Goal: Transaction & Acquisition: Purchase product/service

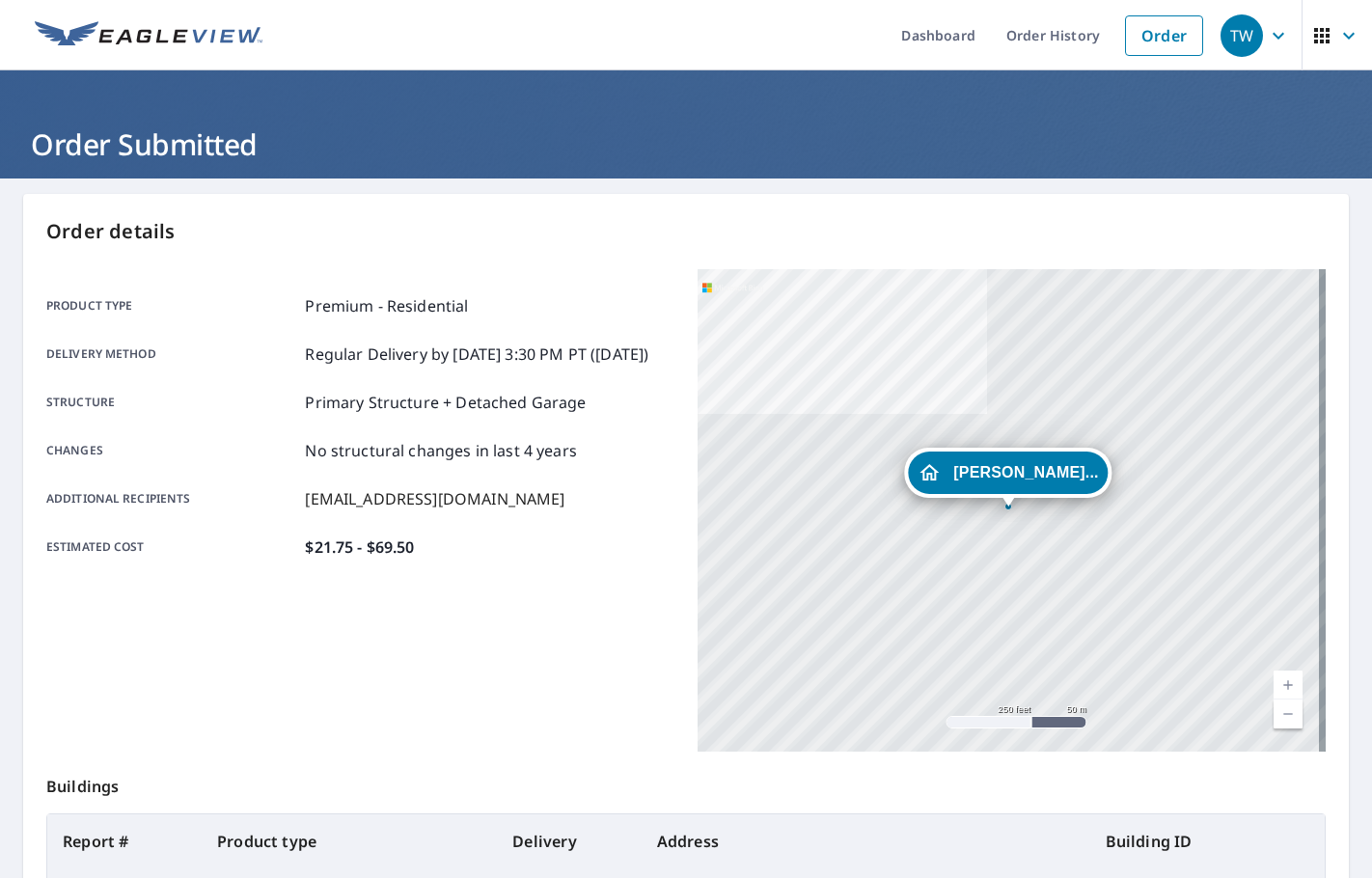
scroll to position [216, 0]
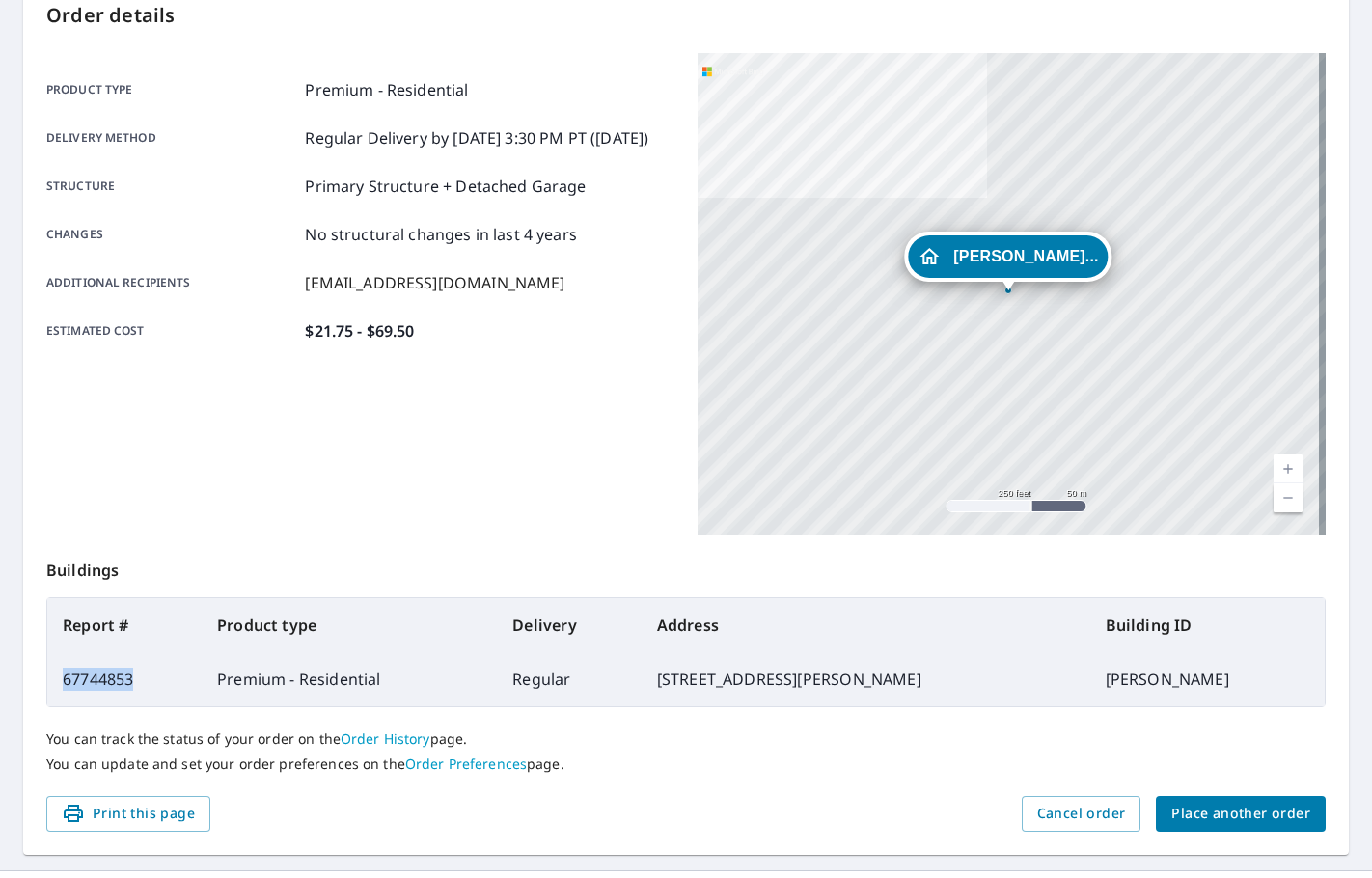
click at [1236, 820] on span "Place another order" at bounding box center [1241, 813] width 139 height 25
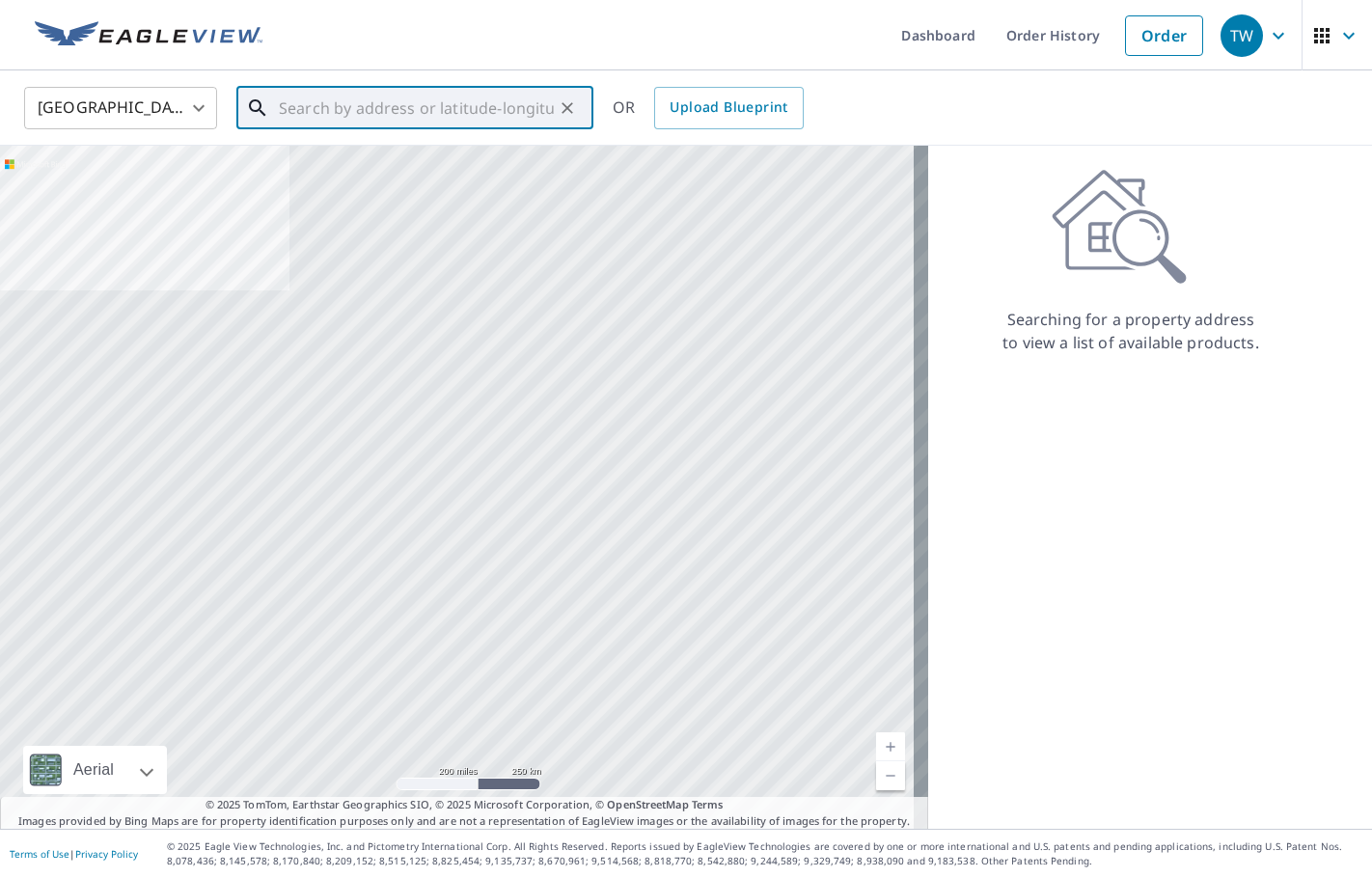
click at [357, 119] on input "text" at bounding box center [416, 108] width 275 height 54
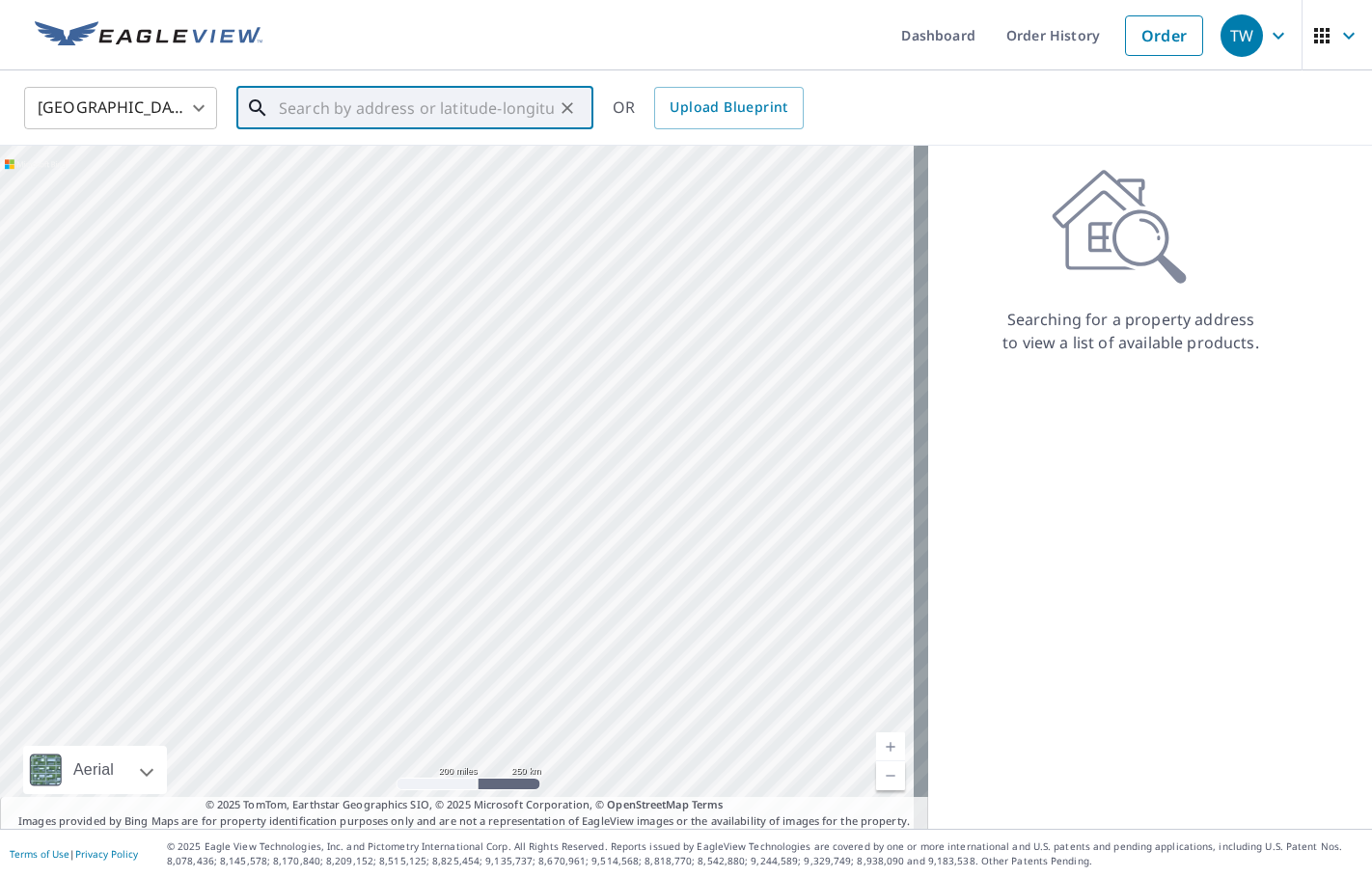
paste input "[STREET_ADDRESS]"
click at [442, 178] on p "[GEOGRAPHIC_DATA]" at bounding box center [426, 185] width 303 height 20
type input "[STREET_ADDRESS][PERSON_NAME]"
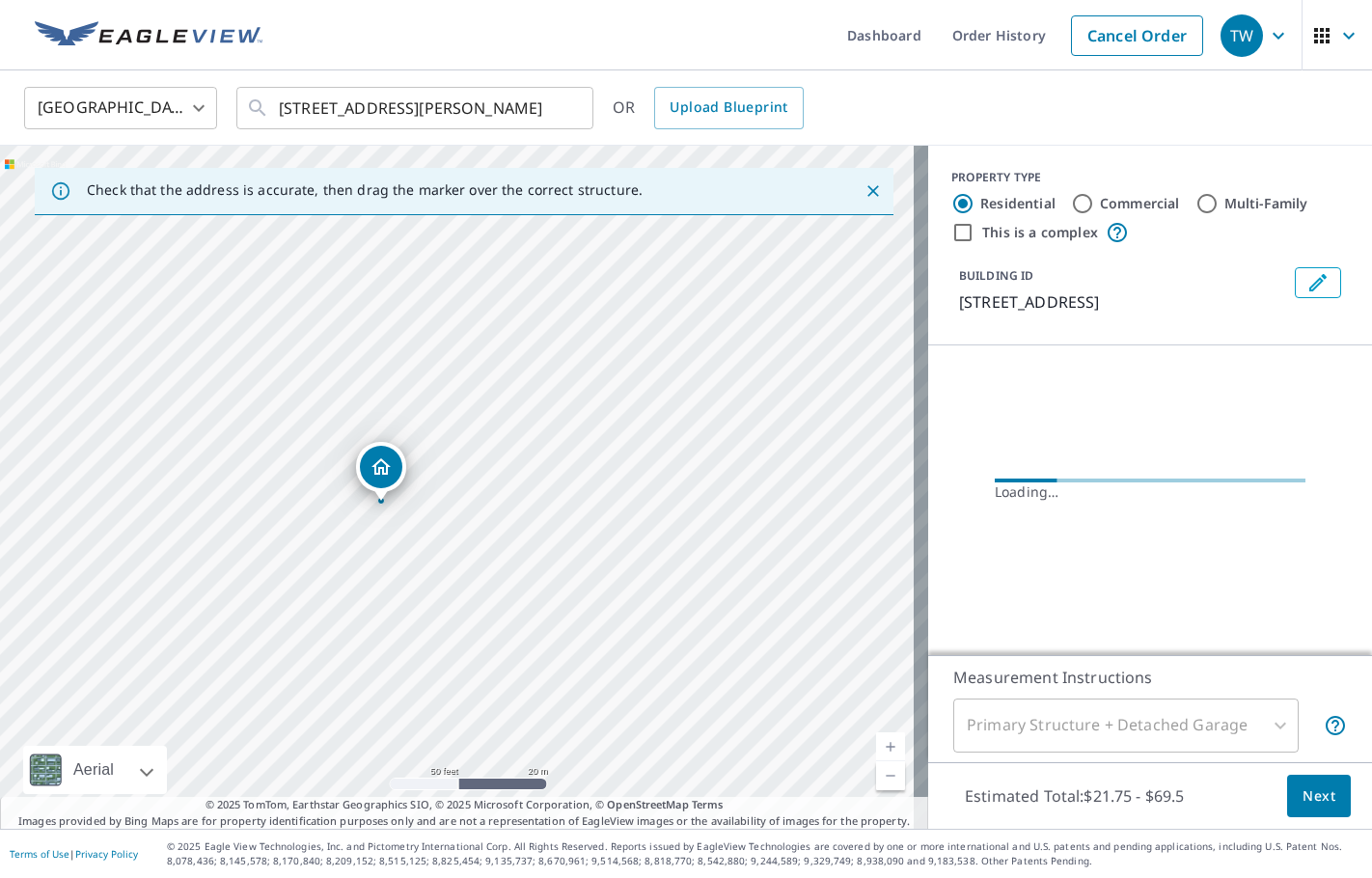
drag, startPoint x: 383, startPoint y: 516, endPoint x: 836, endPoint y: 434, distance: 460.4
click at [836, 434] on div "[STREET_ADDRESS][PERSON_NAME]" at bounding box center [464, 487] width 928 height 683
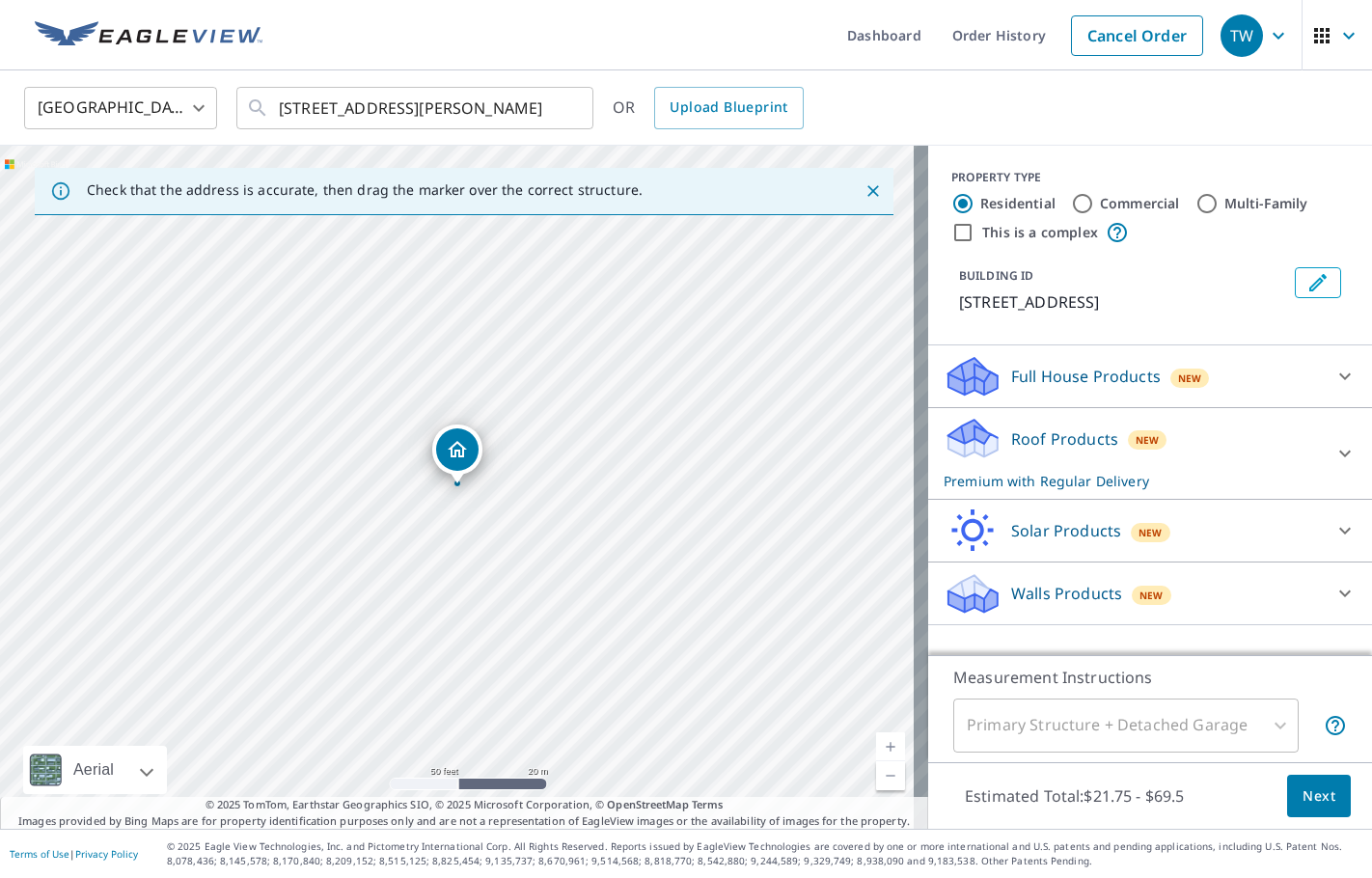
click at [1305, 809] on button "Next" at bounding box center [1318, 796] width 64 height 43
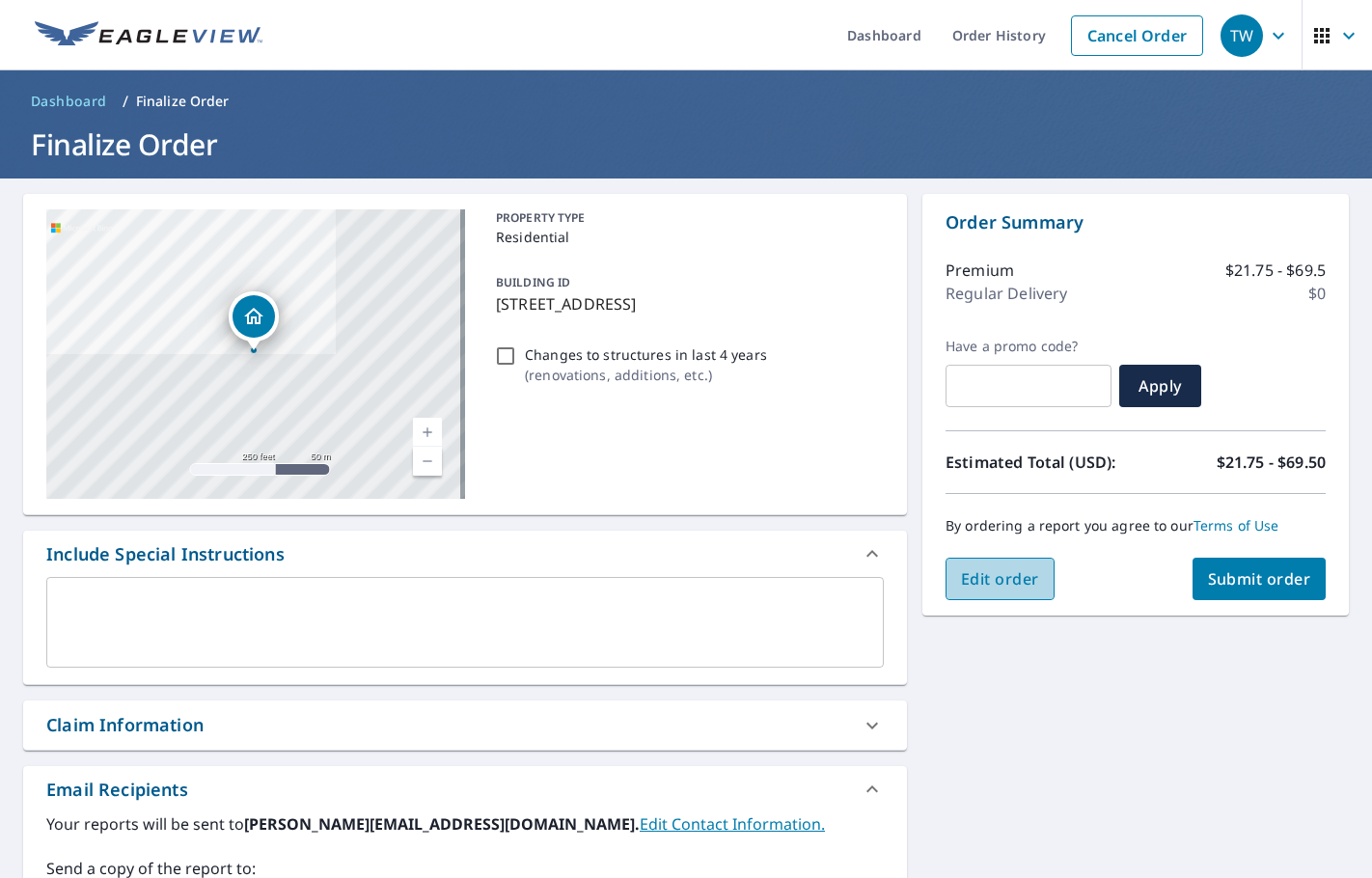
click at [987, 580] on span "Edit order" at bounding box center [1000, 579] width 79 height 22
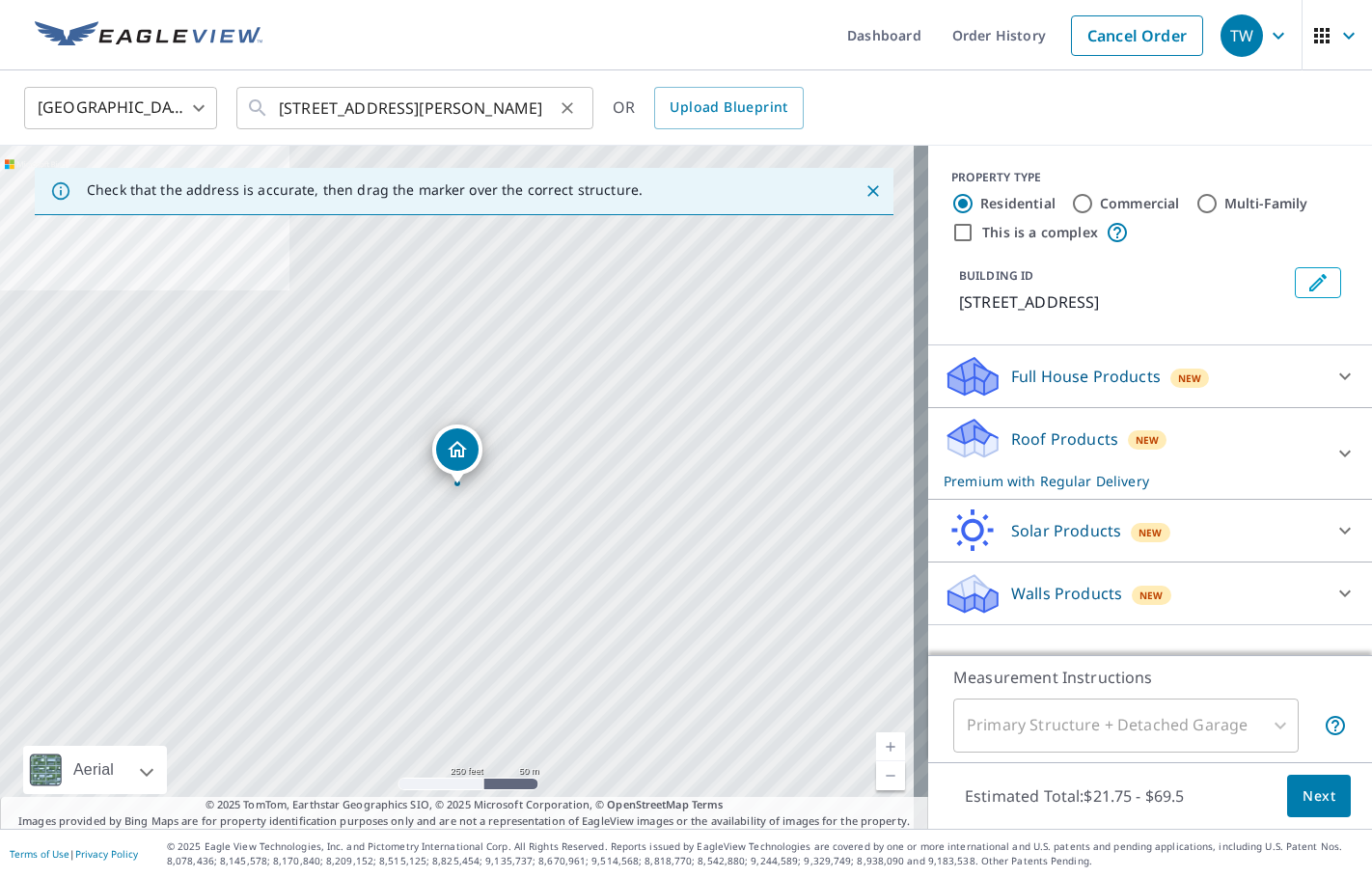
click at [565, 109] on icon "Clear" at bounding box center [567, 108] width 12 height 12
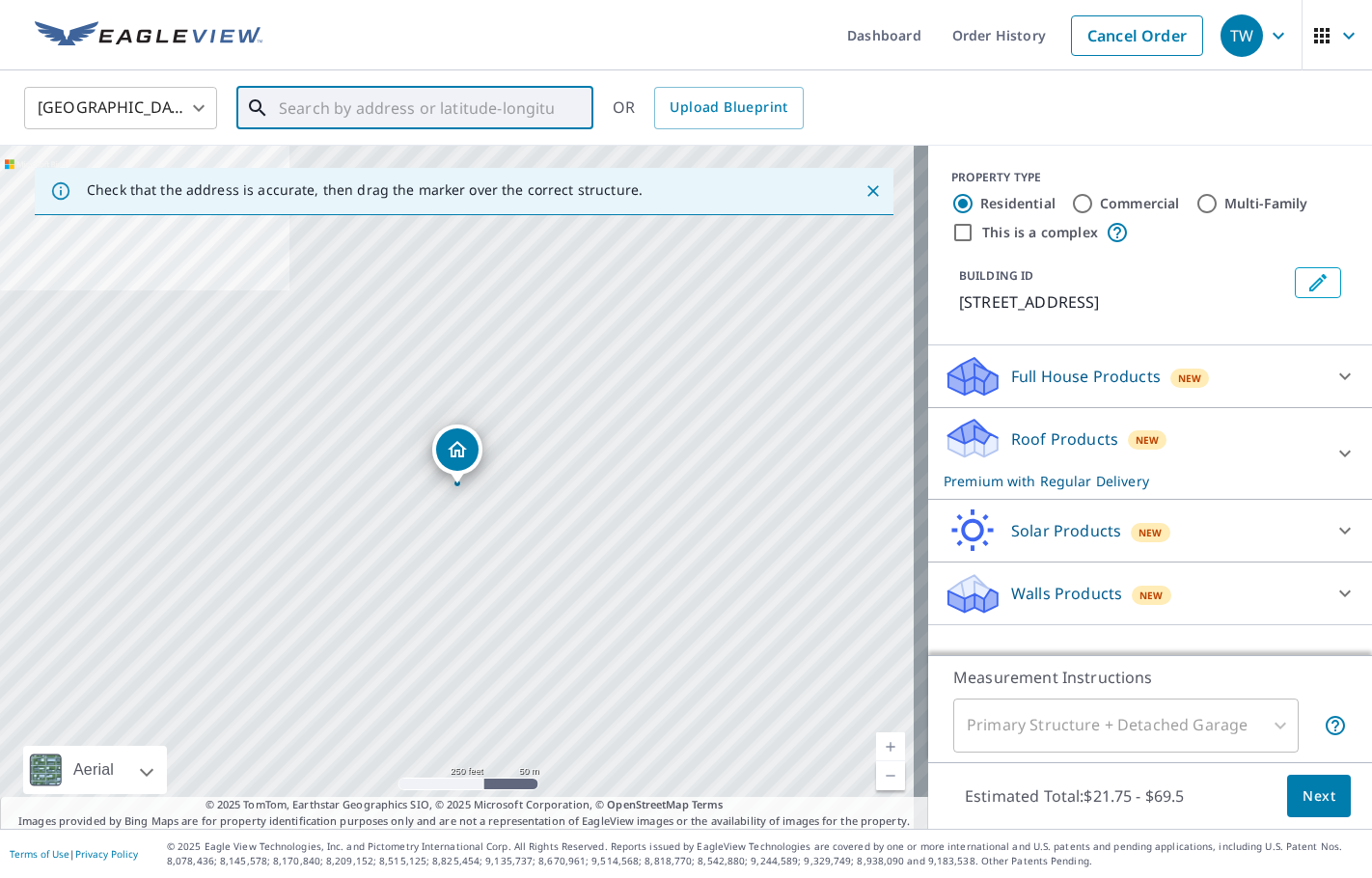
click at [420, 110] on input "text" at bounding box center [416, 108] width 275 height 54
paste input "[STREET_ADDRESS]"
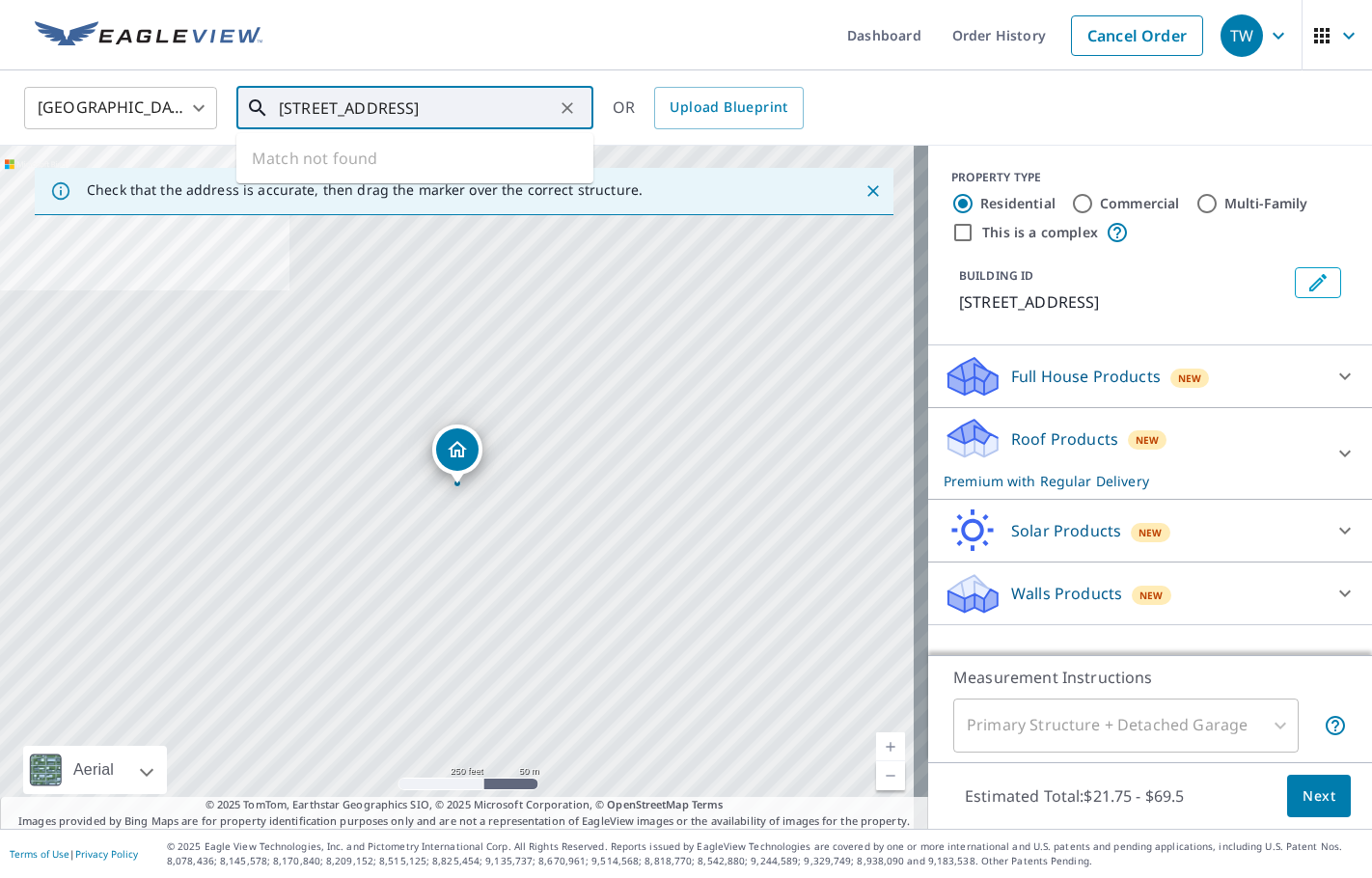
scroll to position [0, 11]
type input "[STREET_ADDRESS]"
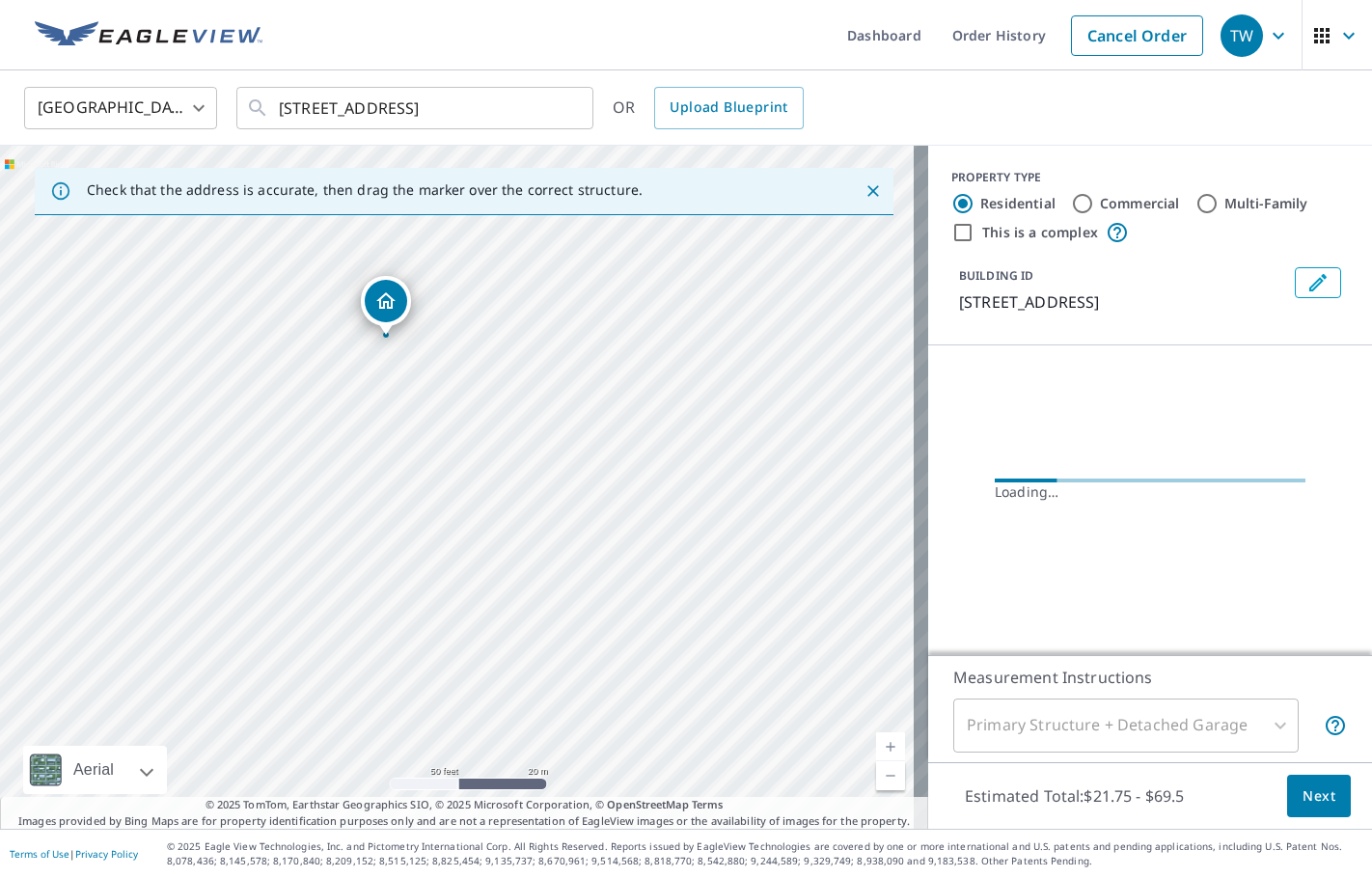
drag, startPoint x: 461, startPoint y: 322, endPoint x: 487, endPoint y: 622, distance: 301.1
click at [487, 622] on div "[STREET_ADDRESS][PERSON_NAME]" at bounding box center [464, 487] width 928 height 683
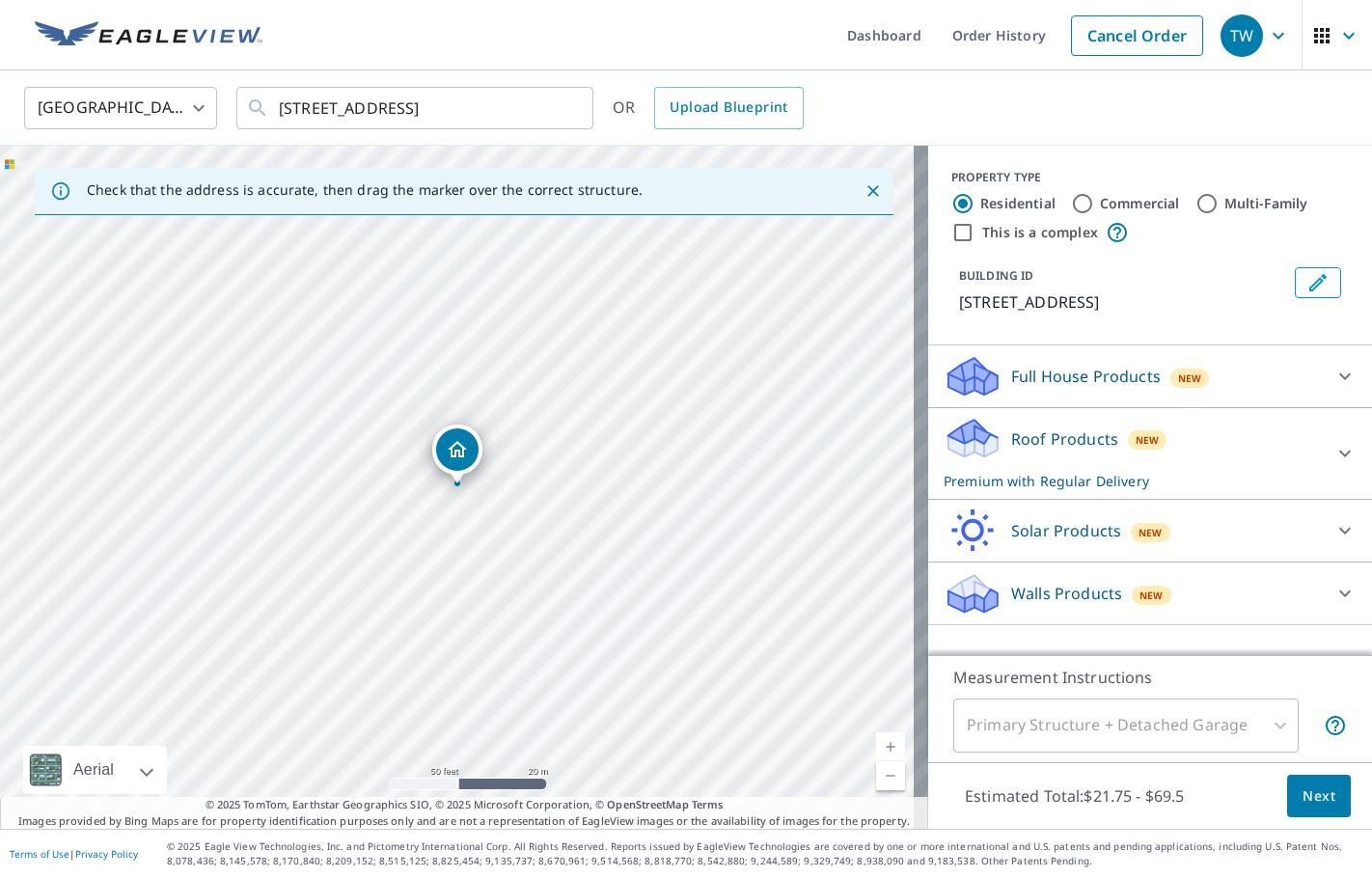
click at [1309, 285] on icon "Edit building 1" at bounding box center [1318, 283] width 18 height 18
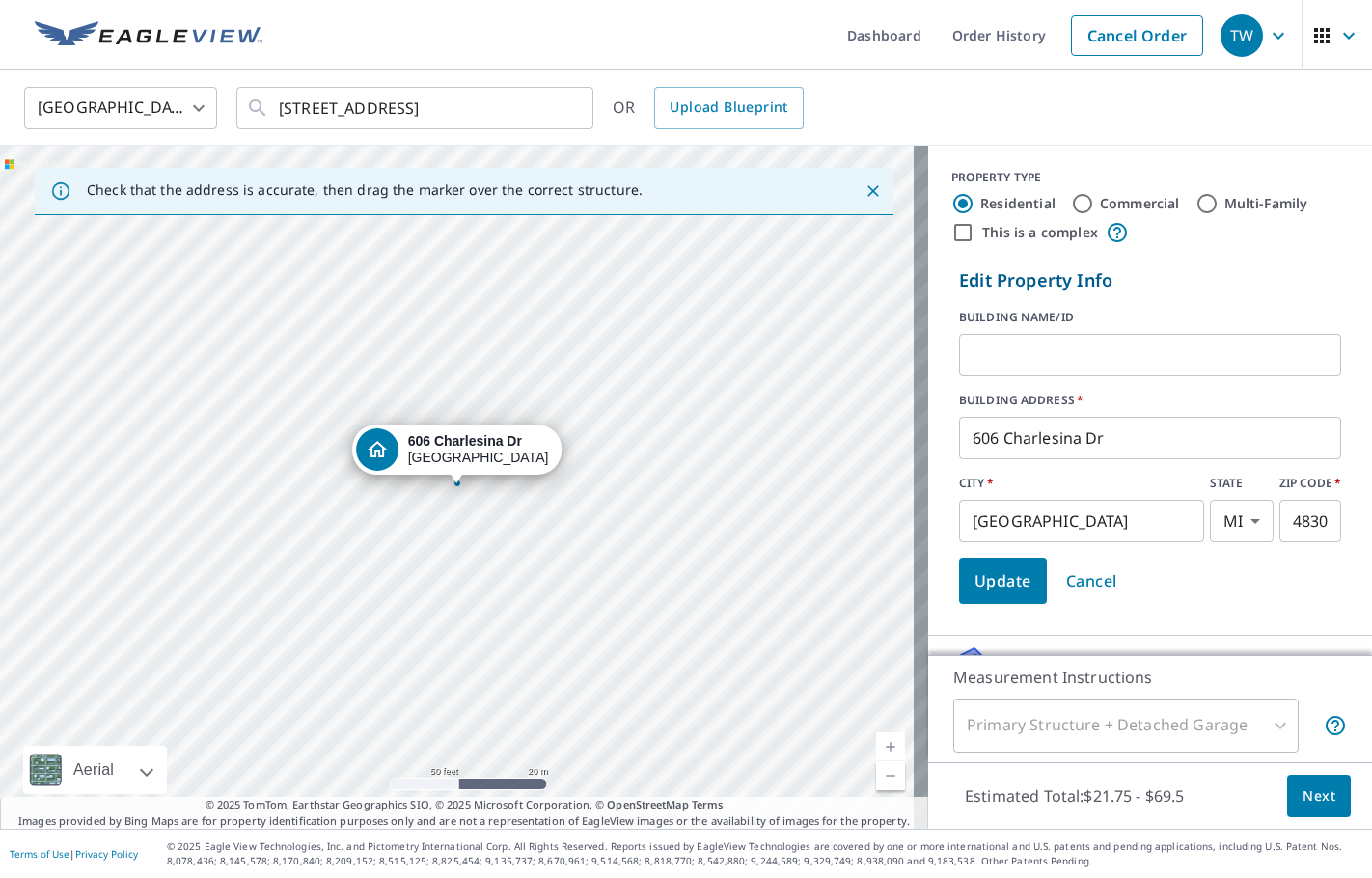
click at [1186, 354] on input "text" at bounding box center [1149, 354] width 382 height 54
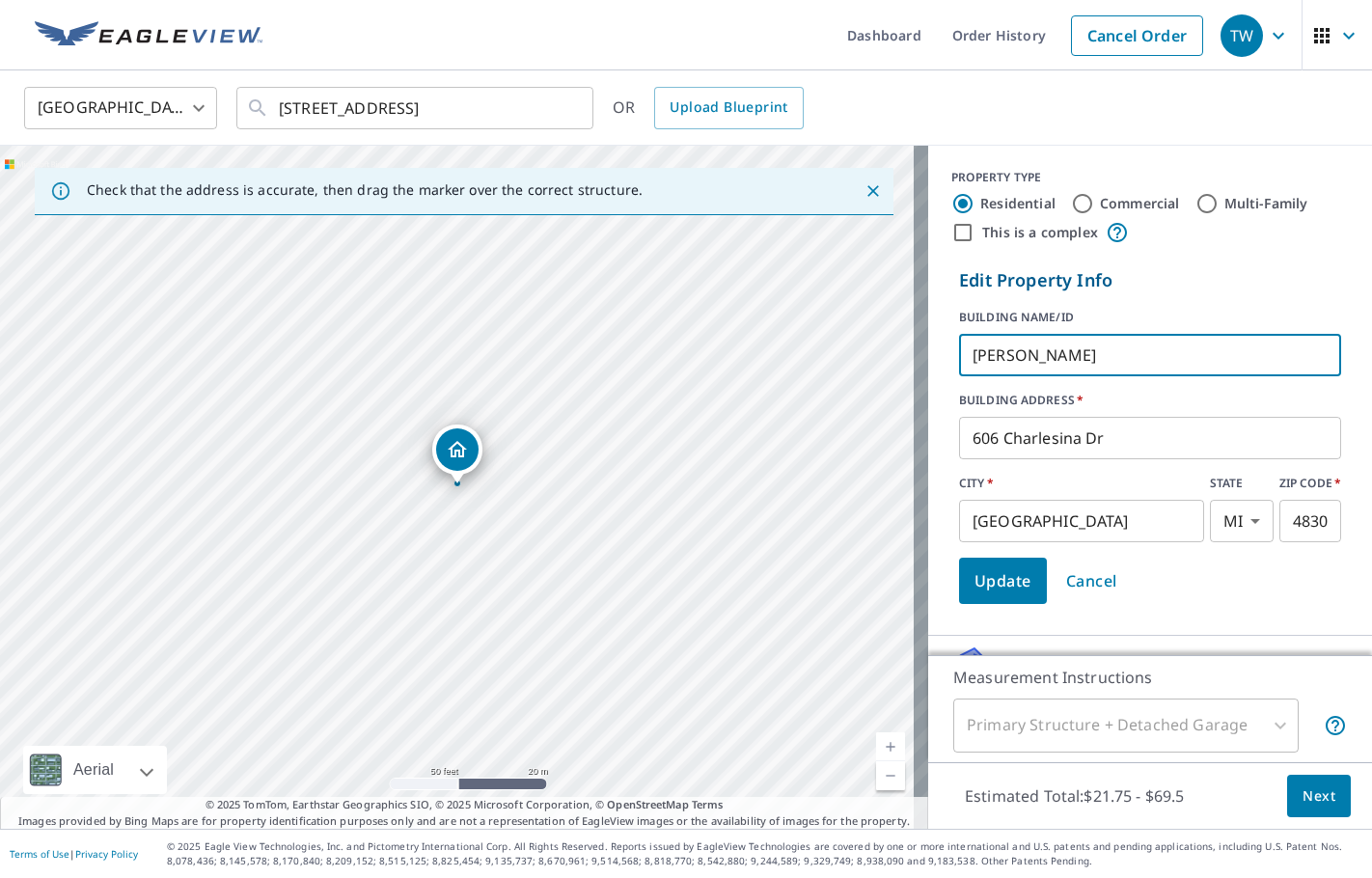
type input "[PERSON_NAME]"
click at [1011, 573] on span "Update" at bounding box center [1003, 581] width 57 height 27
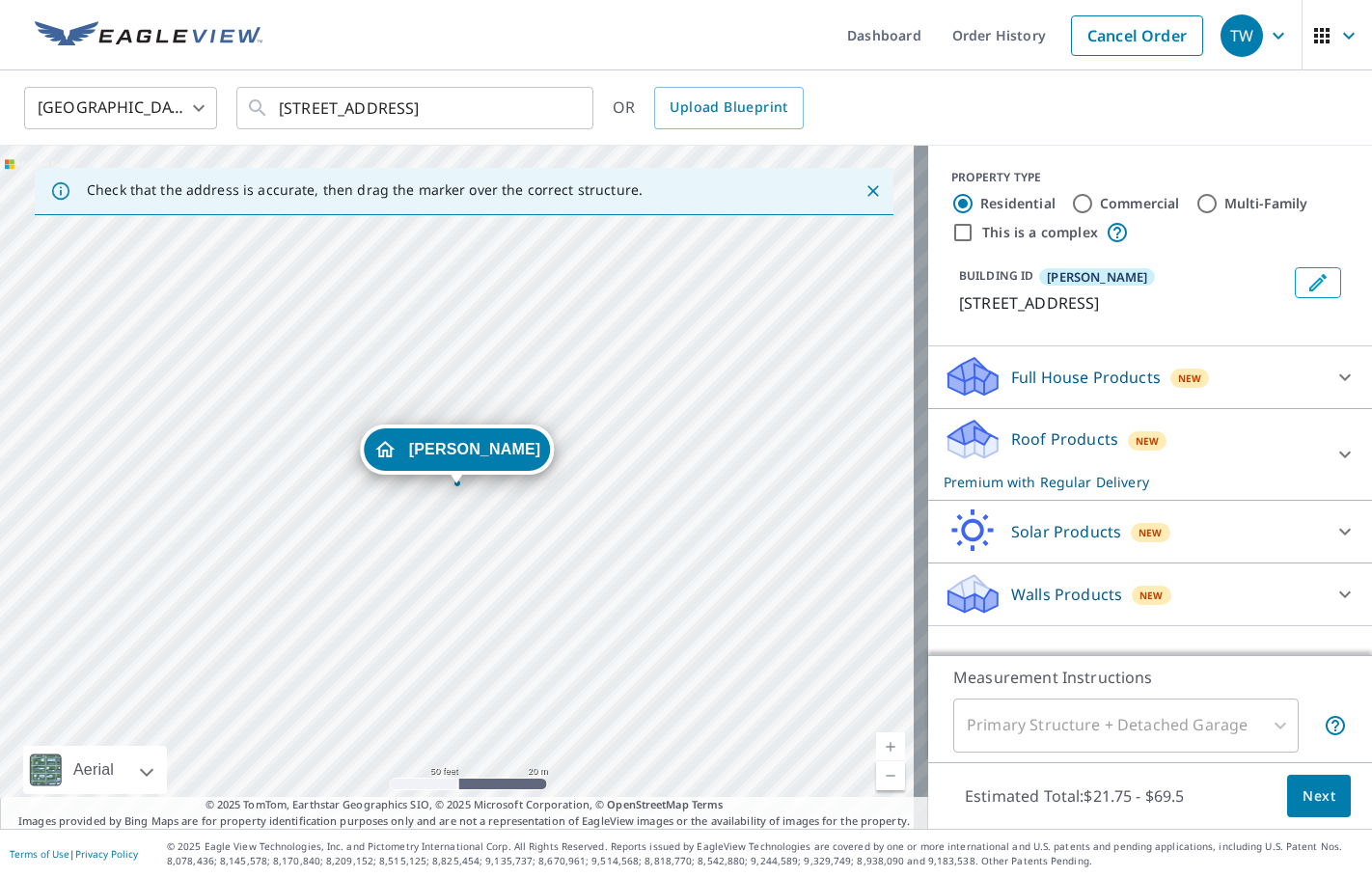
click at [1322, 454] on div at bounding box center [1345, 453] width 46 height 46
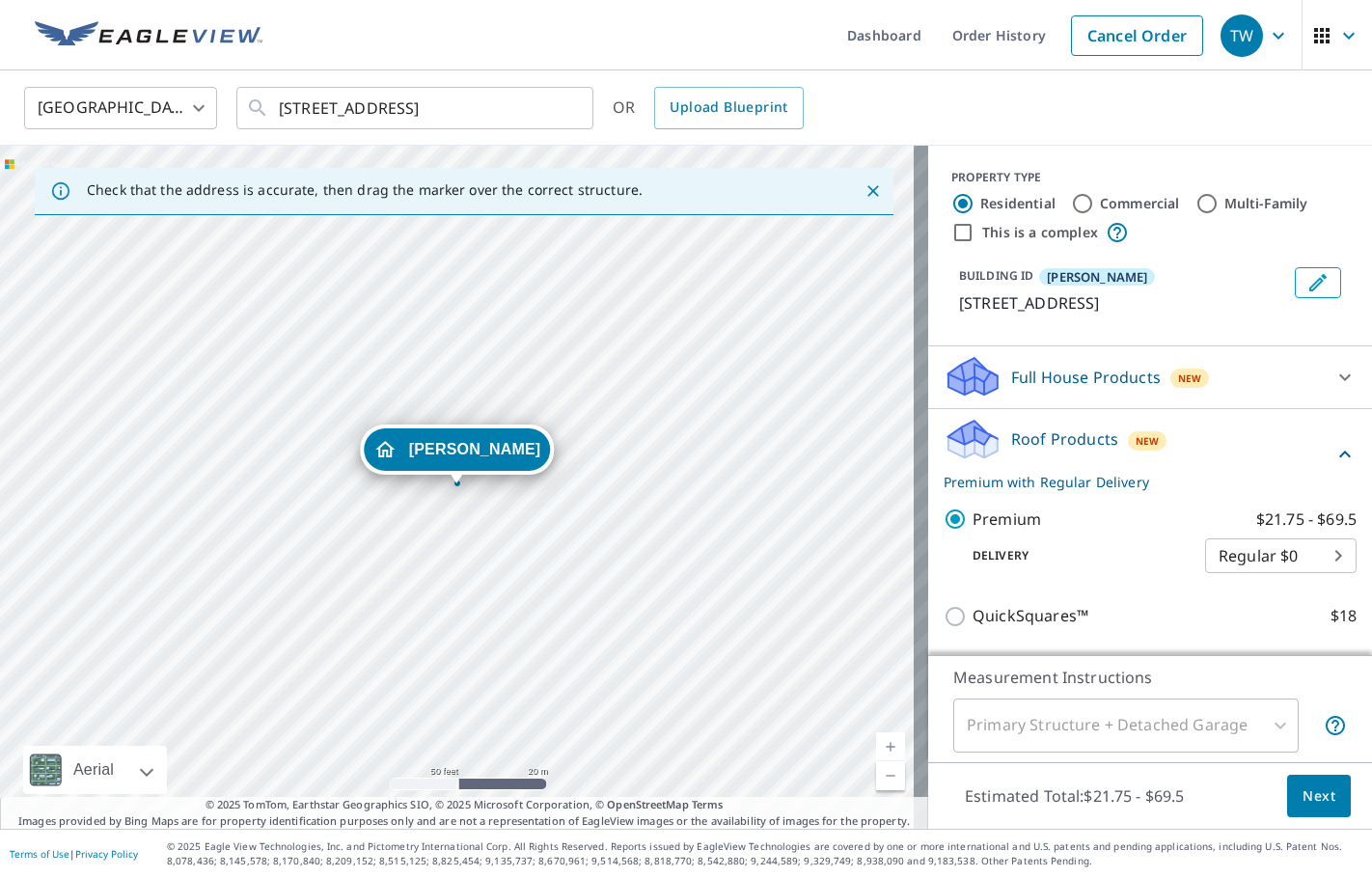
click at [1289, 782] on button "Next" at bounding box center [1318, 796] width 64 height 43
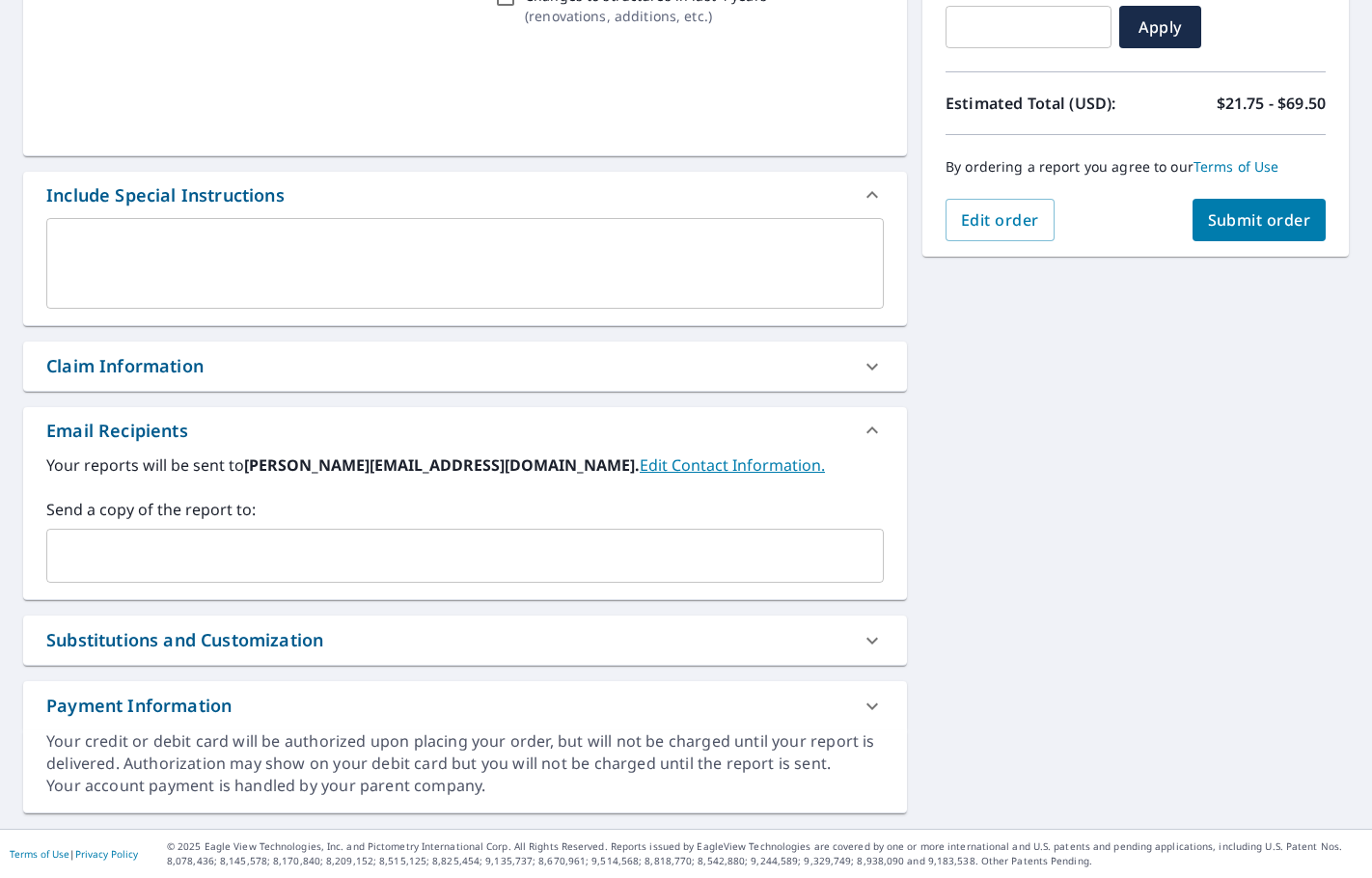
scroll to position [359, 0]
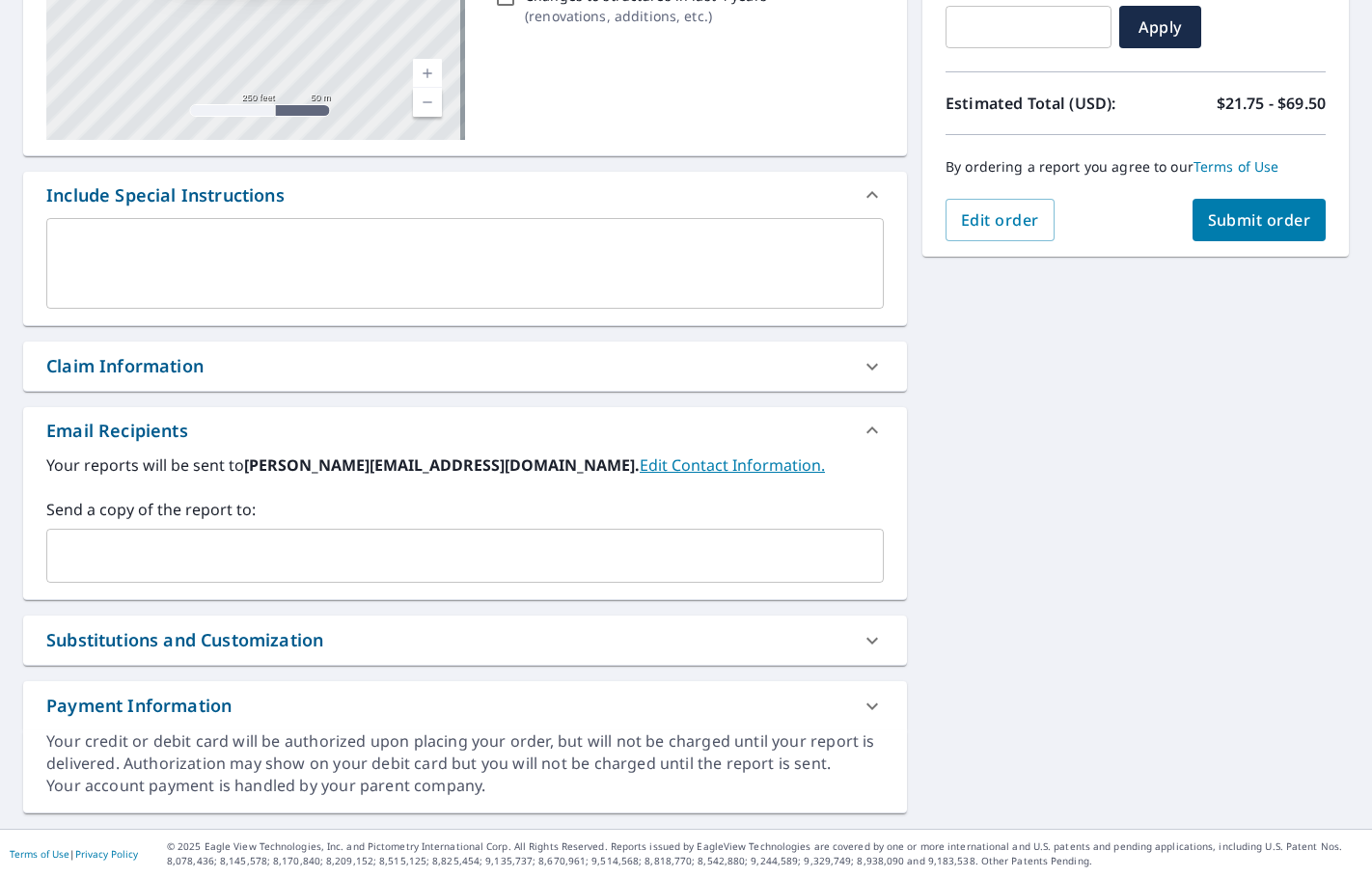
click at [108, 542] on input "text" at bounding box center [450, 555] width 791 height 36
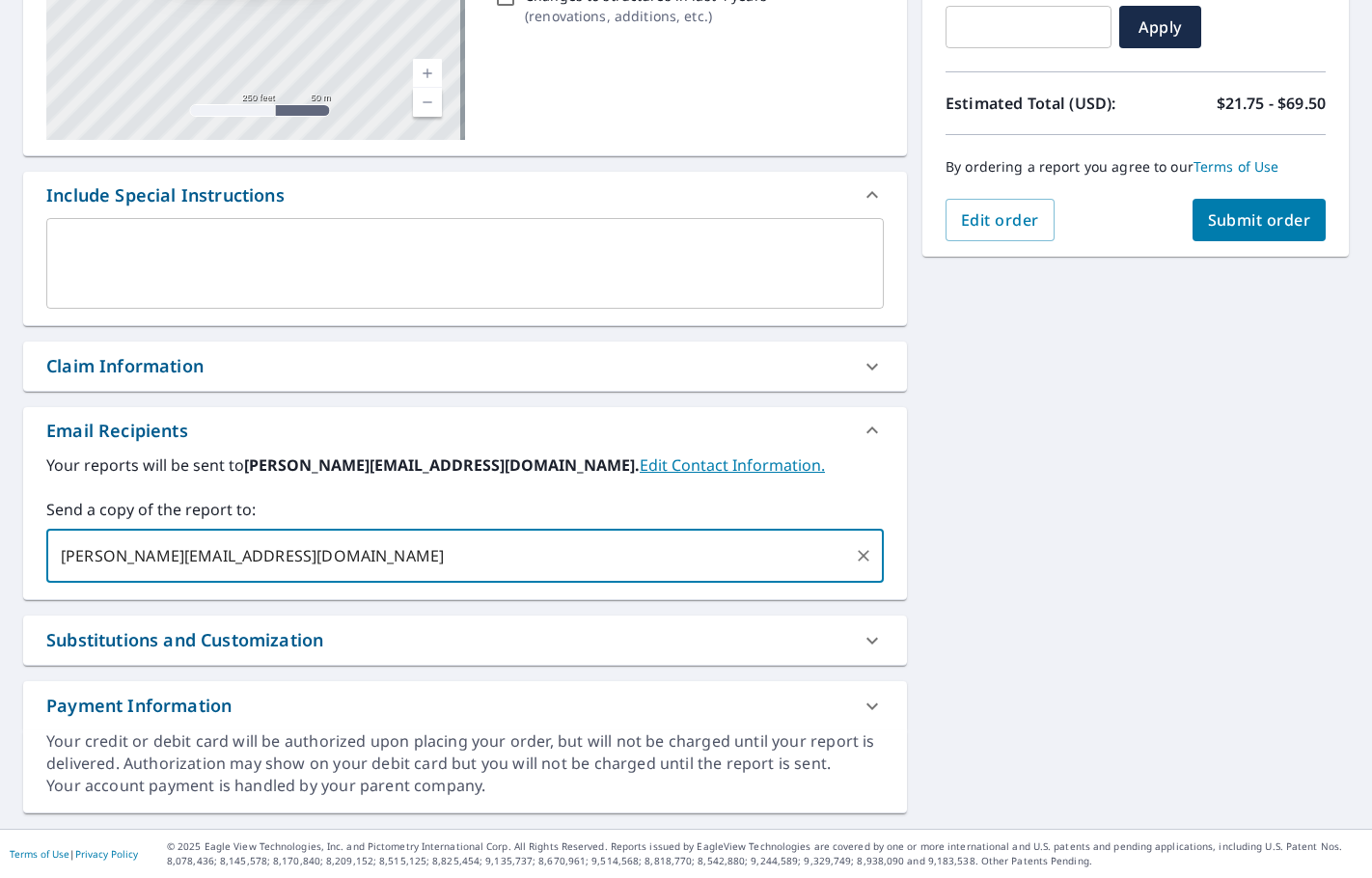
type input "[PERSON_NAME][EMAIL_ADDRESS][DOMAIN_NAME]"
click at [1239, 221] on span "Submit order" at bounding box center [1259, 220] width 103 height 22
checkbox input "true"
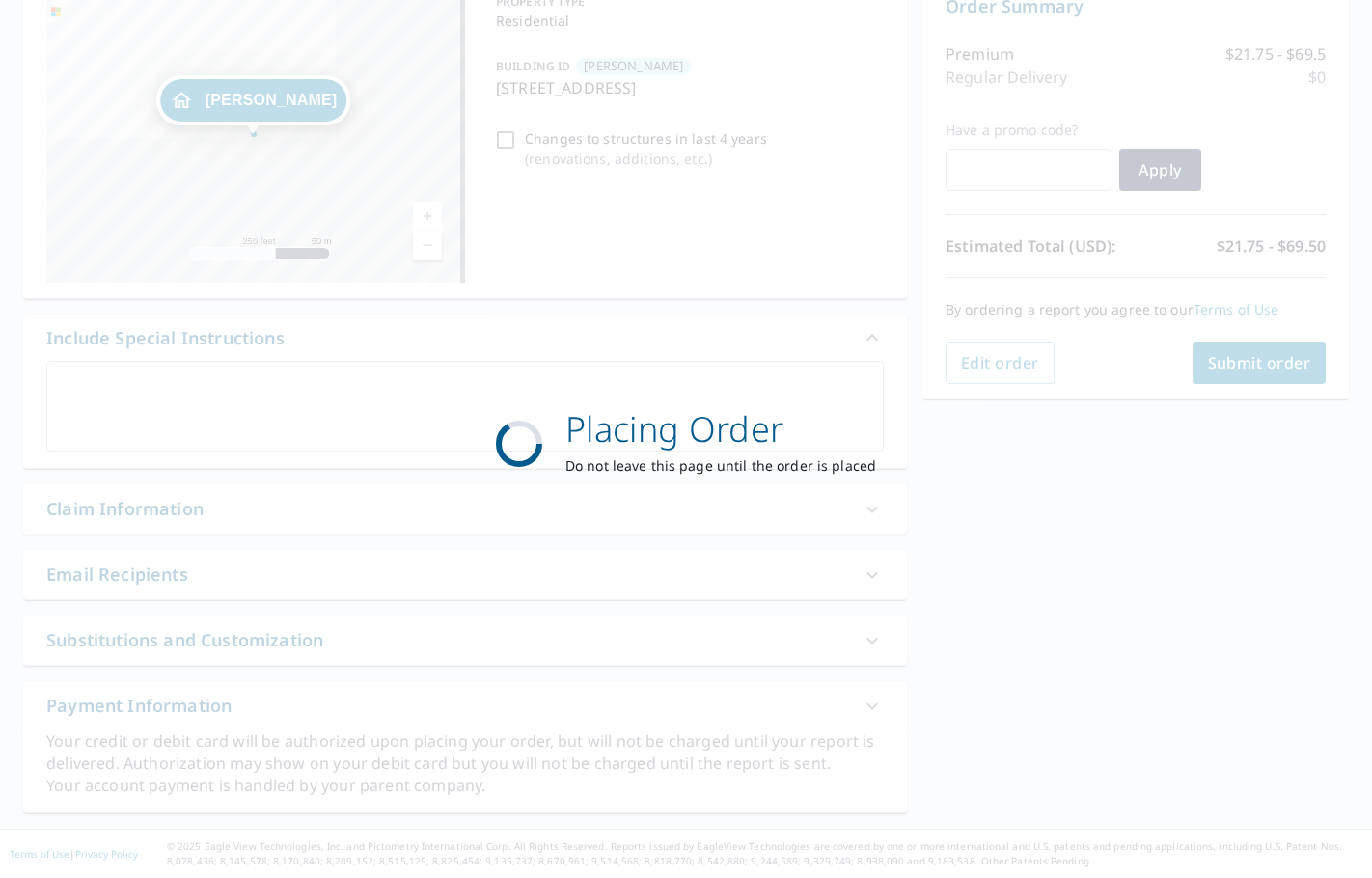
scroll to position [216, 0]
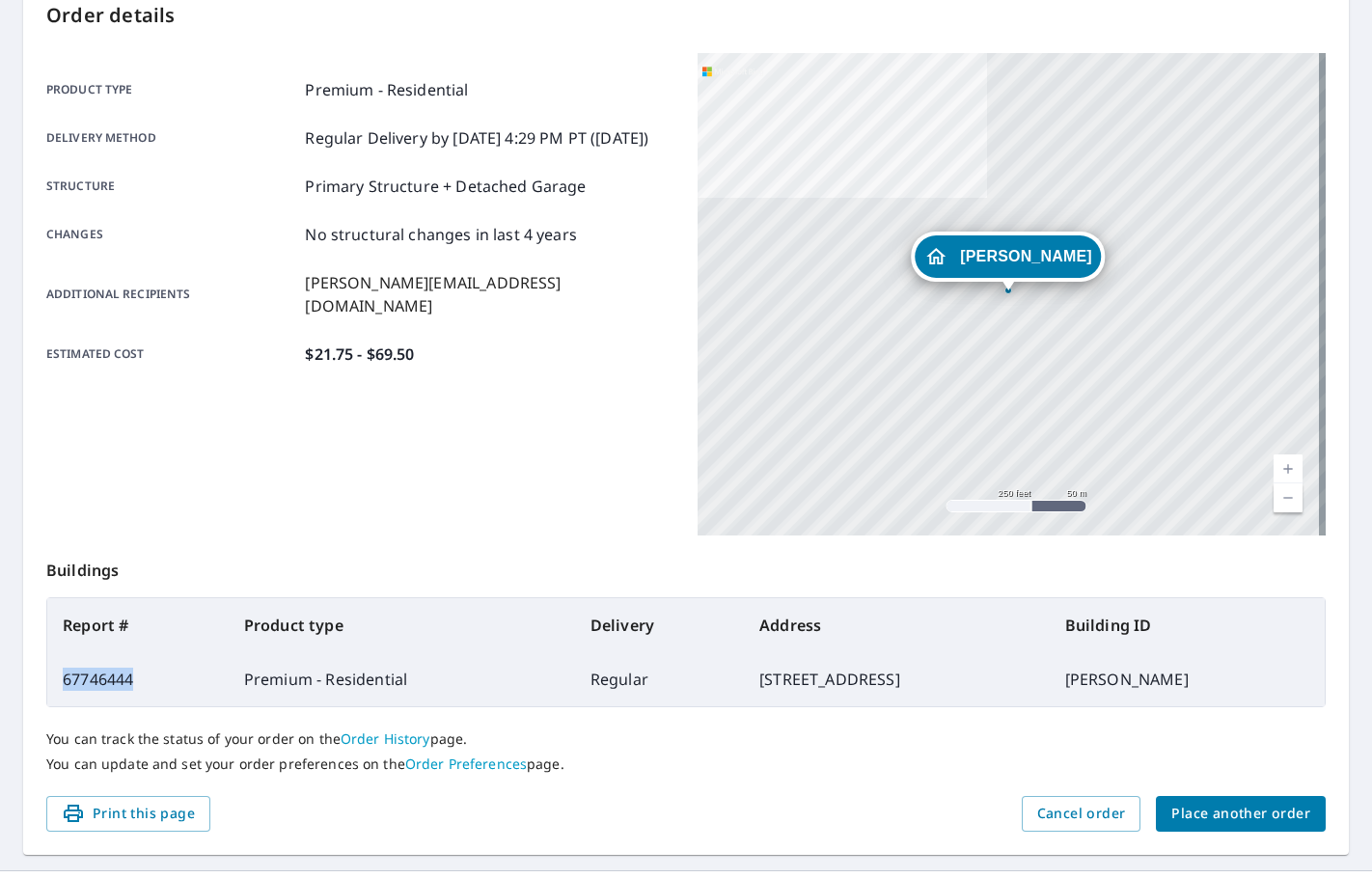
drag, startPoint x: 143, startPoint y: 684, endPoint x: 60, endPoint y: 688, distance: 83.1
click at [60, 688] on td "67746444" at bounding box center [137, 679] width 182 height 54
copy td "67746444"
click at [150, 683] on td "67746444" at bounding box center [137, 679] width 182 height 54
drag, startPoint x: 150, startPoint y: 683, endPoint x: 58, endPoint y: 678, distance: 92.1
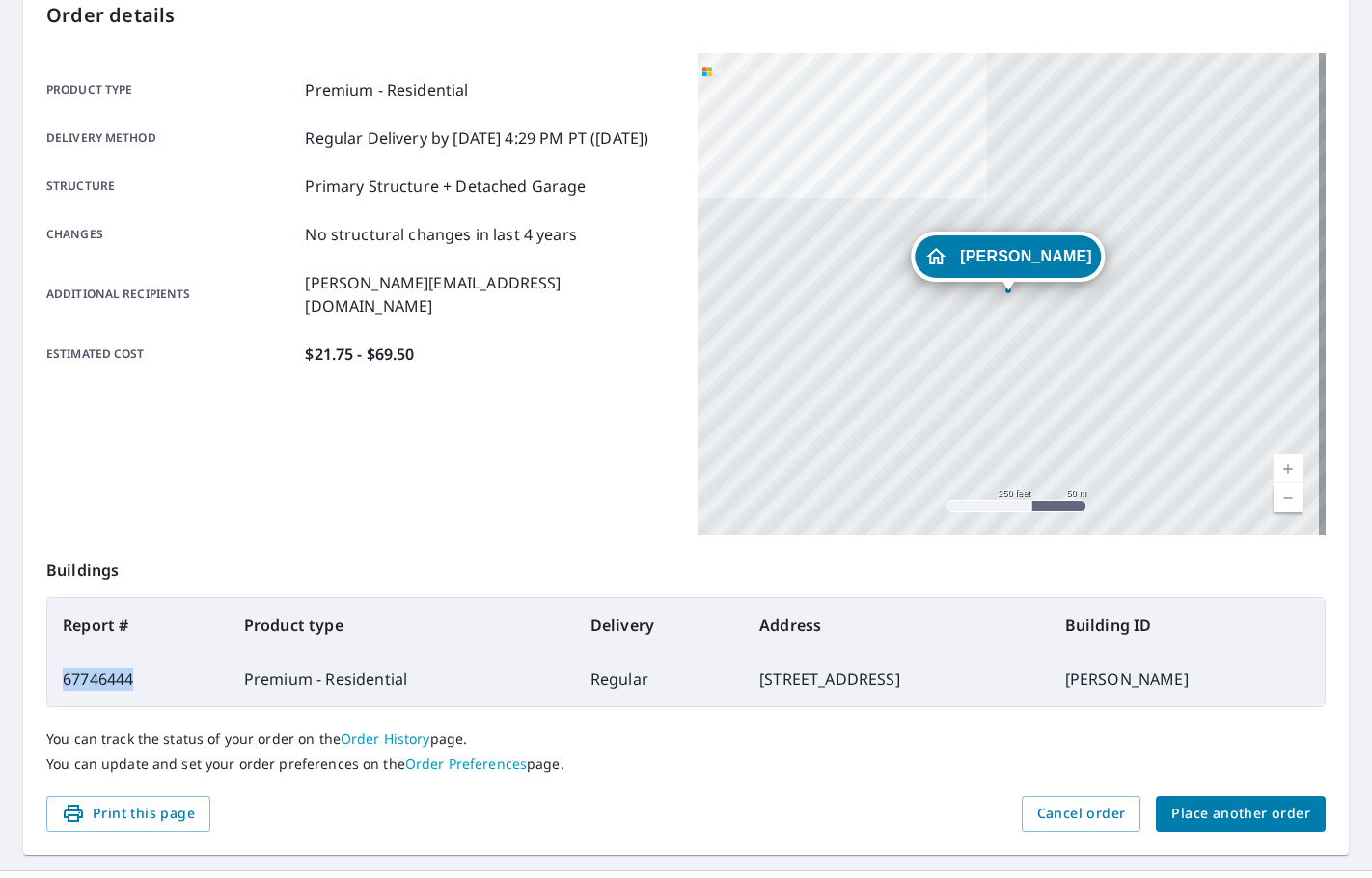
click at [58, 678] on td "67746444" at bounding box center [137, 679] width 182 height 54
copy td "67746444"
click at [1219, 801] on button "Place another order" at bounding box center [1240, 813] width 170 height 35
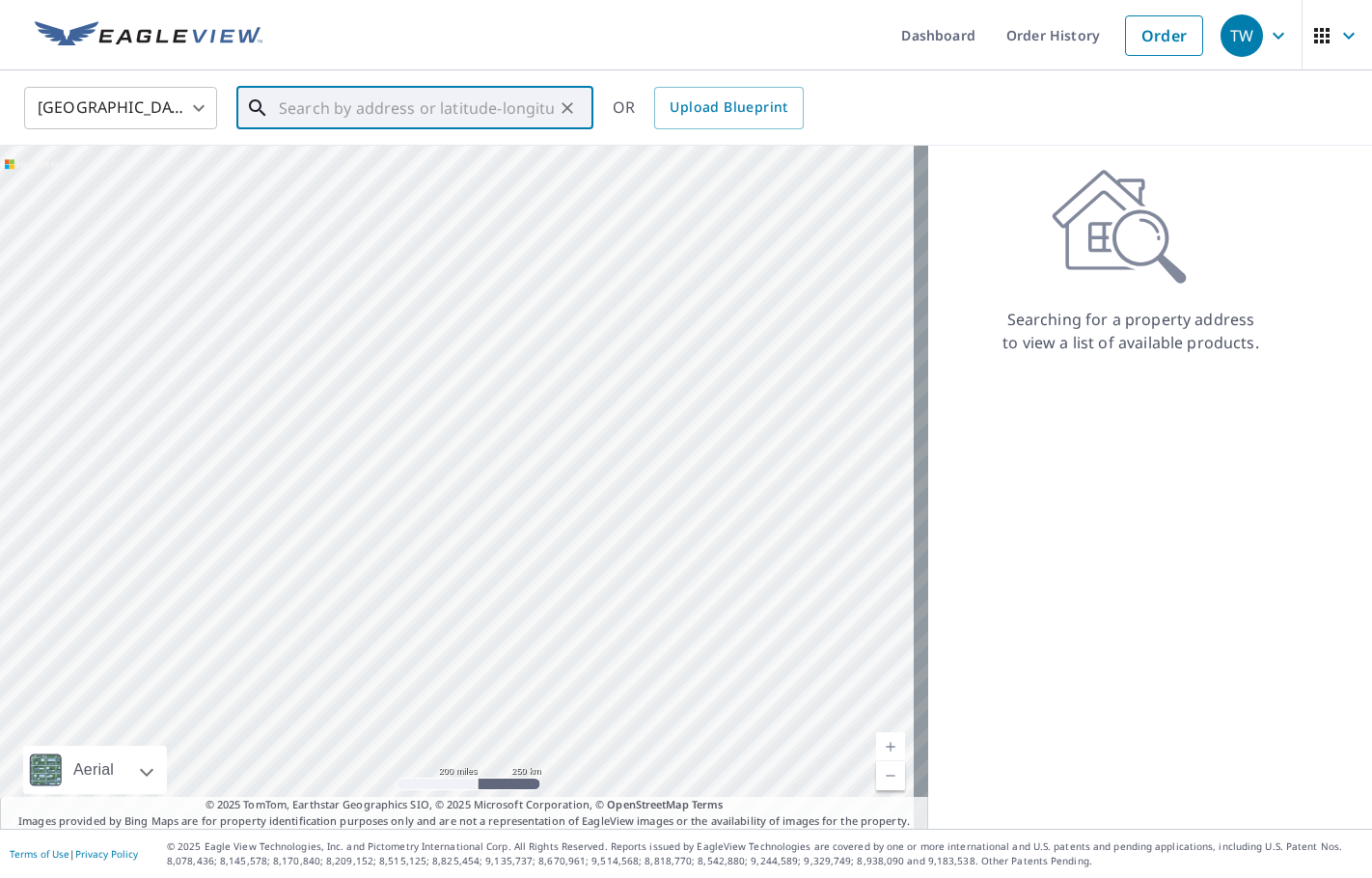
click at [408, 100] on input "text" at bounding box center [416, 108] width 275 height 54
paste input "[STREET_ADDRESS]"
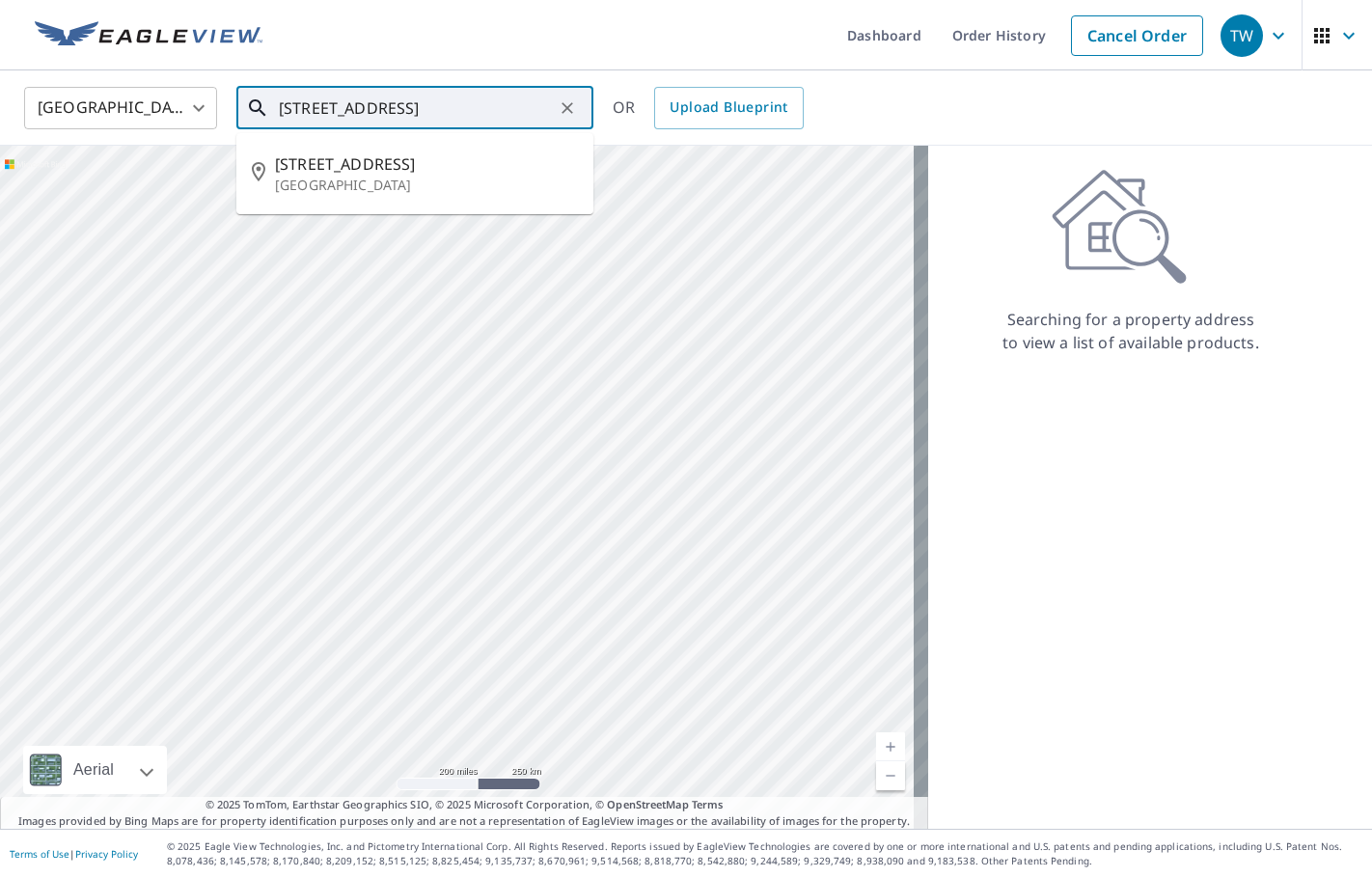
type input "[STREET_ADDRESS]"
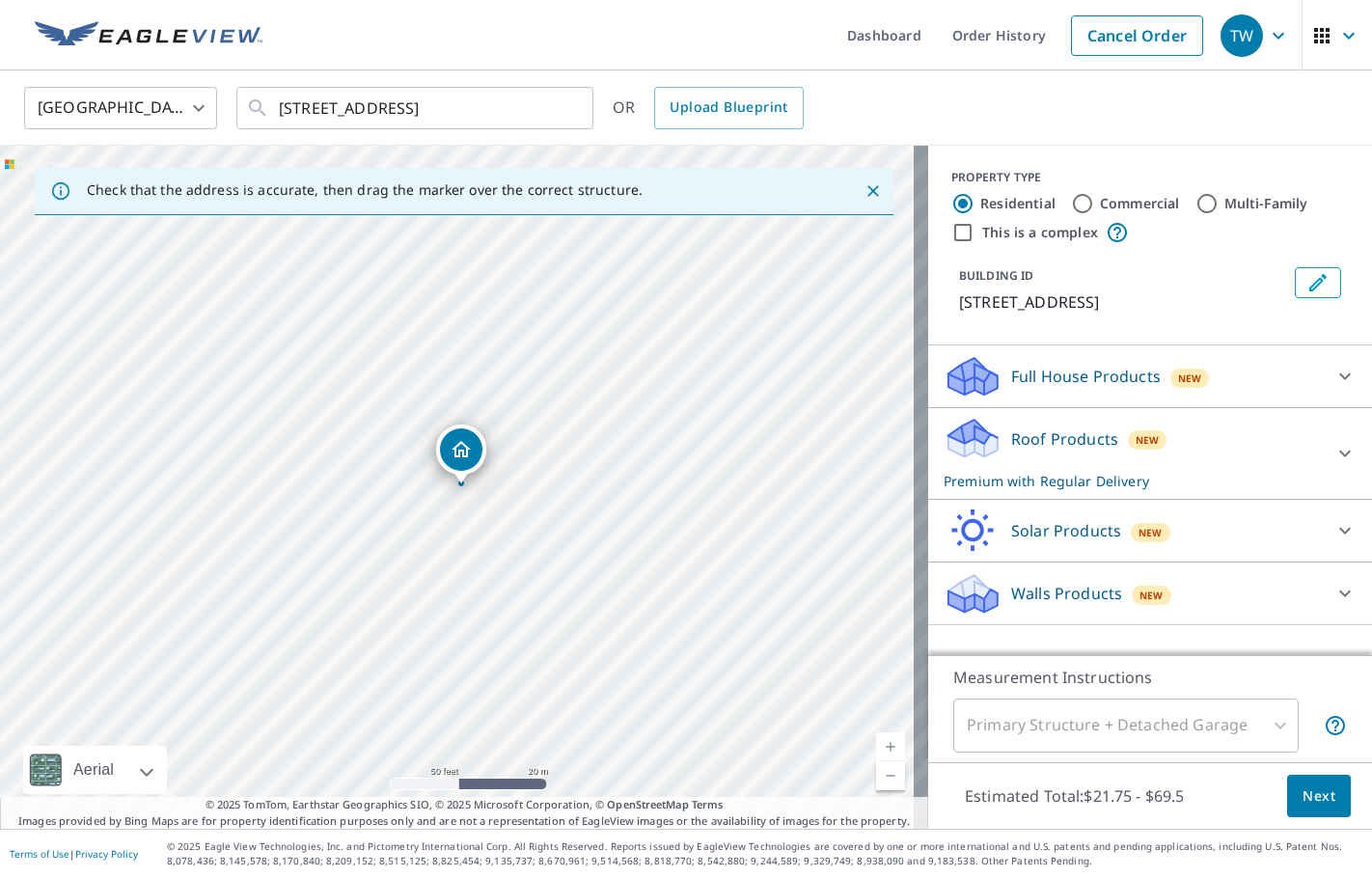
click at [564, 330] on div "[STREET_ADDRESS]" at bounding box center [464, 487] width 928 height 683
drag, startPoint x: 456, startPoint y: 442, endPoint x: 458, endPoint y: 472, distance: 30.1
click at [1309, 288] on icon "Edit building 1" at bounding box center [1318, 283] width 18 height 18
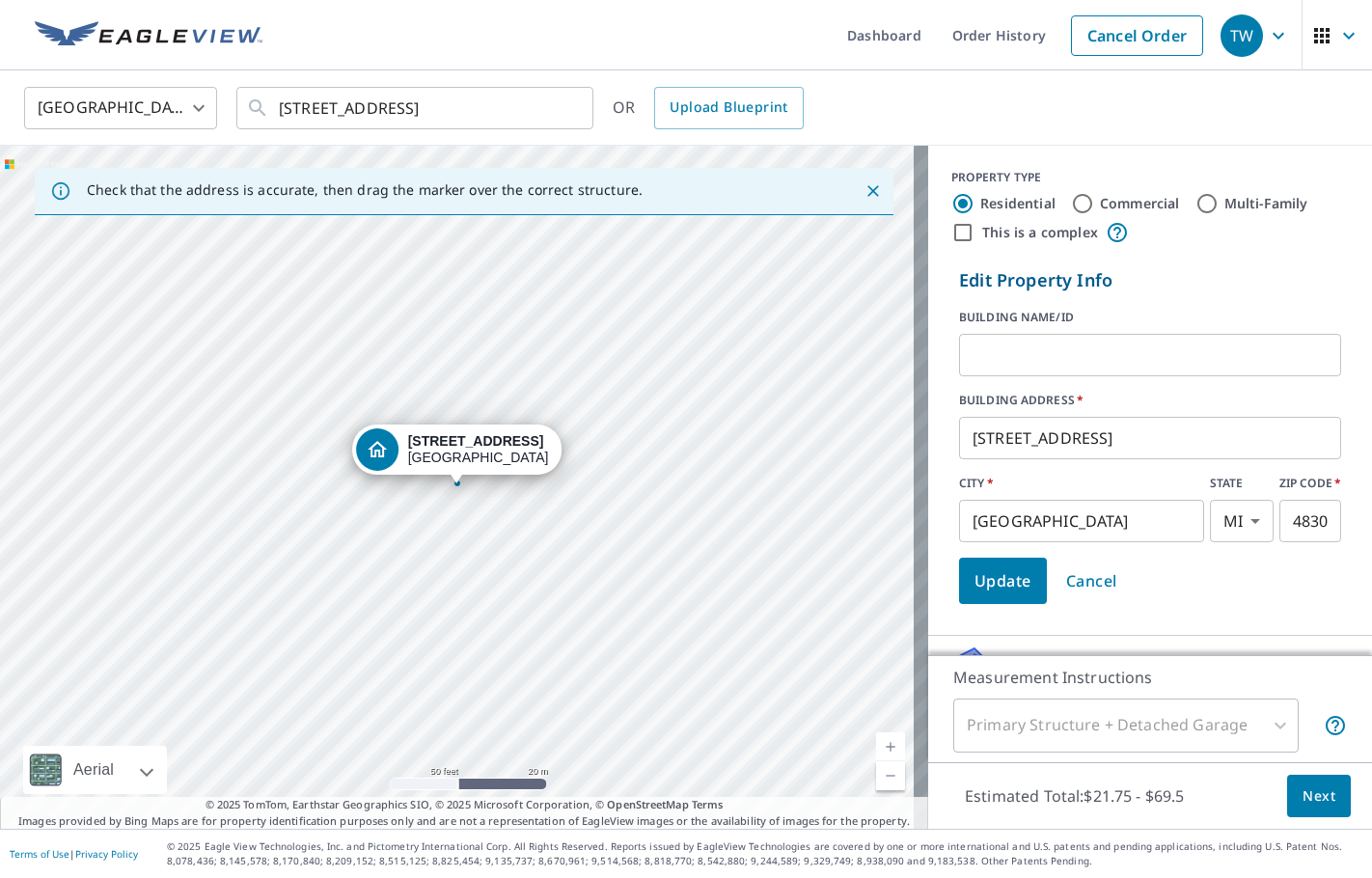
click at [1046, 350] on input "text" at bounding box center [1149, 354] width 382 height 54
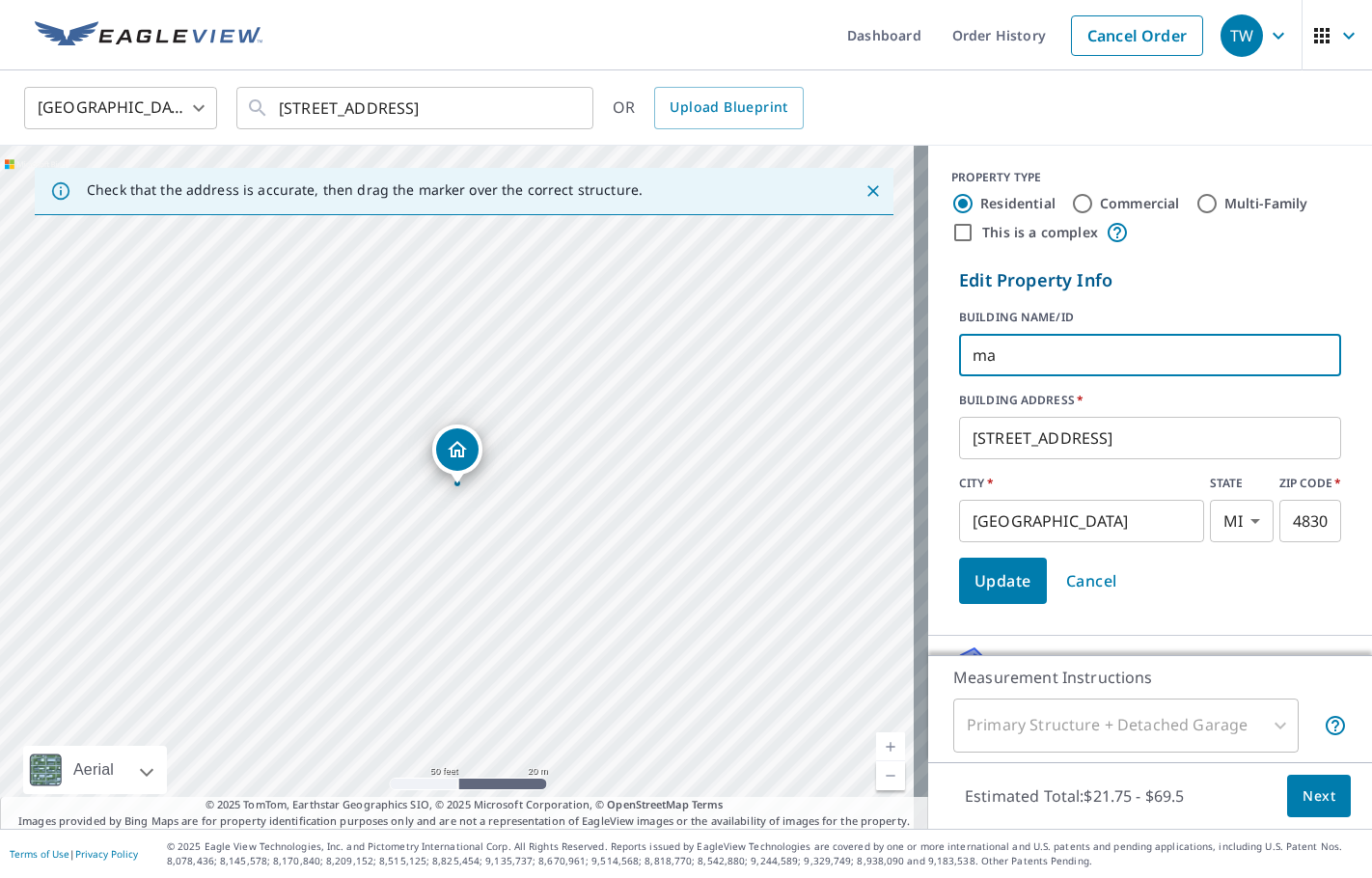
type input "m"
type input "[PERSON_NAME] AND [PERSON_NAME]"
click at [981, 573] on span "Update" at bounding box center [1003, 581] width 57 height 27
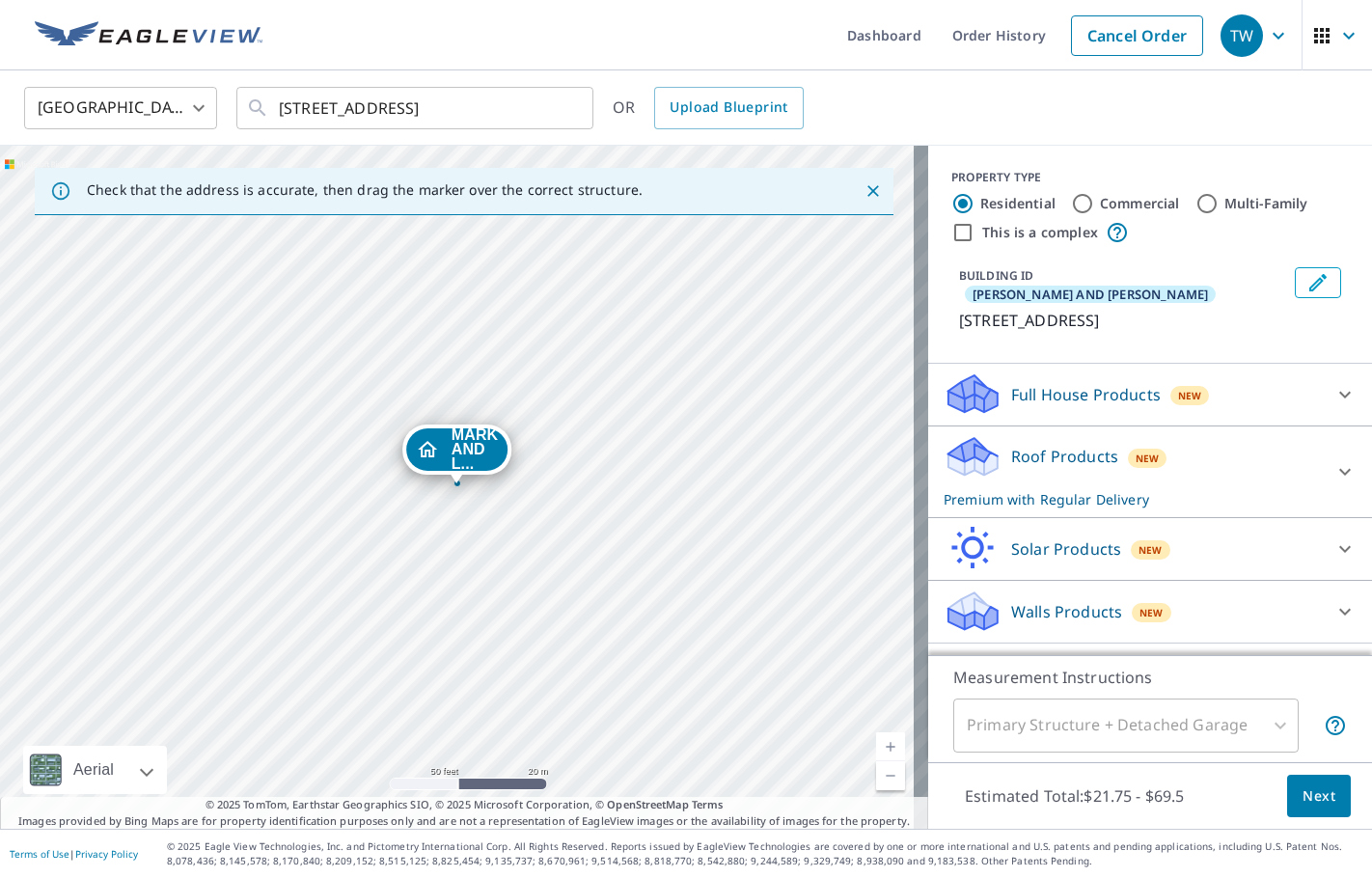
click at [1340, 468] on icon at bounding box center [1346, 471] width 12 height 7
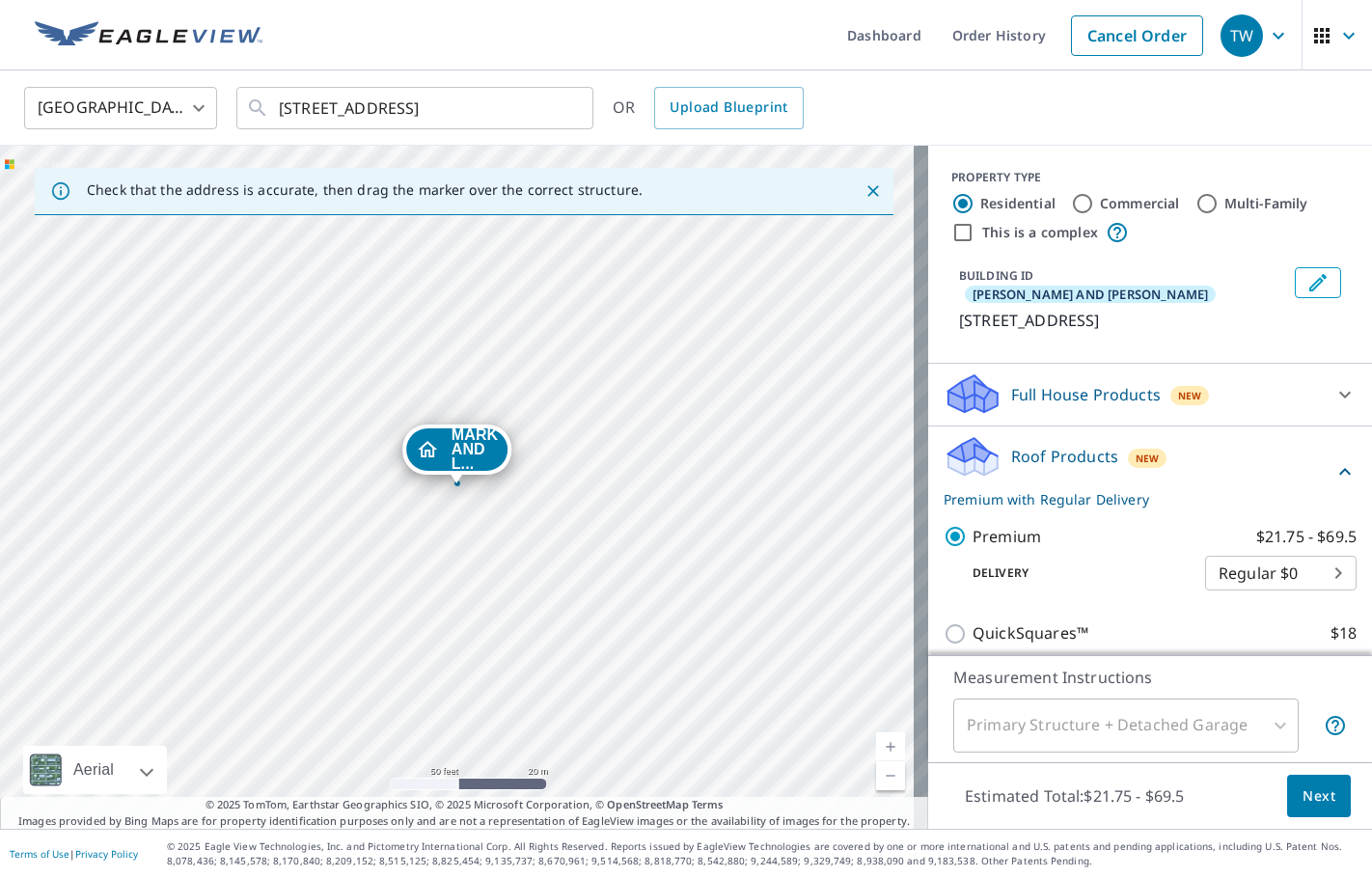
click at [1287, 796] on button "Next" at bounding box center [1318, 796] width 64 height 43
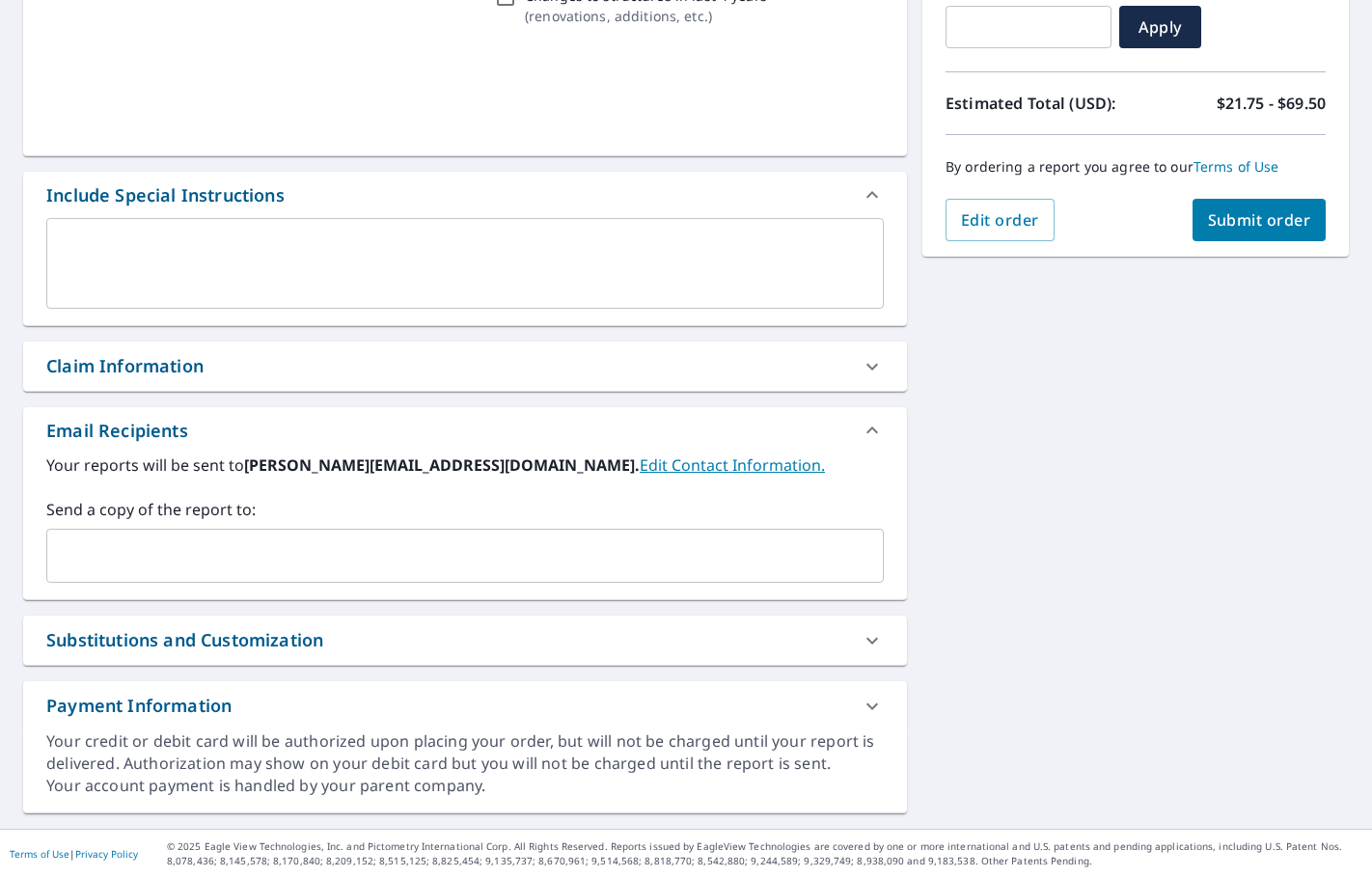
scroll to position [359, 0]
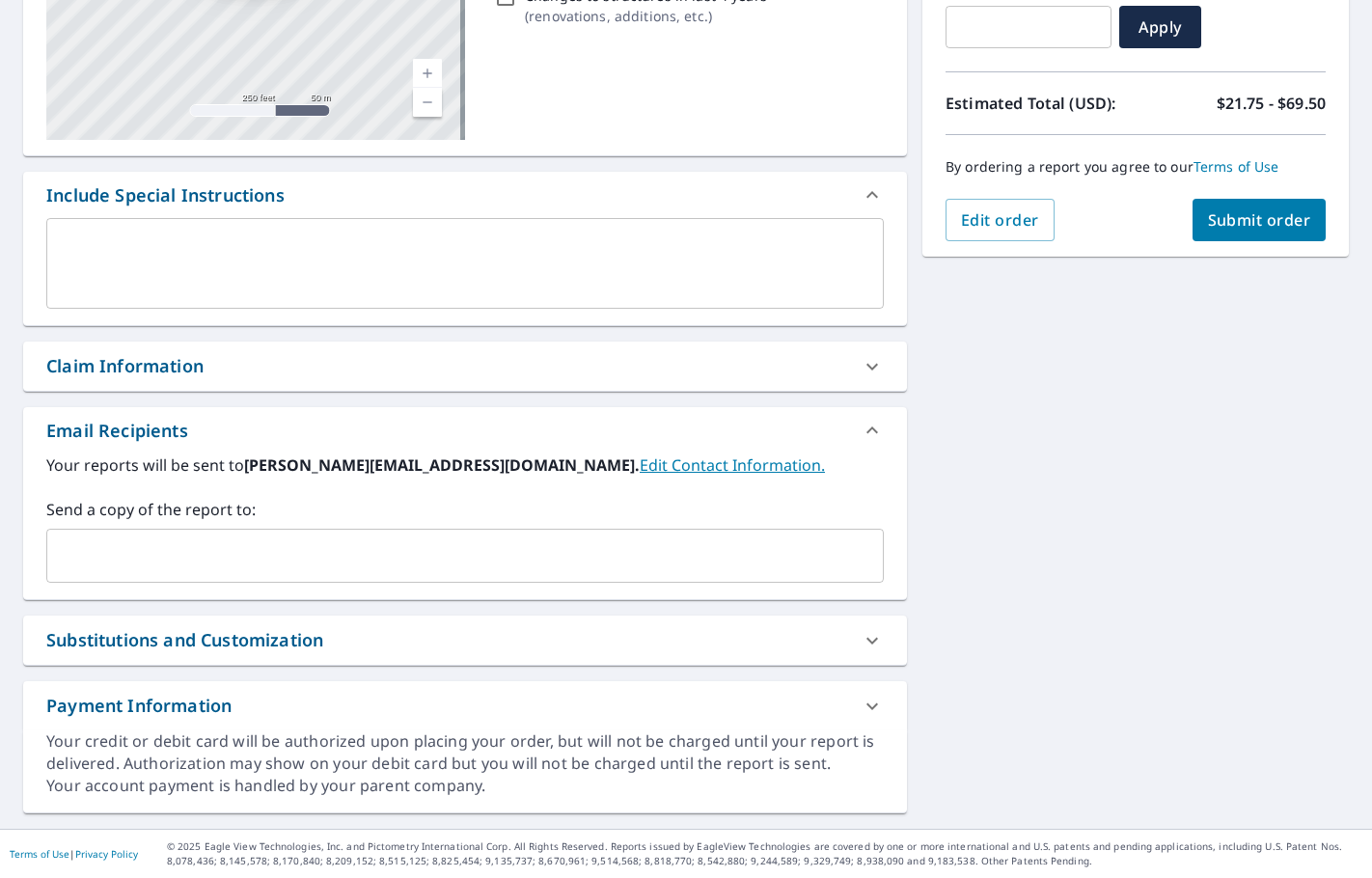
click at [130, 559] on input "text" at bounding box center [450, 555] width 791 height 36
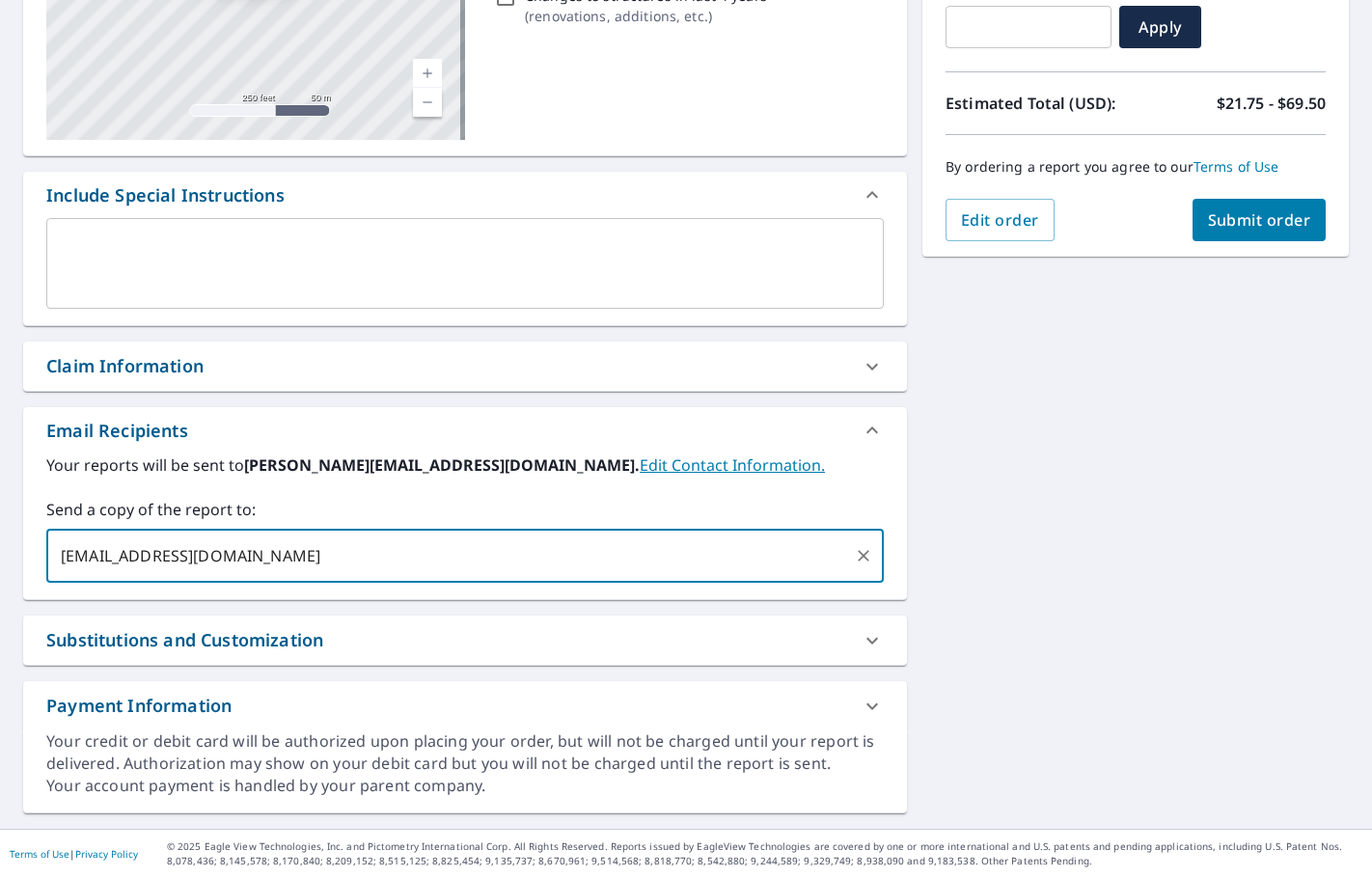
type input "[EMAIL_ADDRESS][DOMAIN_NAME]"
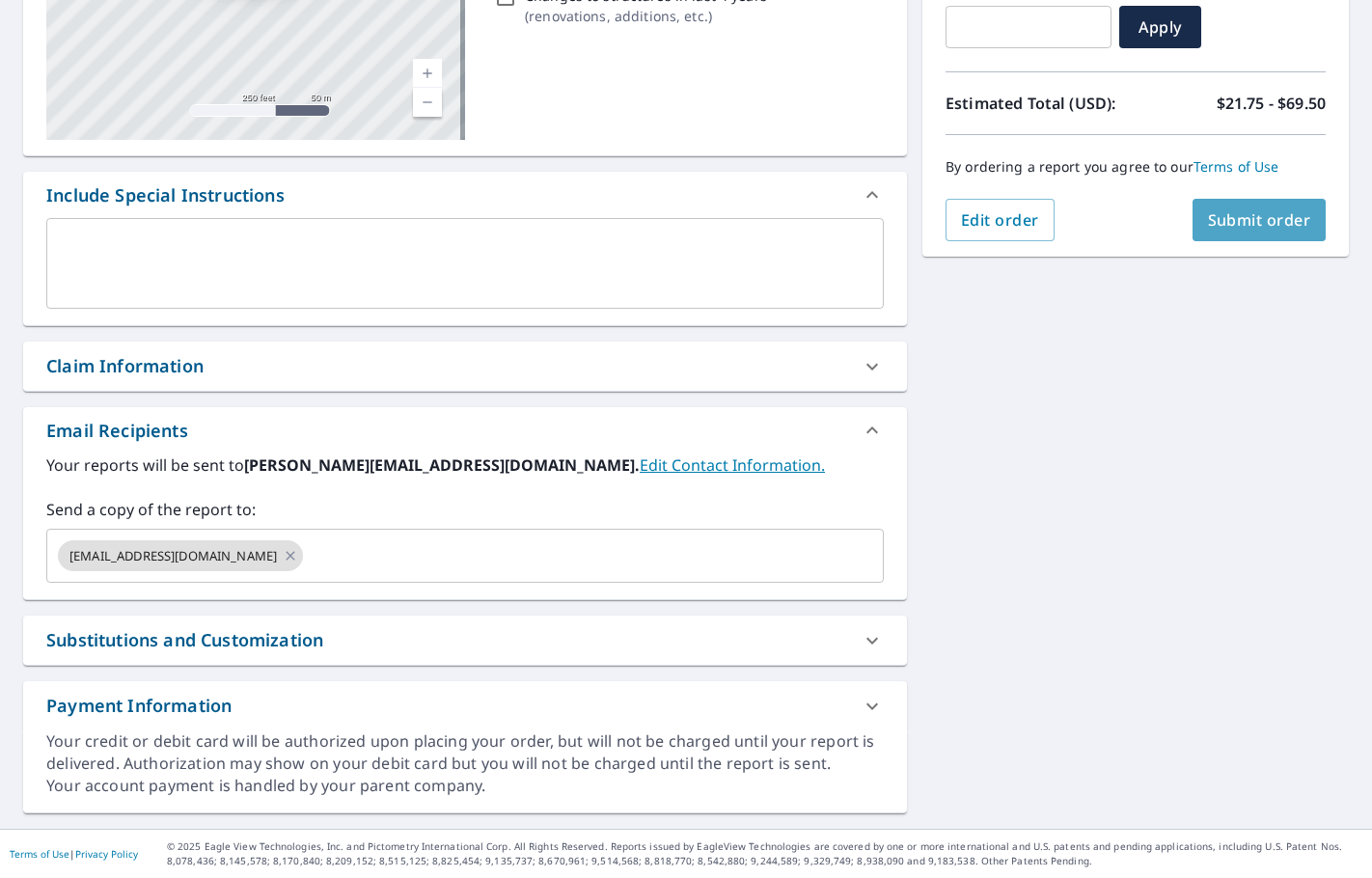
click at [1230, 235] on button "Submit order" at bounding box center [1259, 220] width 134 height 42
checkbox input "true"
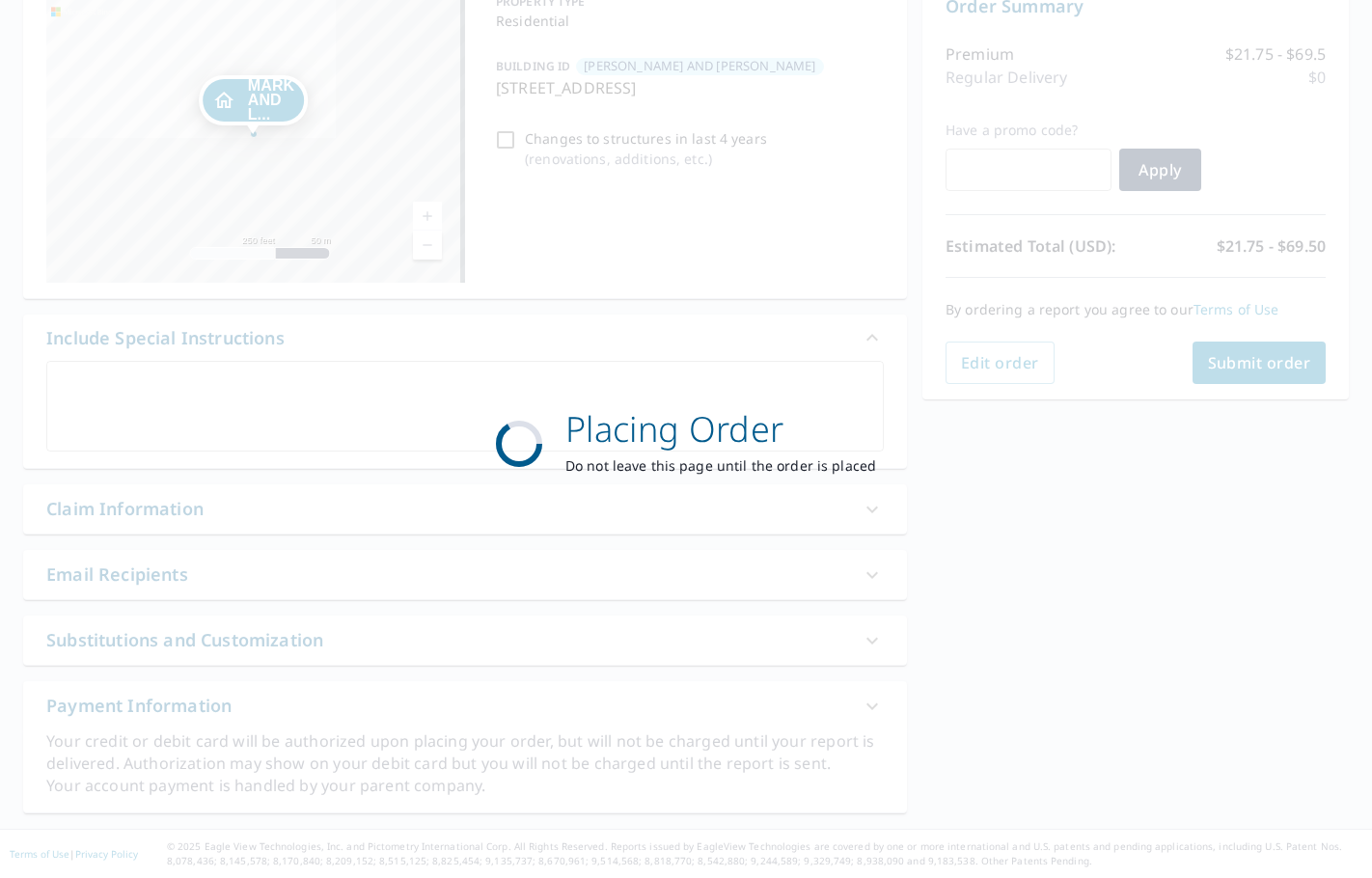
scroll to position [216, 0]
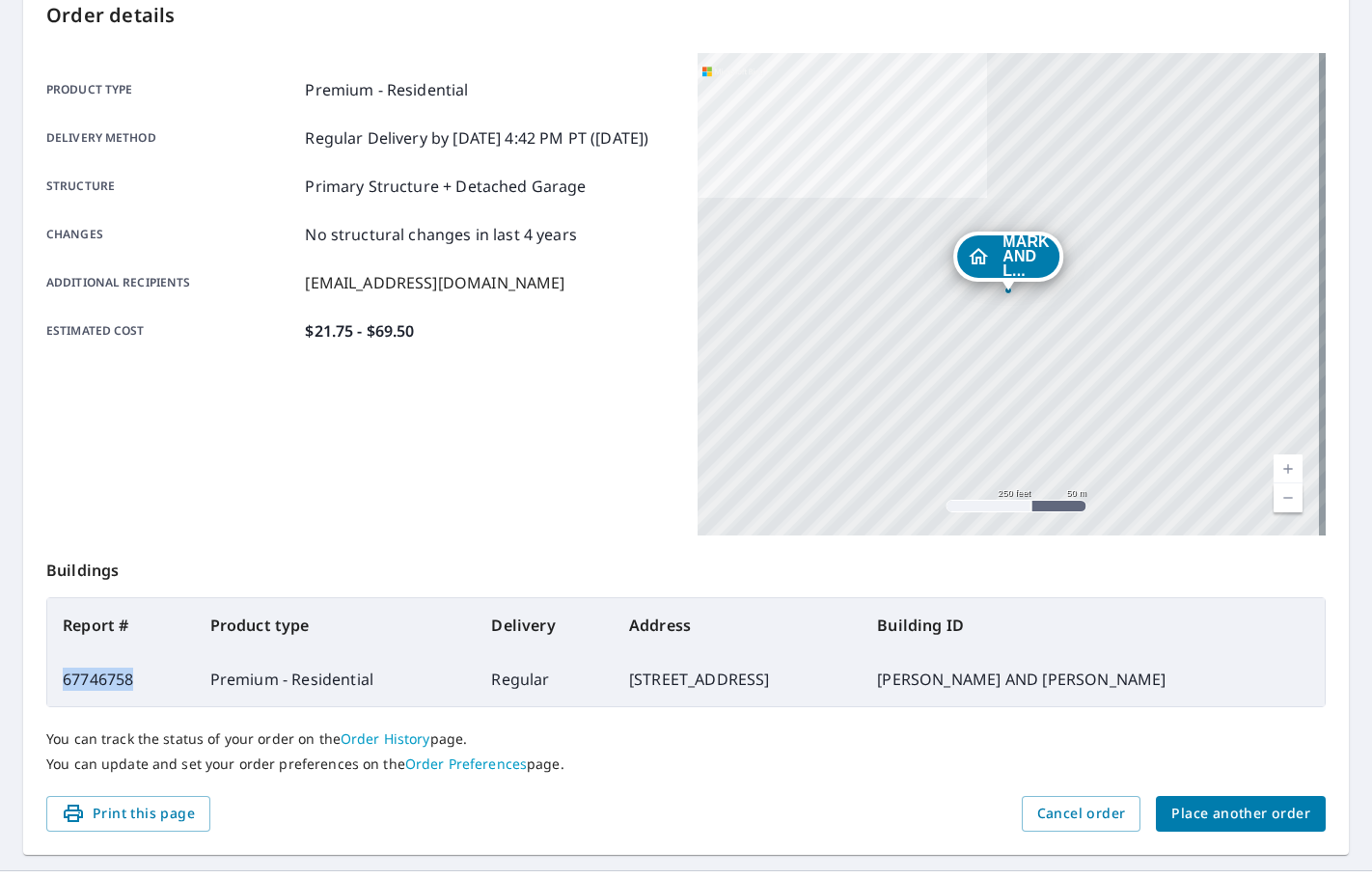
click at [60, 681] on td "67746758" at bounding box center [121, 679] width 147 height 54
drag, startPoint x: 60, startPoint y: 681, endPoint x: 168, endPoint y: 675, distance: 108.2
click at [168, 675] on td "67746758" at bounding box center [121, 679] width 147 height 54
drag, startPoint x: 138, startPoint y: 679, endPoint x: 66, endPoint y: 674, distance: 72.2
click at [66, 674] on td "67746758" at bounding box center [121, 679] width 147 height 54
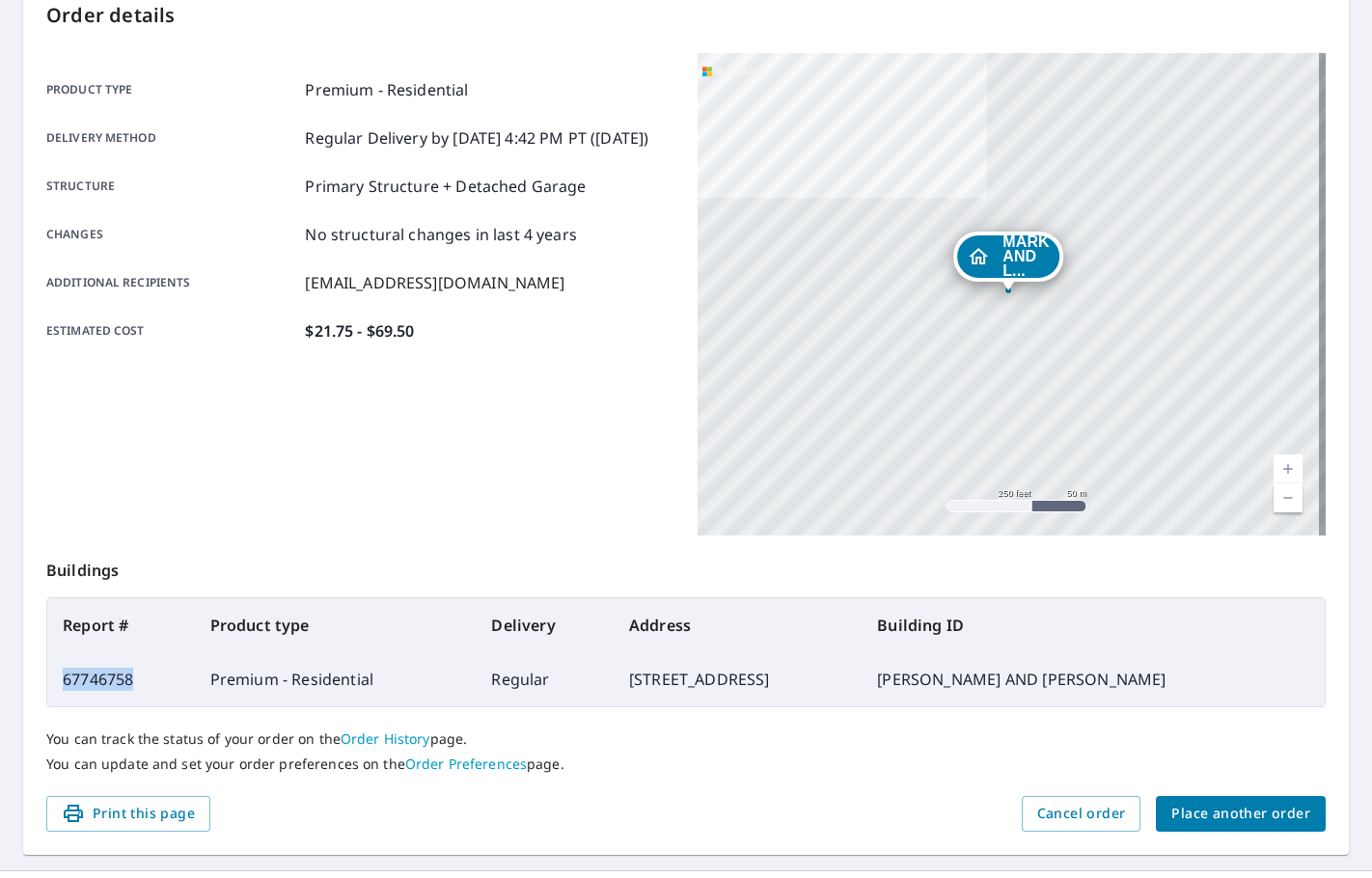
copy td "67746758"
click at [1172, 802] on span "Place another order" at bounding box center [1241, 813] width 139 height 25
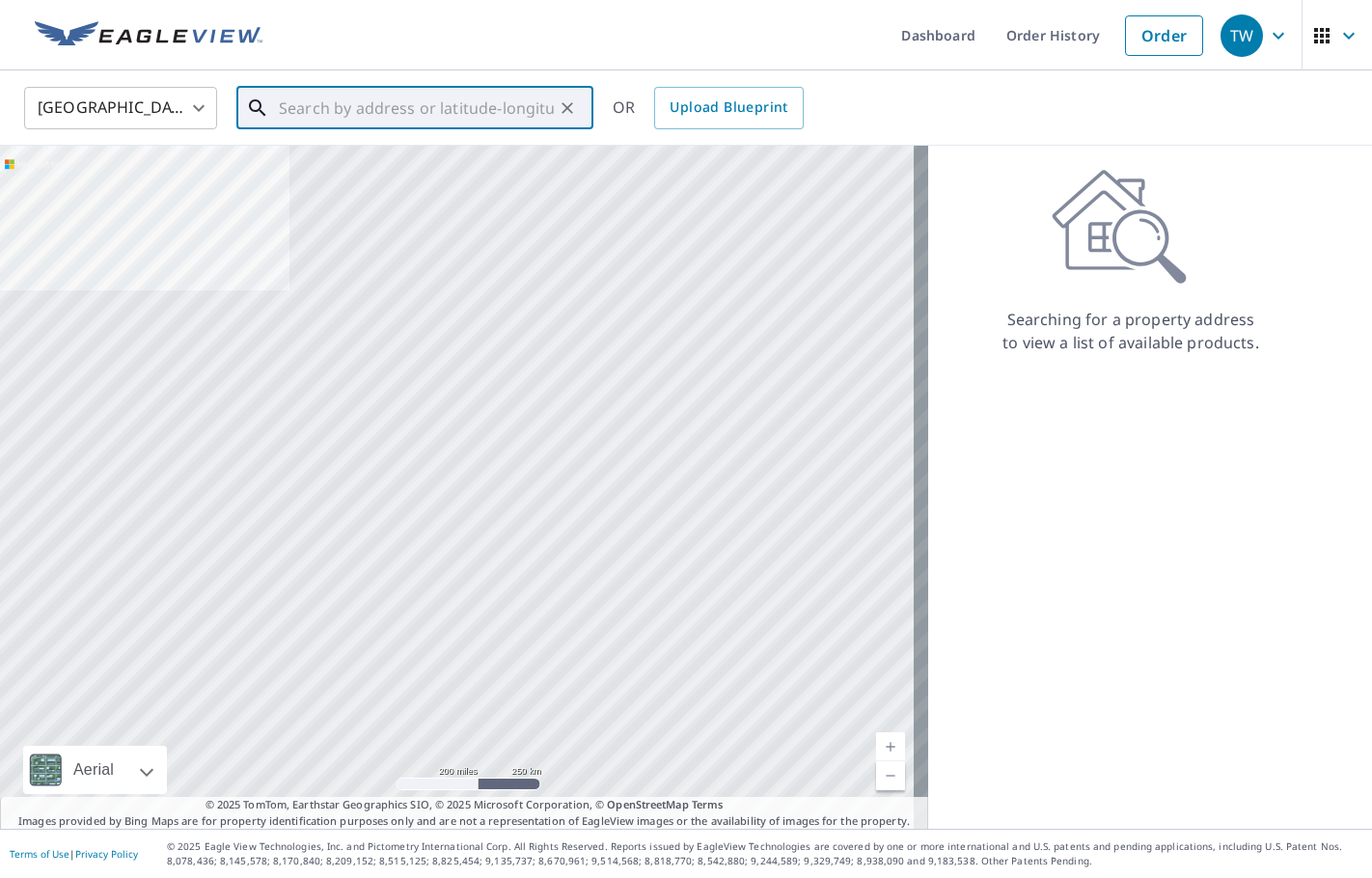
click at [346, 105] on input "text" at bounding box center [416, 108] width 275 height 54
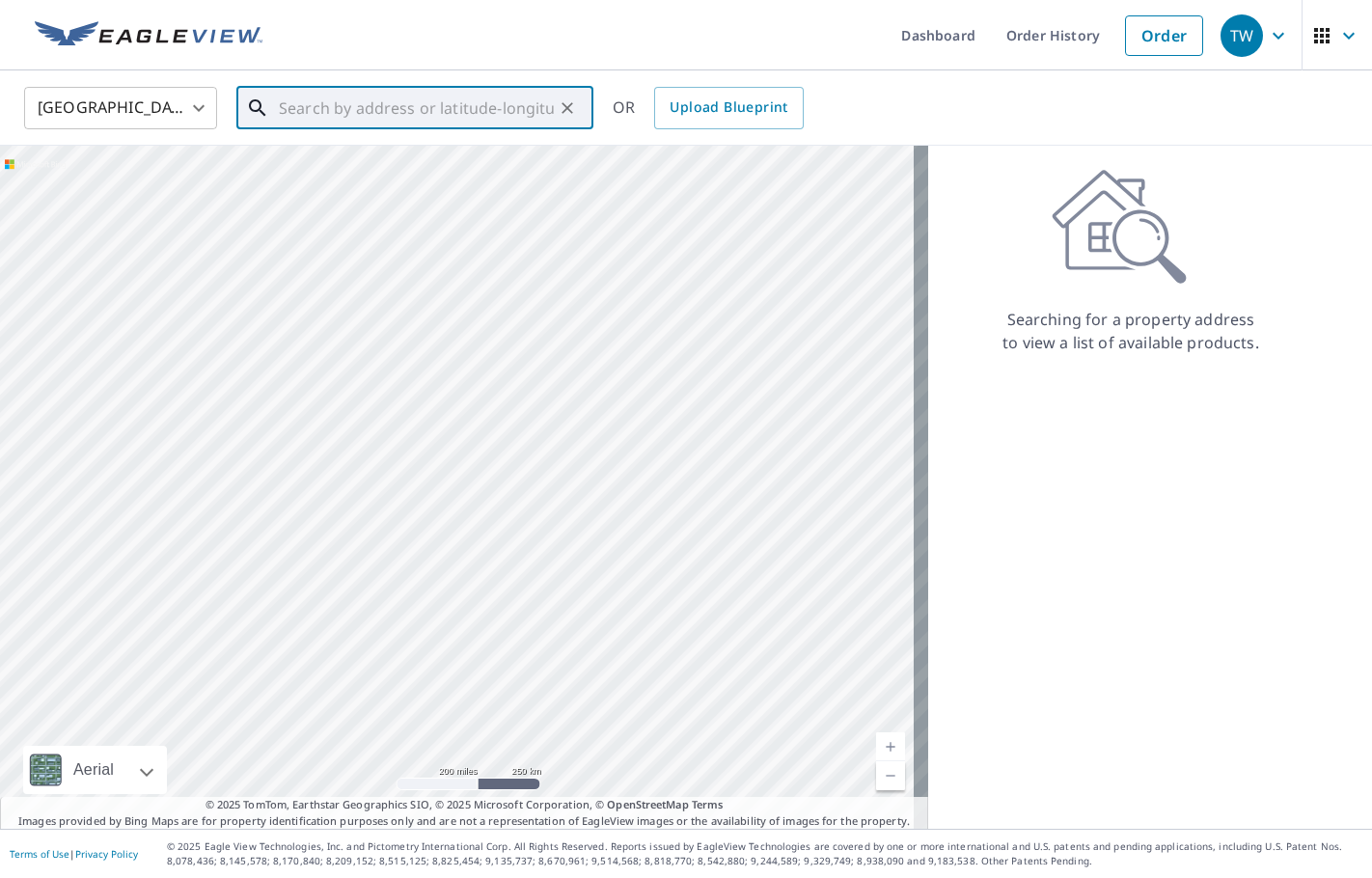
paste input "30025 [PERSON_NAME] [GEOGRAPHIC_DATA], MI 48082"
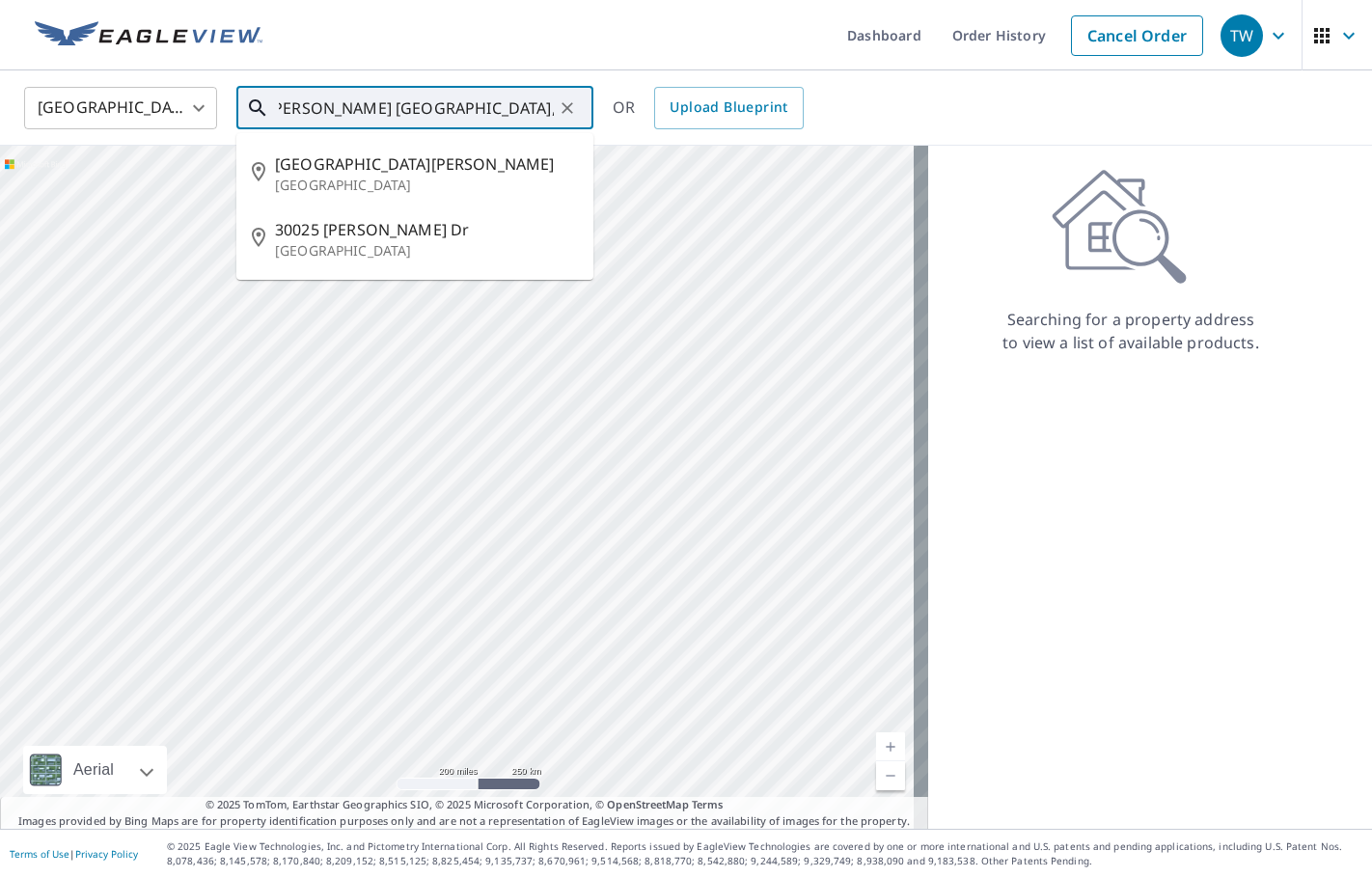
type input "30025 [PERSON_NAME] [GEOGRAPHIC_DATA], MI 48082"
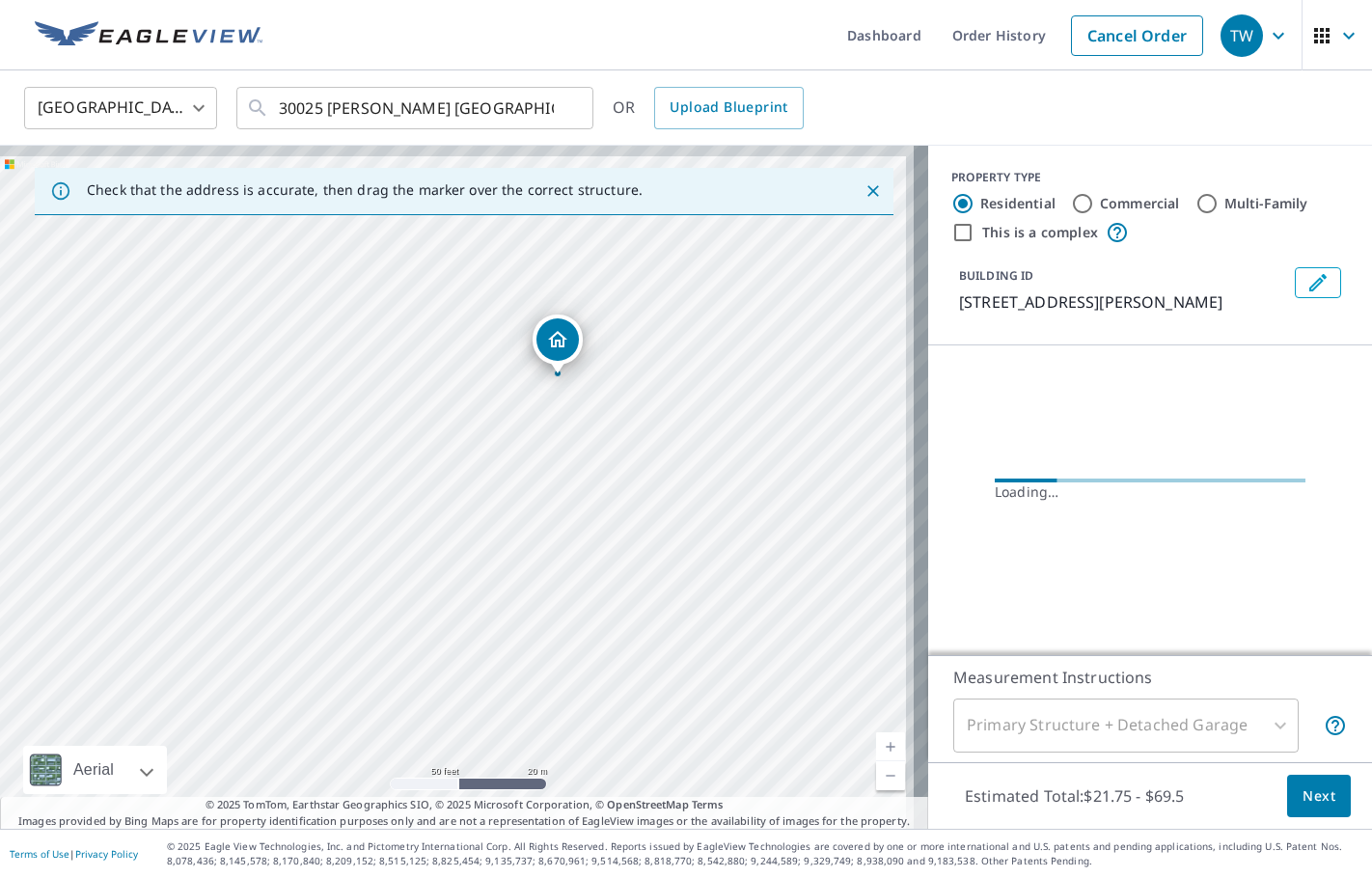
drag, startPoint x: 537, startPoint y: 416, endPoint x: 480, endPoint y: 524, distance: 122.1
click at [480, 524] on div "[STREET_ADDRESS][PERSON_NAME]" at bounding box center [464, 487] width 928 height 683
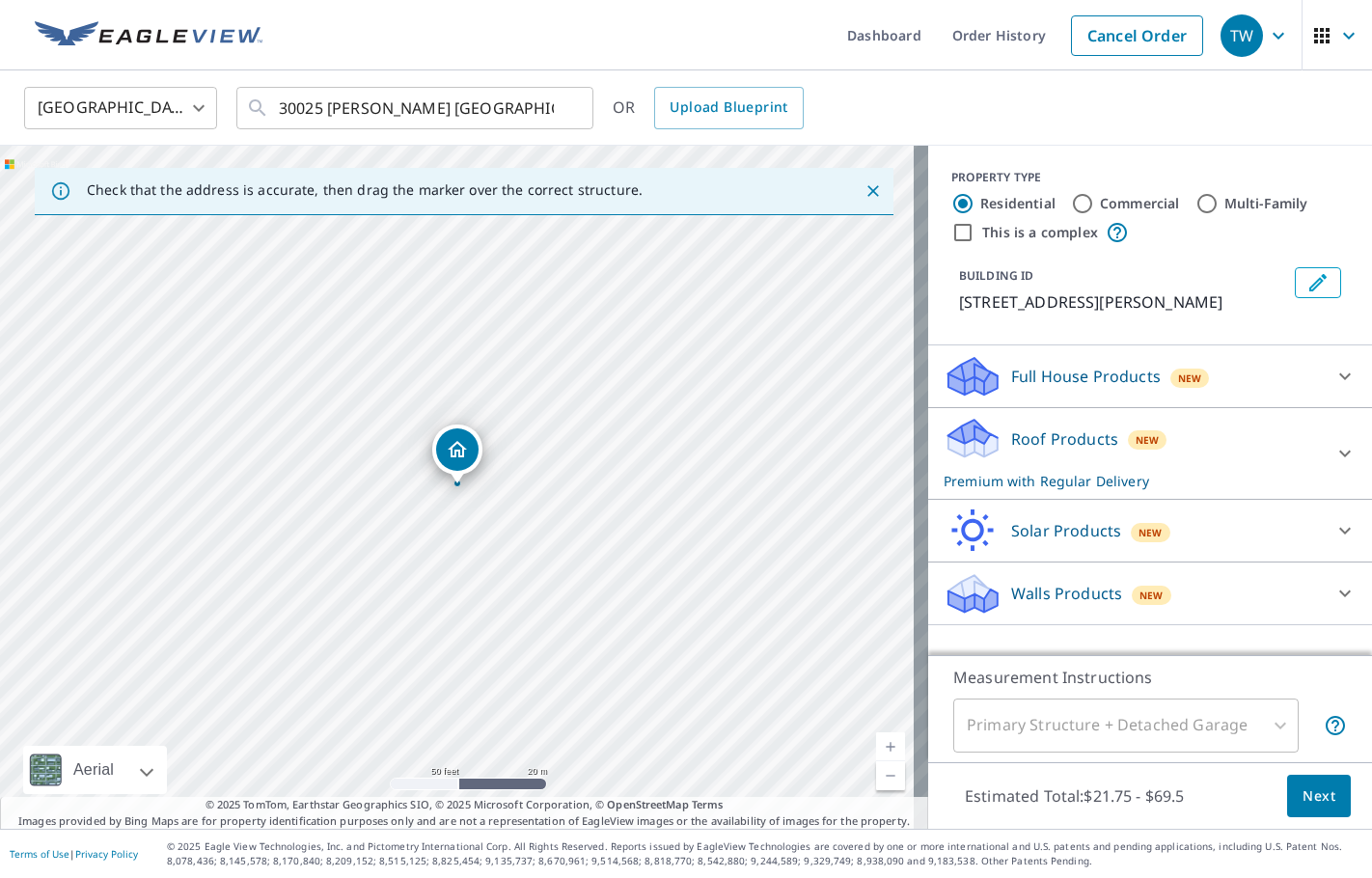
click at [1294, 288] on button "Edit building 1" at bounding box center [1317, 282] width 46 height 30
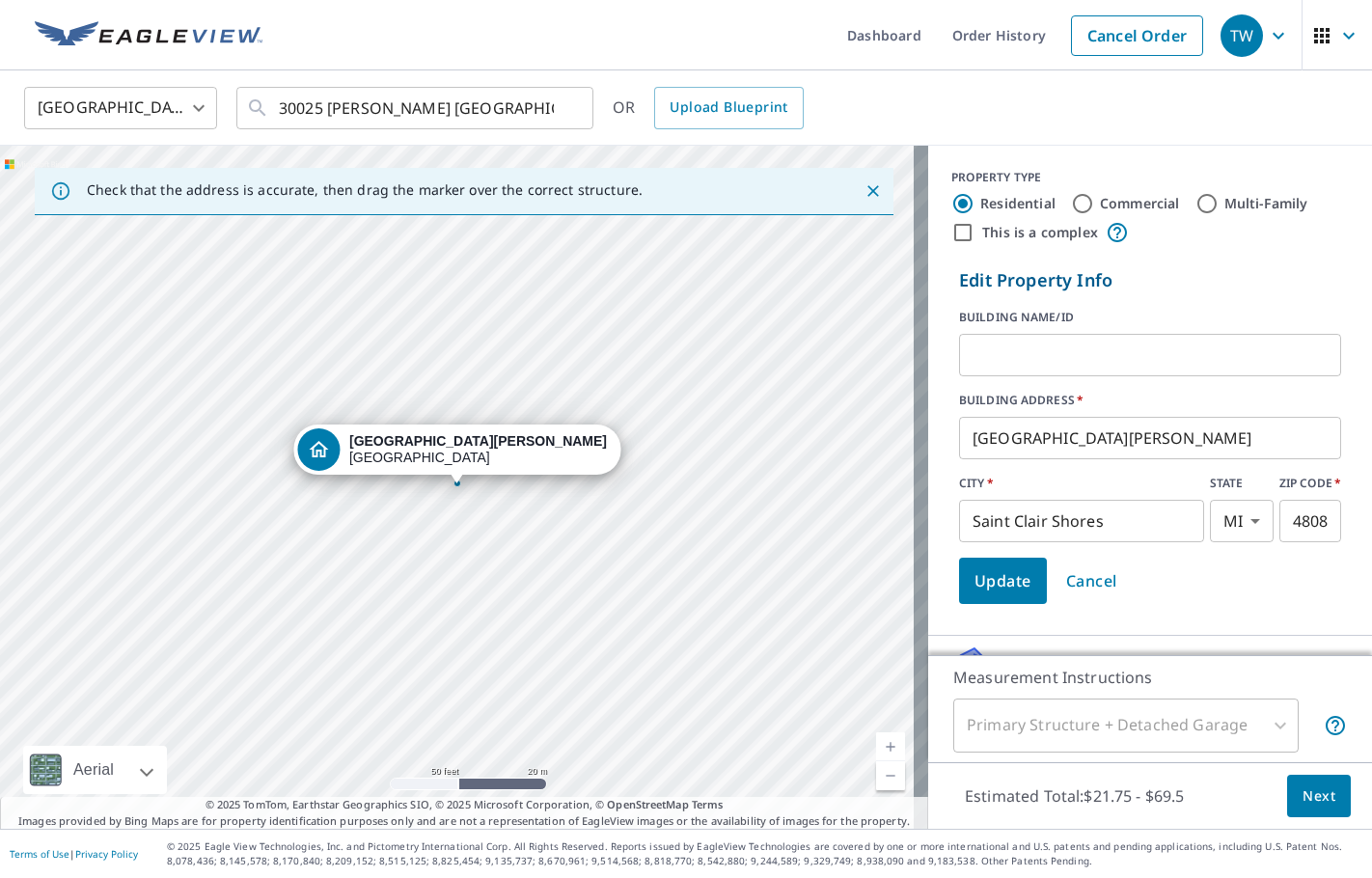
click at [1134, 351] on input "text" at bounding box center [1149, 354] width 382 height 54
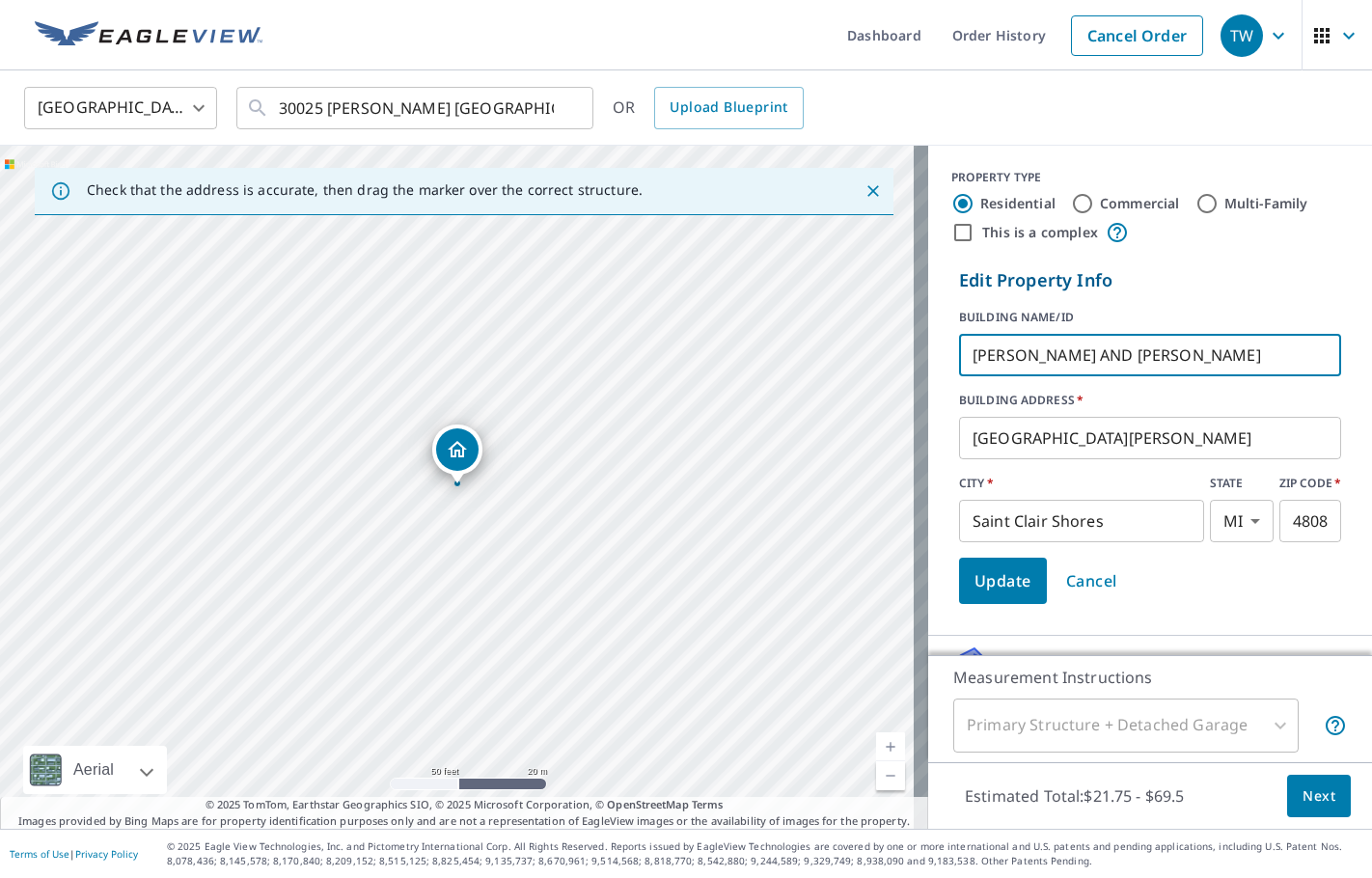
type input "[PERSON_NAME] AND [PERSON_NAME]"
click at [991, 574] on span "Update" at bounding box center [1003, 581] width 57 height 27
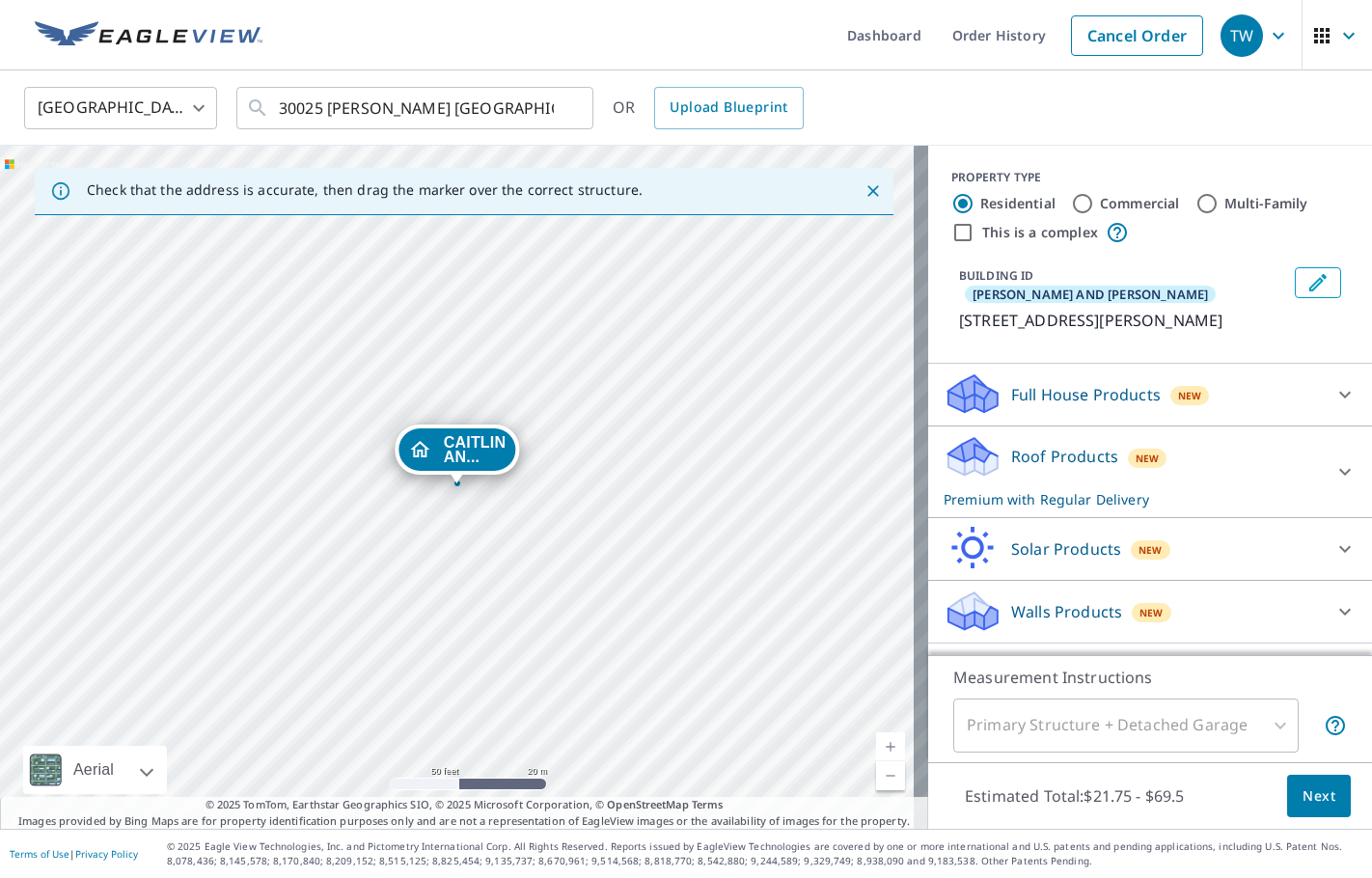
click at [1334, 479] on icon at bounding box center [1346, 472] width 24 height 24
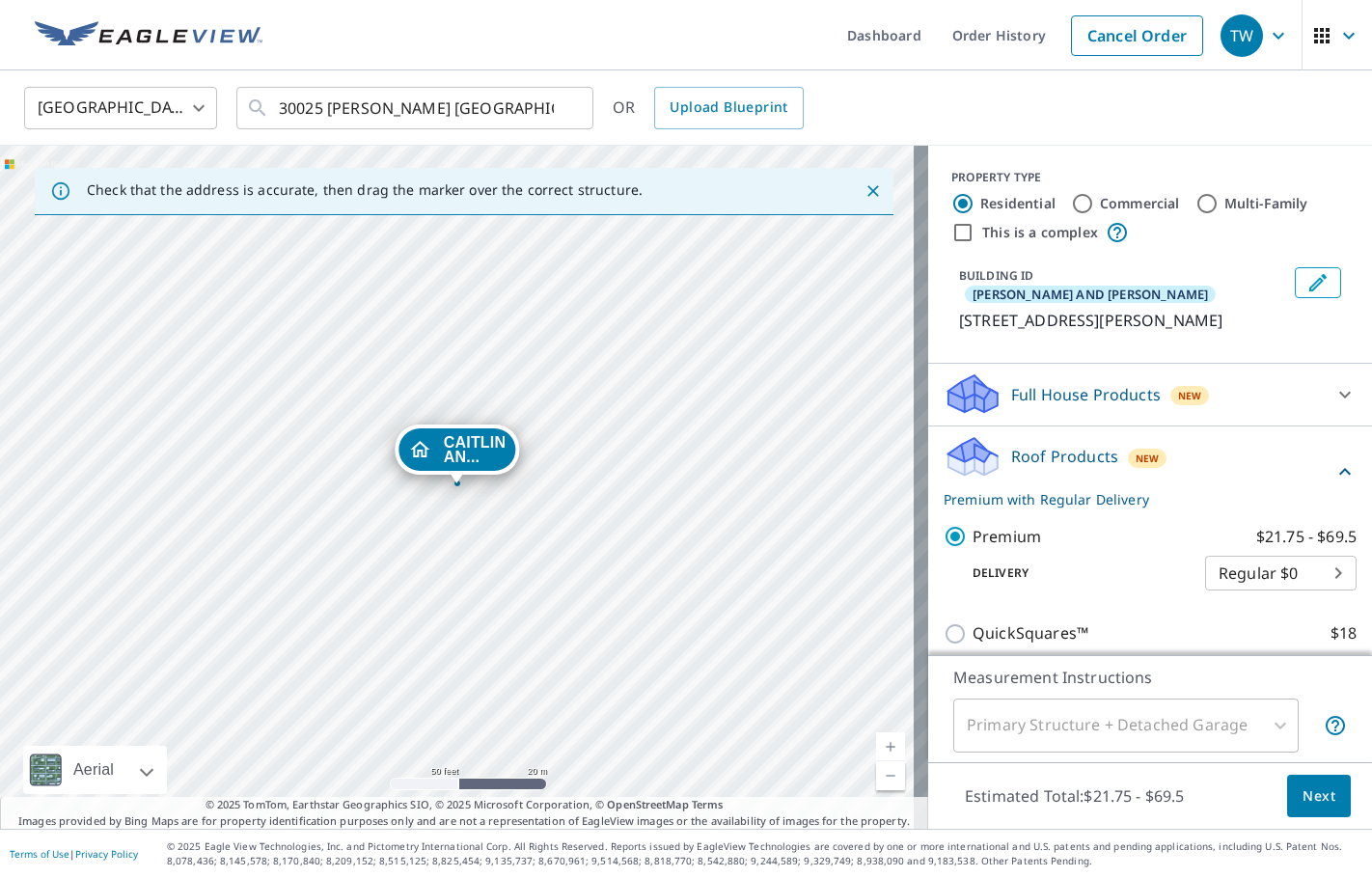
click at [1313, 801] on span "Next" at bounding box center [1318, 796] width 32 height 25
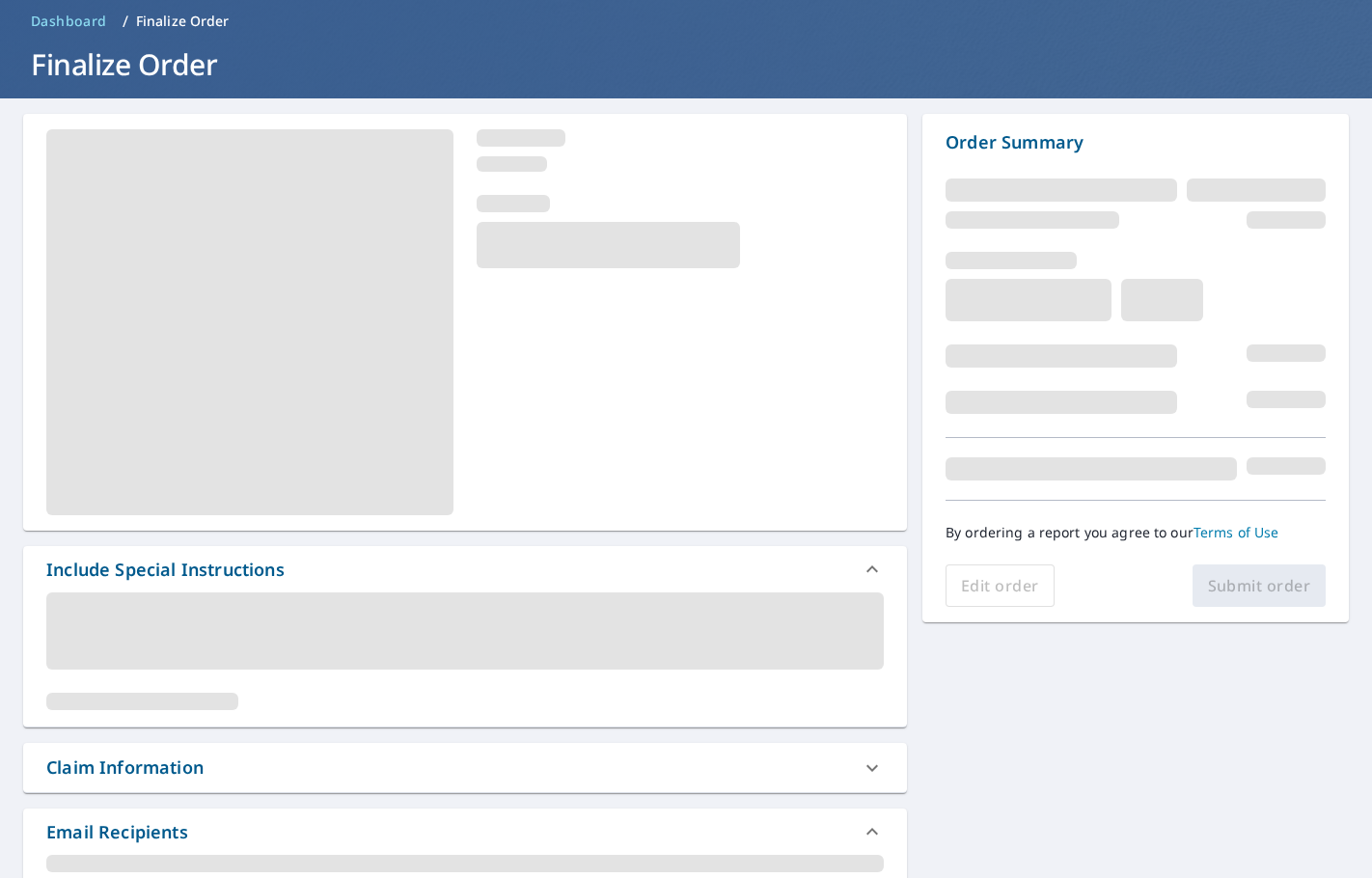
scroll to position [193, 0]
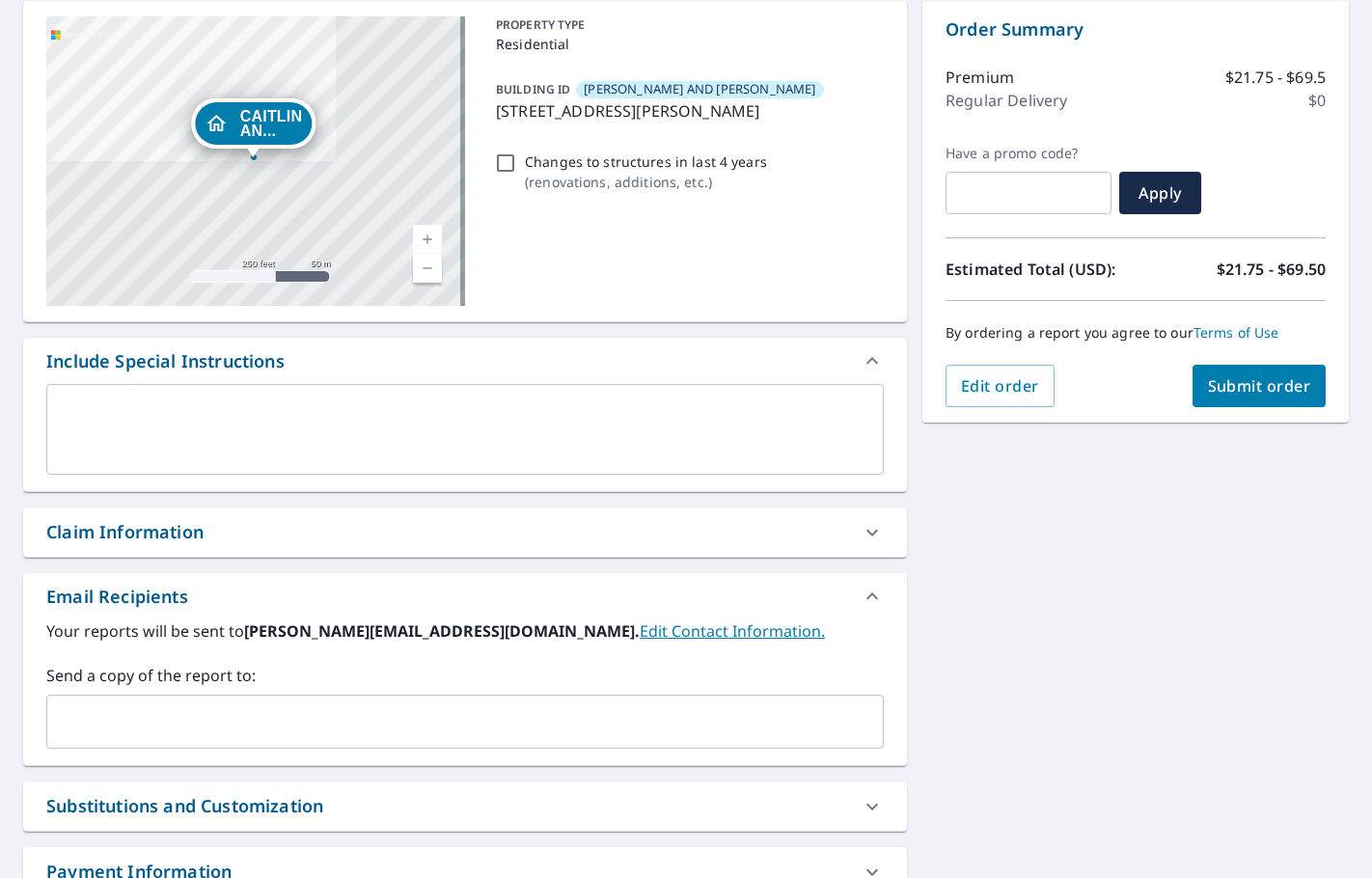
click at [111, 416] on textarea at bounding box center [465, 430] width 811 height 55
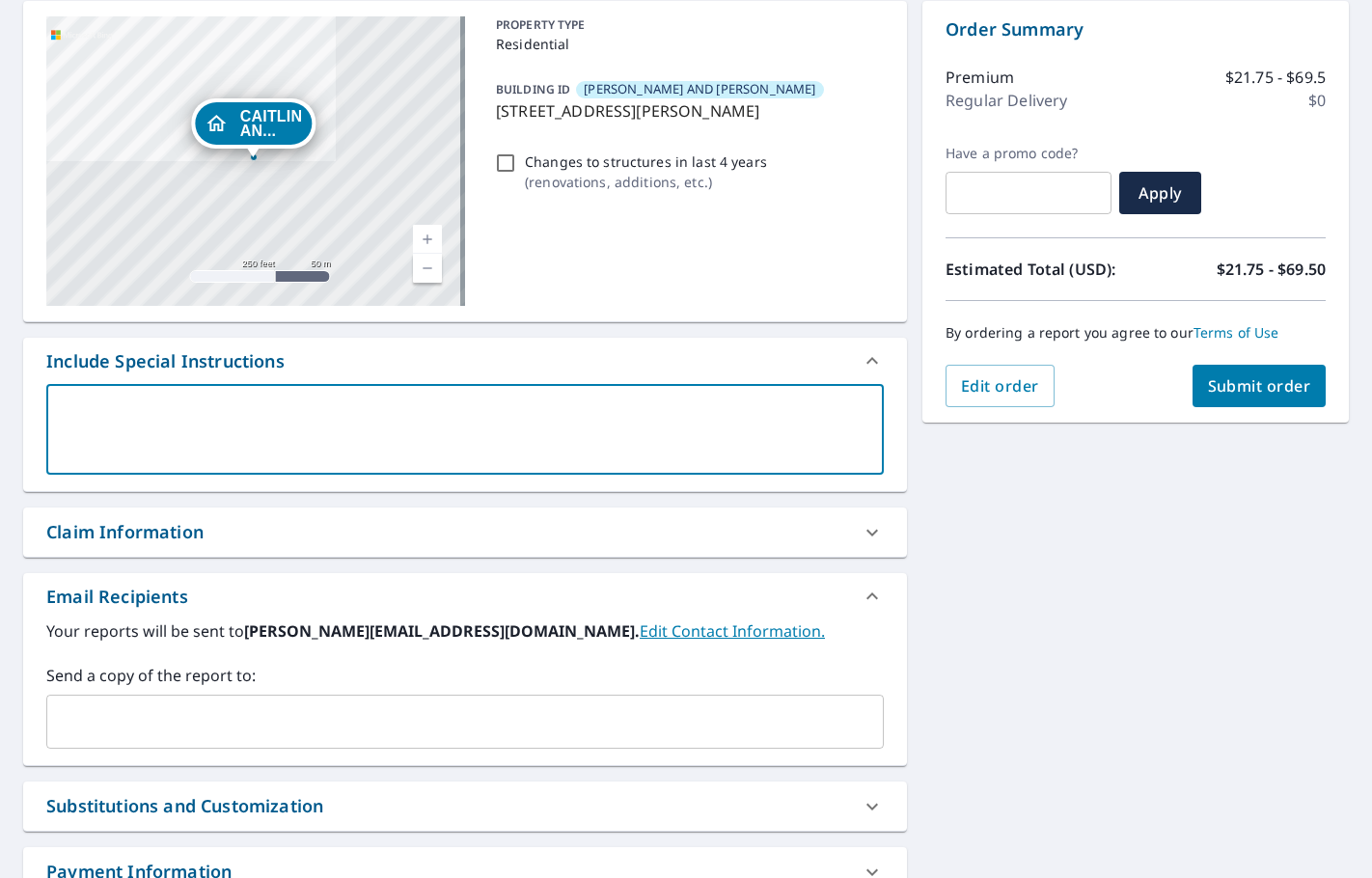
type textarea "*"
type textarea "x"
checkbox input "true"
type textarea "**"
type textarea "x"
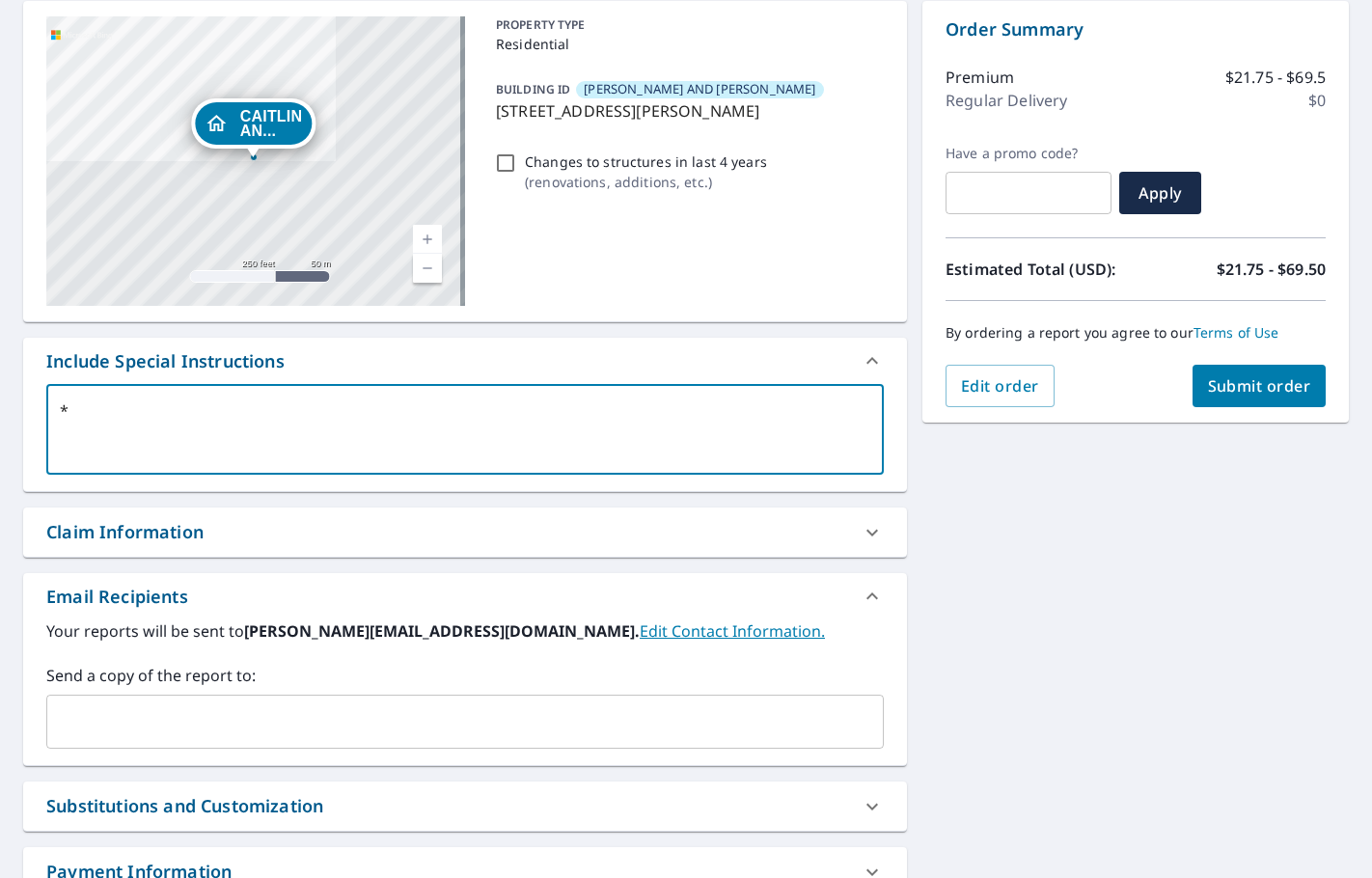
checkbox input "true"
type textarea "***"
type textarea "x"
checkbox input "true"
type textarea "***P"
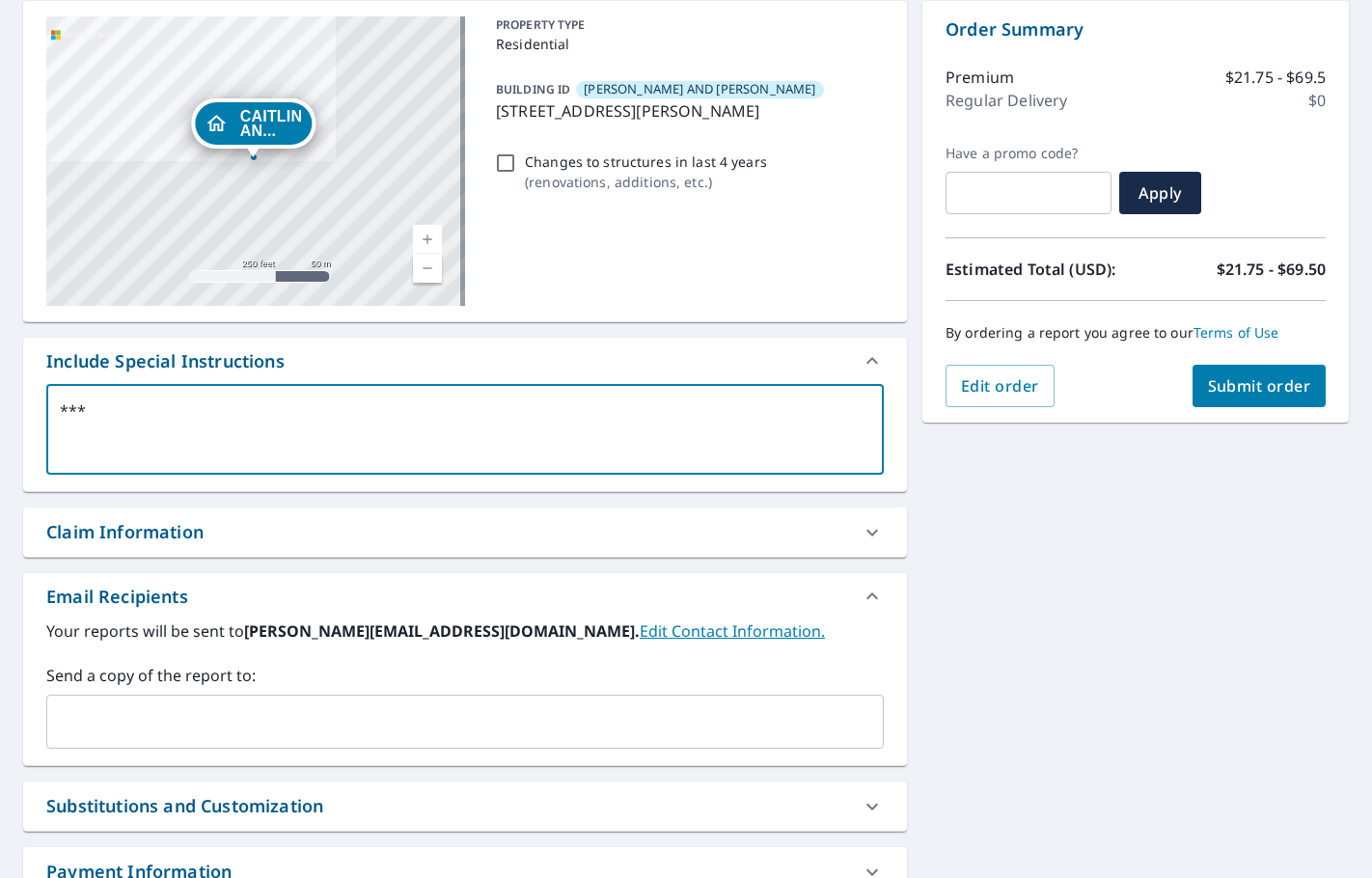
type textarea "x"
checkbox input "true"
type textarea "***PL"
type textarea "x"
checkbox input "true"
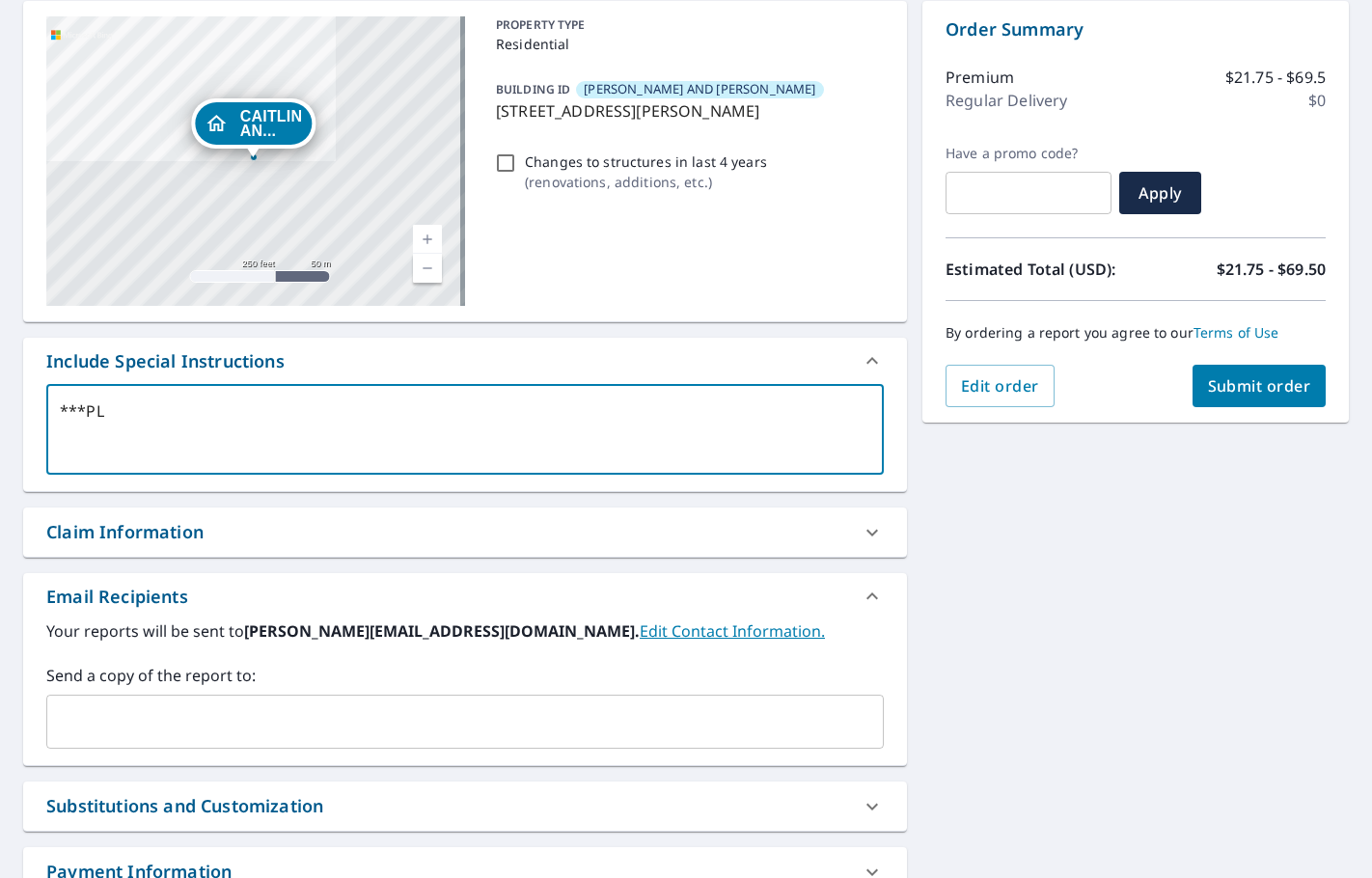
type textarea "***PLE"
type textarea "x"
checkbox input "true"
type textarea "***PLEA"
type textarea "x"
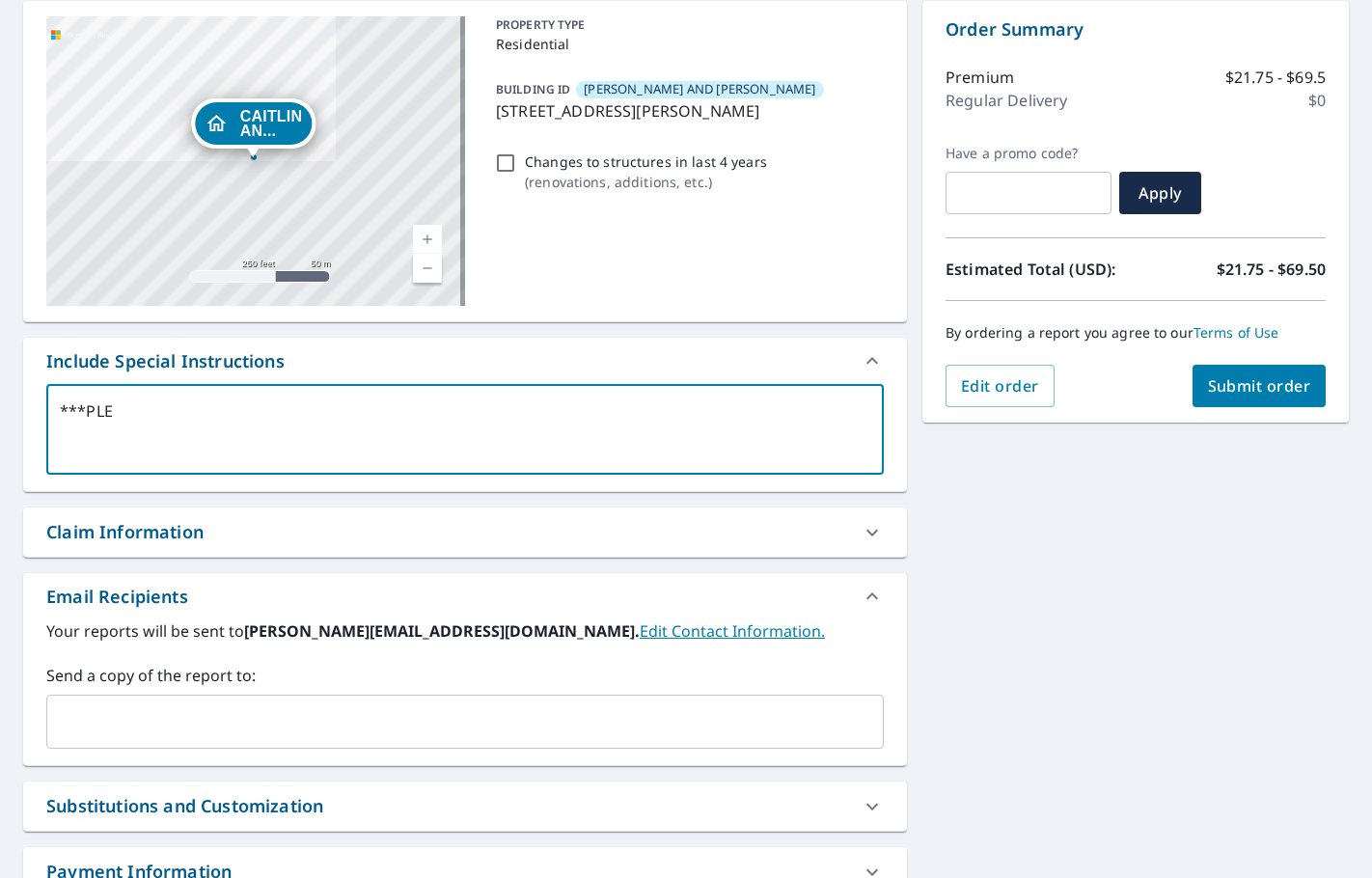
checkbox input "true"
type textarea "***PLEAS"
type textarea "x"
checkbox input "true"
type textarea "***PLEASE"
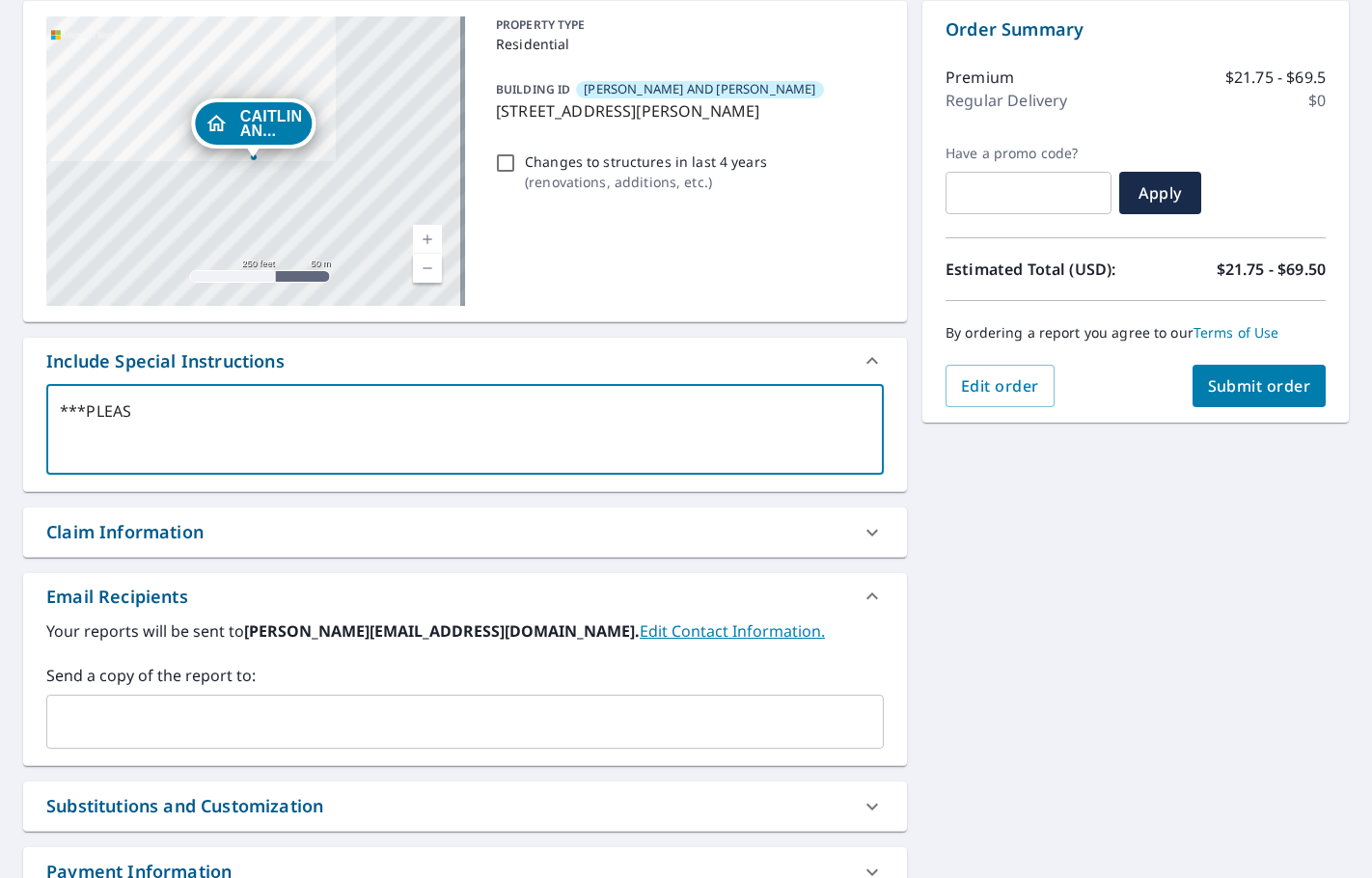
type textarea "x"
checkbox input "true"
type textarea "***PLEASE"
type textarea "x"
checkbox input "true"
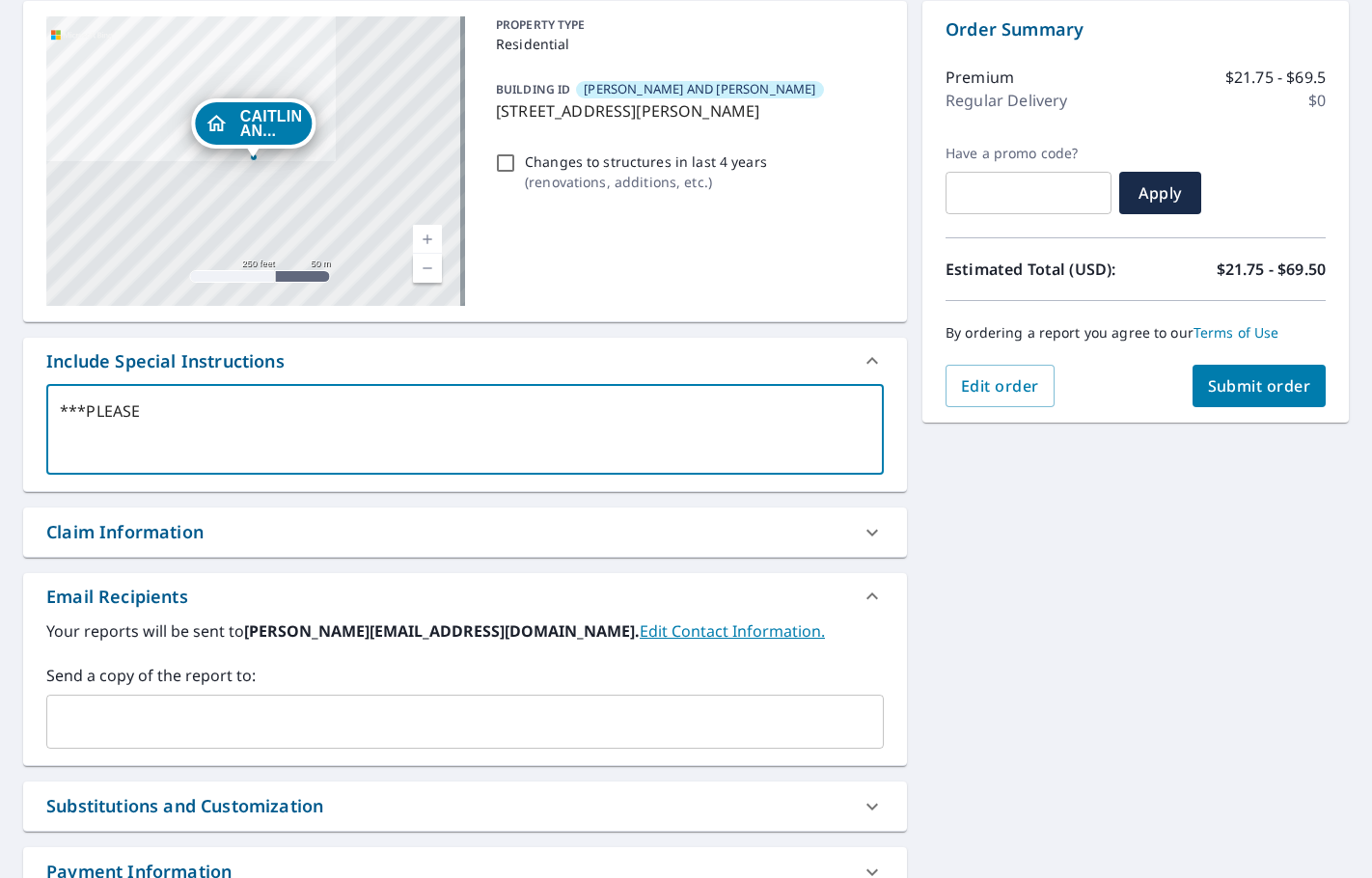
type textarea "***PLEASE I"
type textarea "x"
checkbox input "true"
type textarea "***PLEASE IN"
type textarea "x"
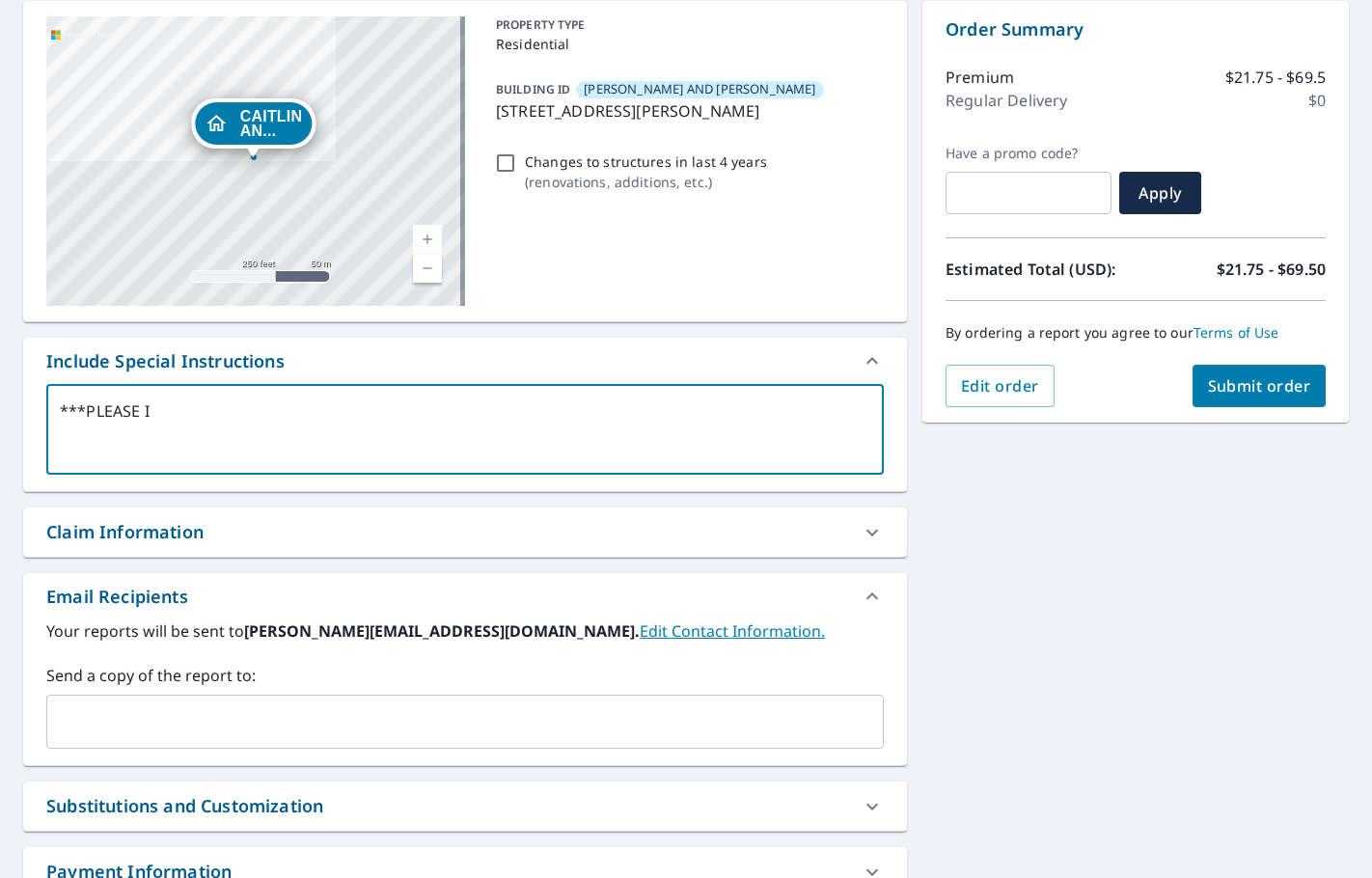
checkbox input "true"
type textarea "***PLEASE INC"
type textarea "x"
checkbox input "true"
type textarea "***PLEASE INCL"
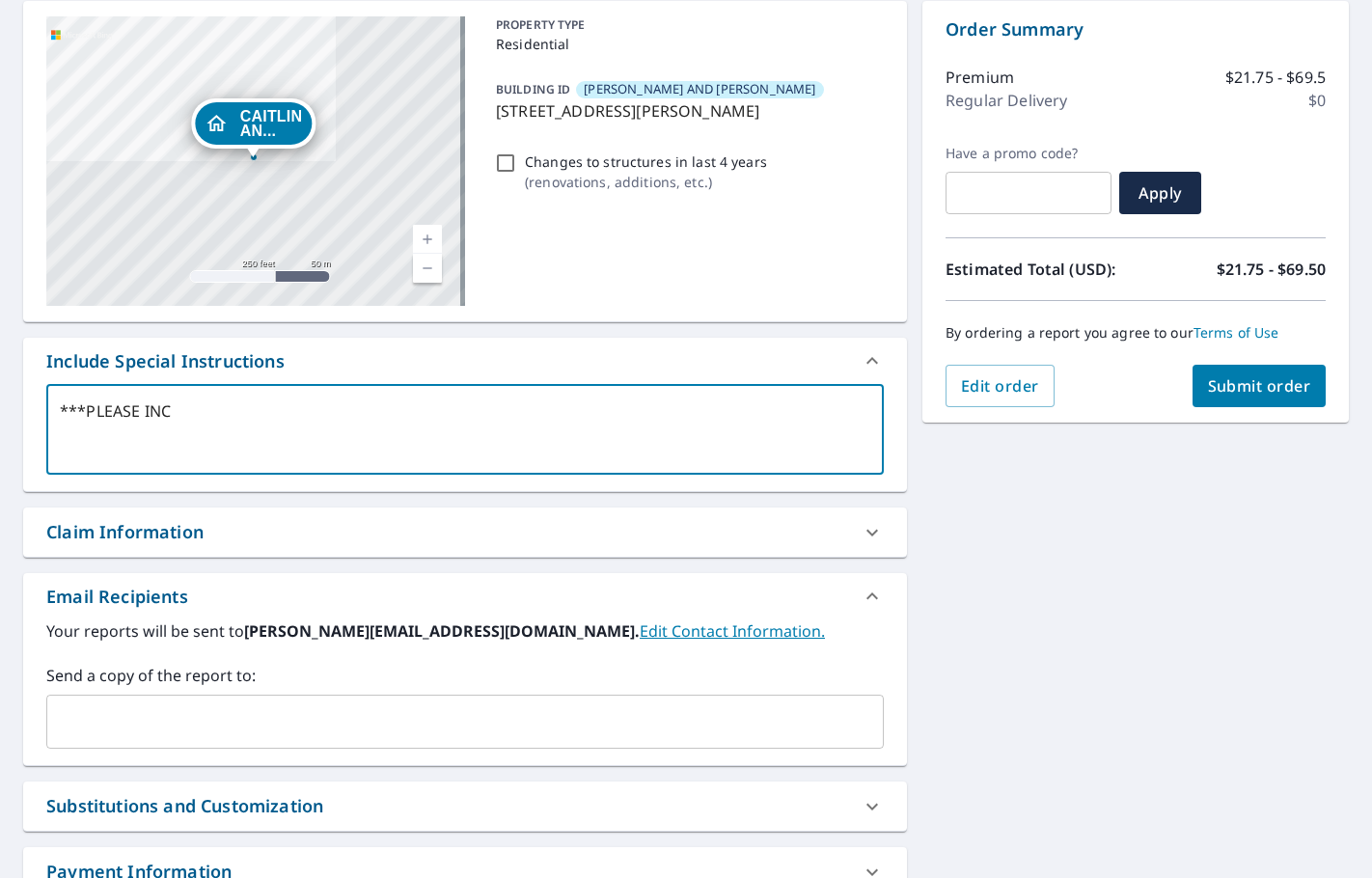
type textarea "x"
checkbox input "true"
type textarea "***PLEASE INCLU"
type textarea "x"
checkbox input "true"
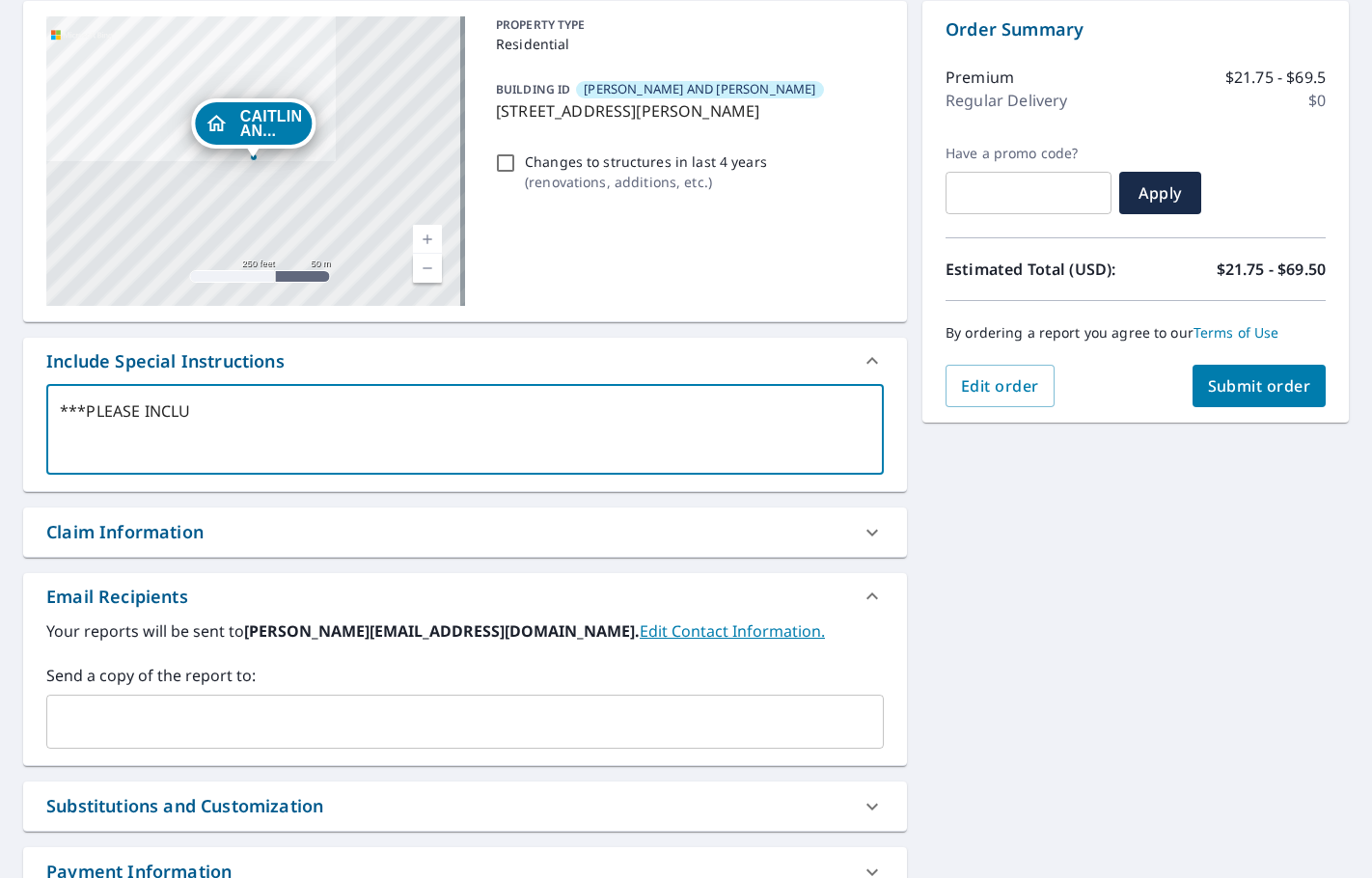
type textarea "***PLEASE INCLUD"
type textarea "x"
checkbox input "true"
type textarea "***PLEASE INCLUDE"
type textarea "x"
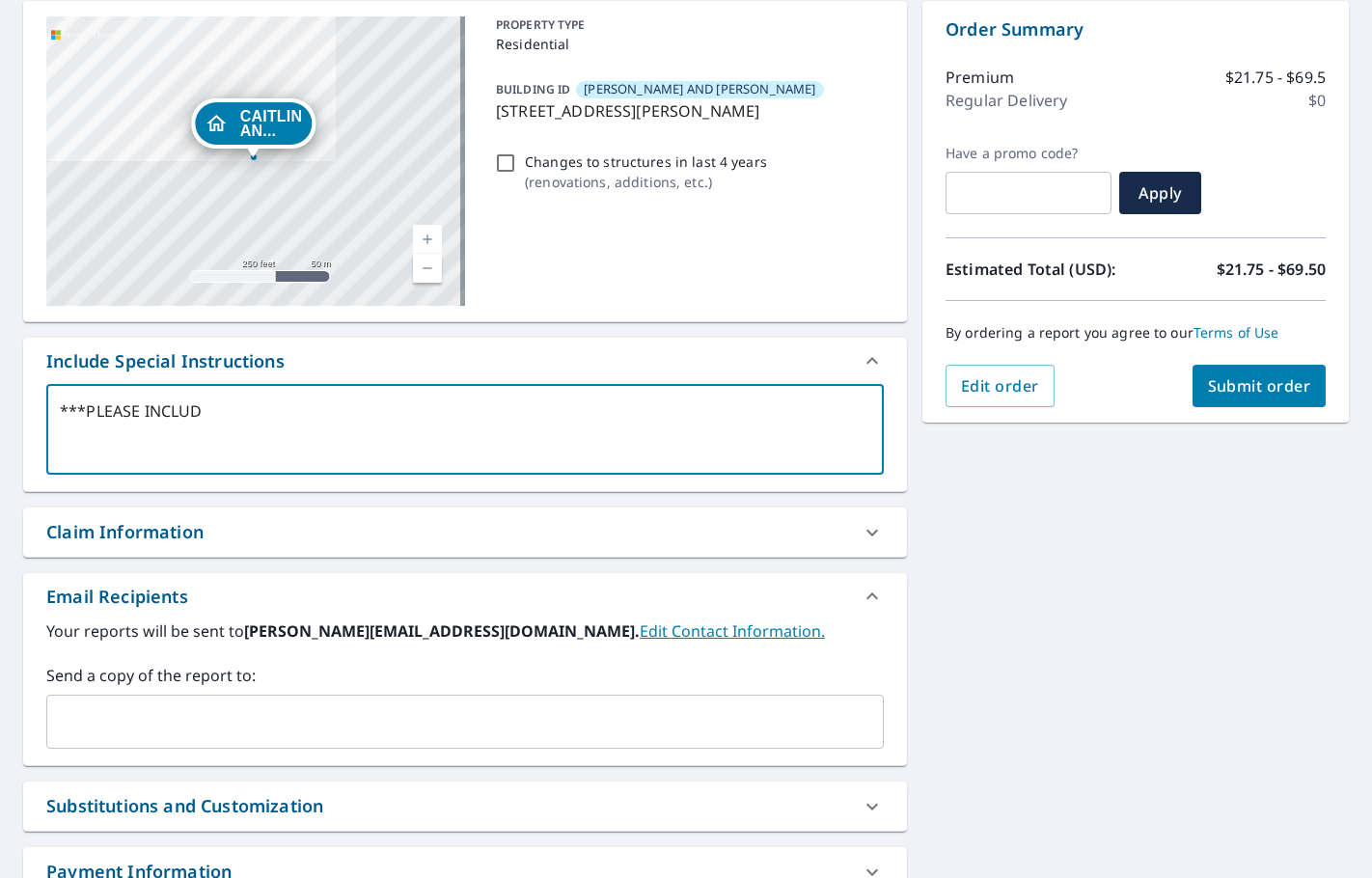
checkbox input "true"
type textarea "***PLEASE INCLUDE"
type textarea "x"
checkbox input "true"
type textarea "***PLEASE INCLUDE D"
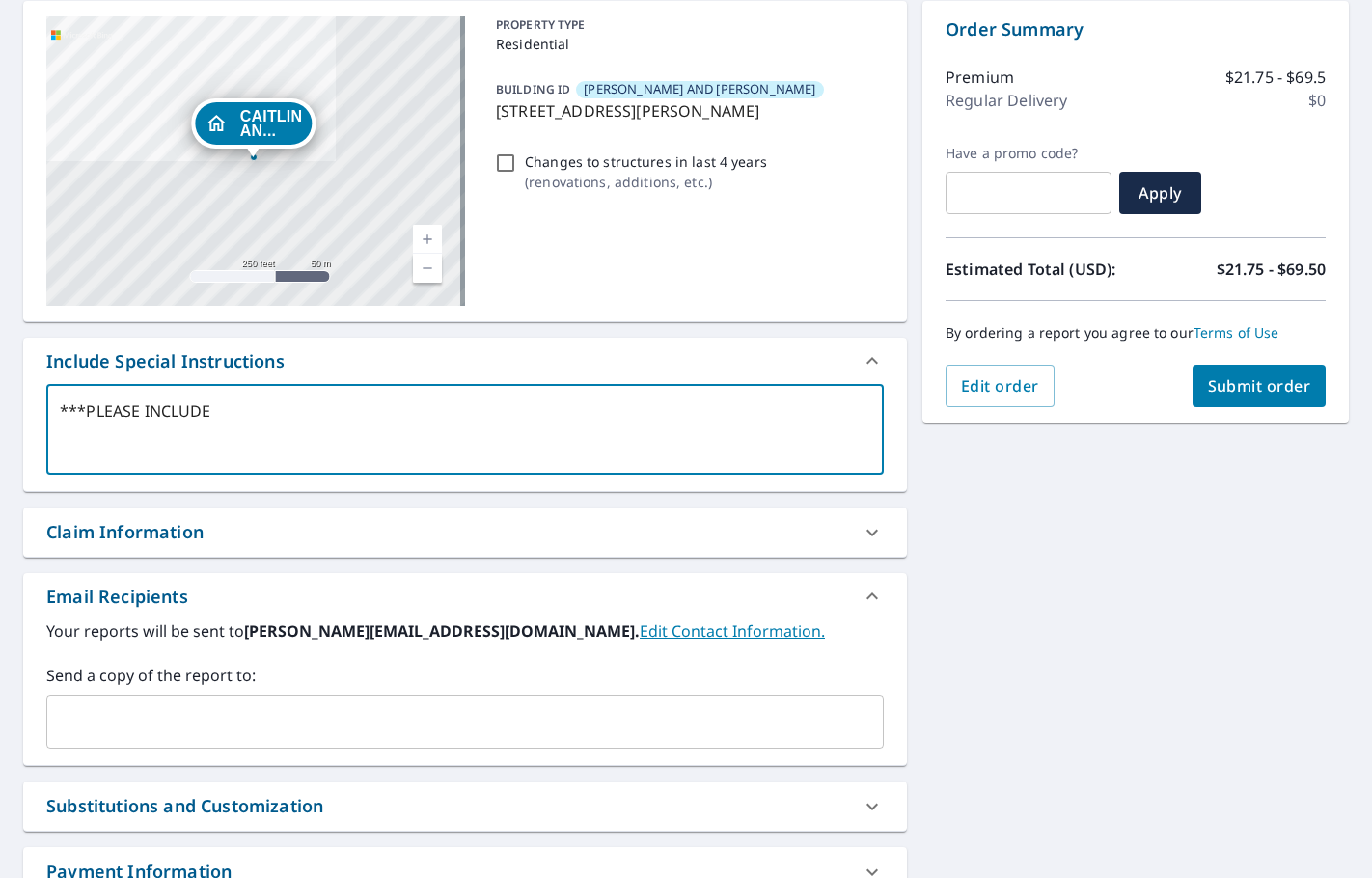
type textarea "x"
checkbox input "true"
type textarea "***PLEASE INCLUDE DE"
type textarea "x"
checkbox input "true"
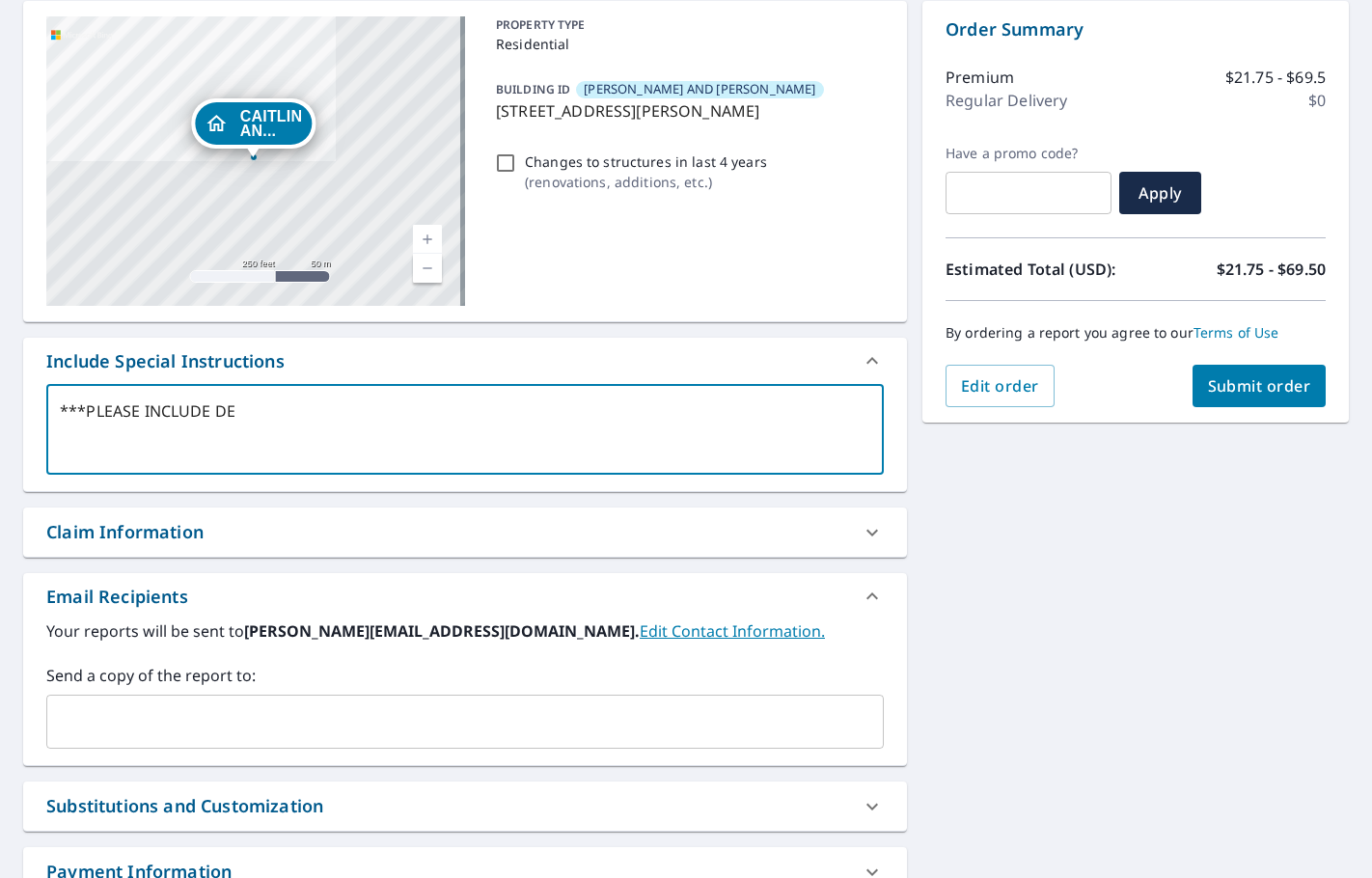
type textarea "***PLEASE INCLUDE DET"
type textarea "x"
checkbox input "true"
type textarea "***PLEASE INCLUDE DETA"
type textarea "x"
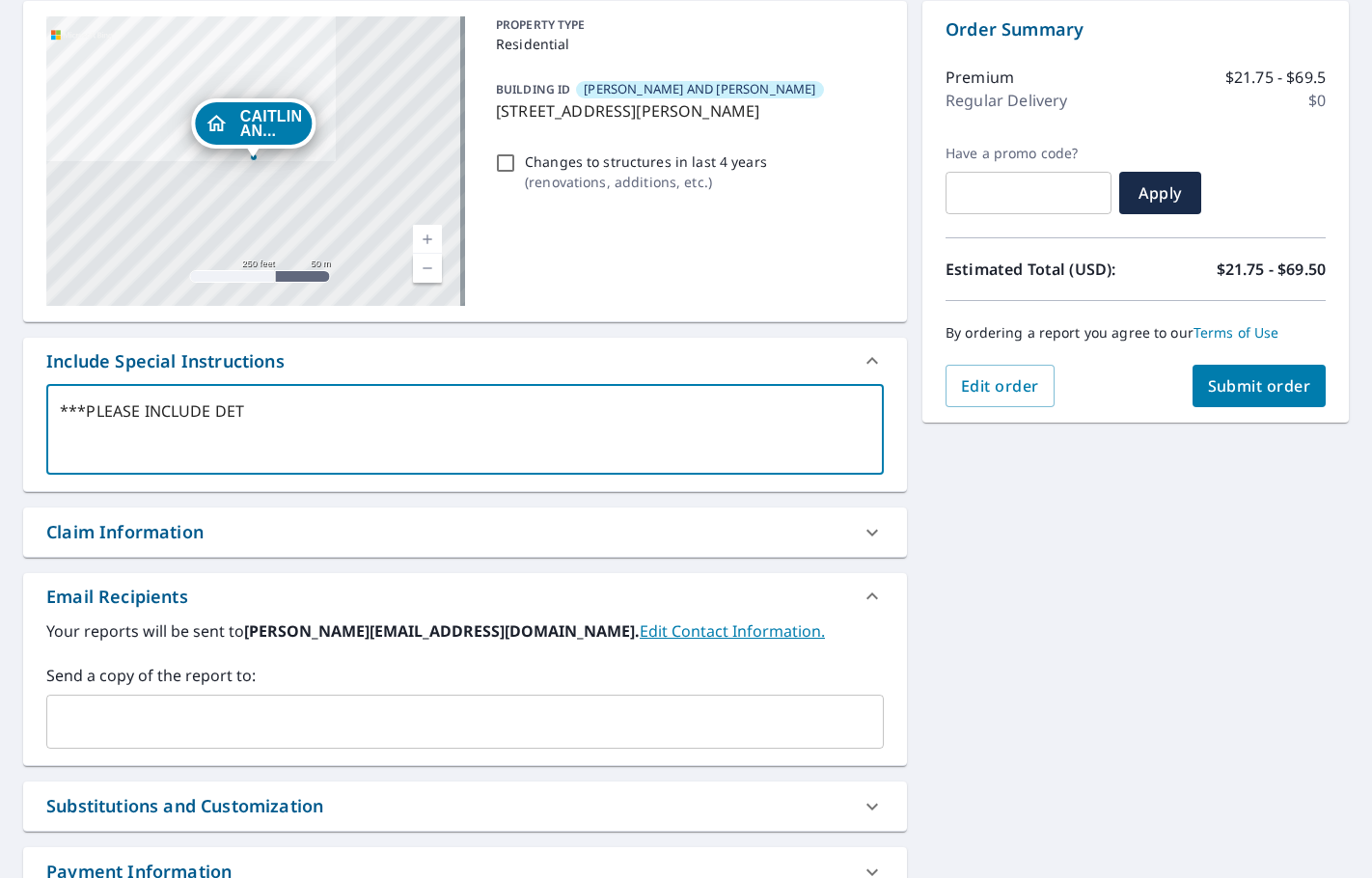
checkbox input "true"
type textarea "***PLEASE INCLUDE DETAC"
type textarea "x"
checkbox input "true"
type textarea "***PLEASE INCLUDE DETACH"
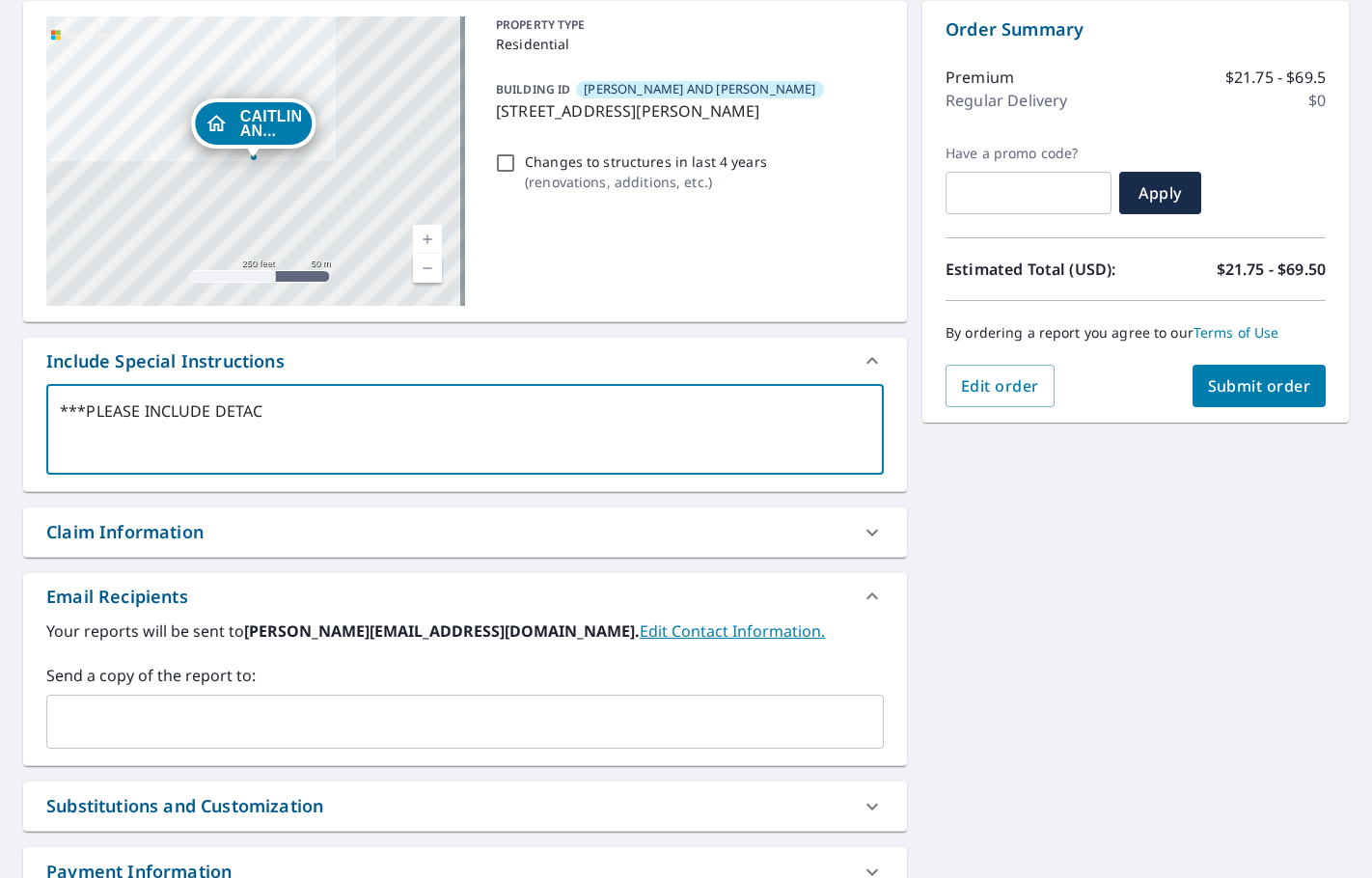
type textarea "x"
checkbox input "true"
type textarea "***PLEASE INCLUDE DETACHE"
type textarea "x"
checkbox input "true"
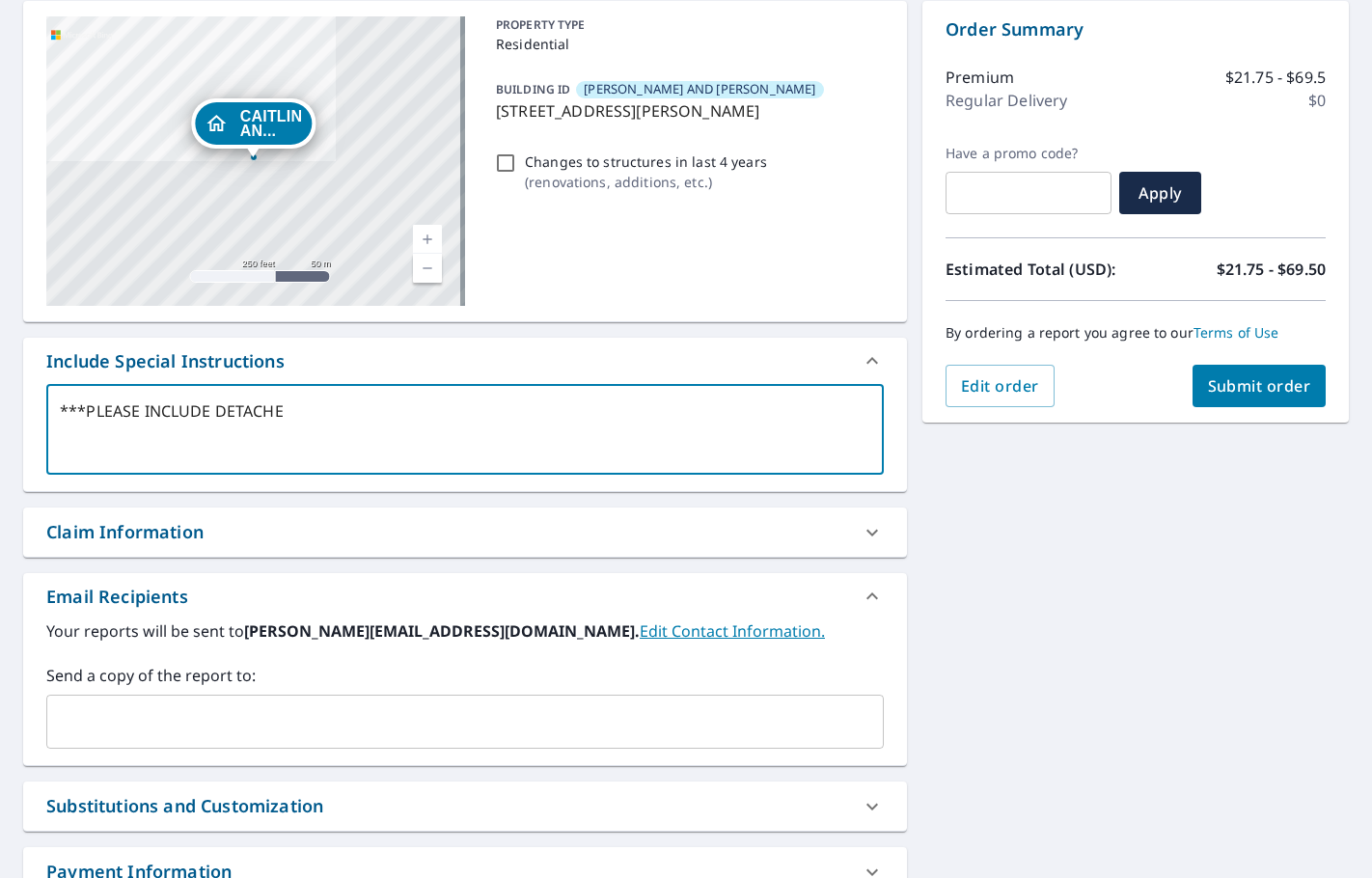
type textarea "***PLEASE INCLUDE DETACHED"
type textarea "x"
checkbox input "true"
type textarea "***PLEASE INCLUDE DETACHED"
type textarea "x"
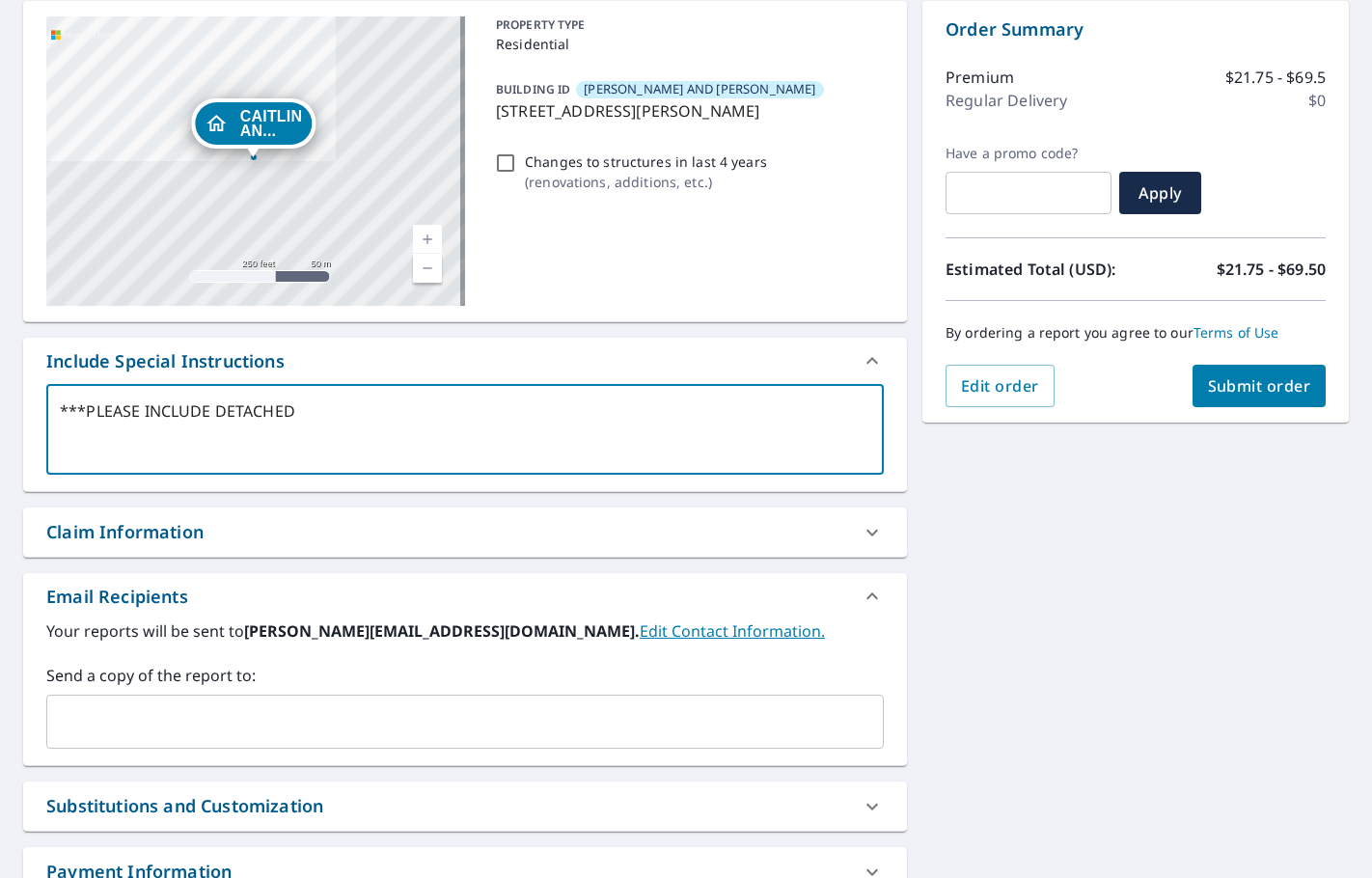
checkbox input "true"
type textarea "***PLEASE INCLUDE DETACHED G"
type textarea "x"
checkbox input "true"
type textarea "***PLEASE INCLUDE DETACHED GA"
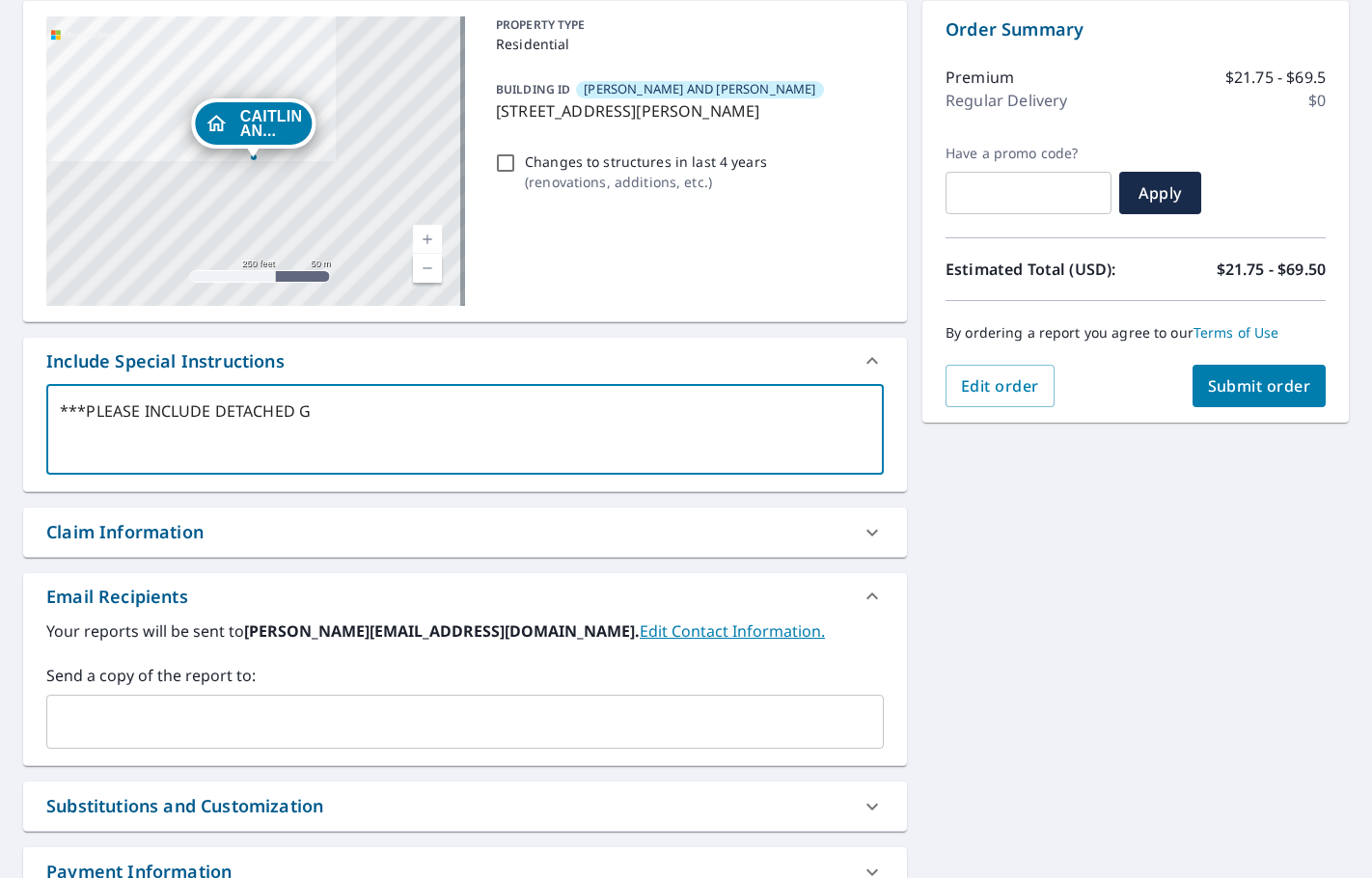
type textarea "x"
checkbox input "true"
type textarea "***PLEASE INCLUDE DETACHED GAR"
type textarea "x"
checkbox input "true"
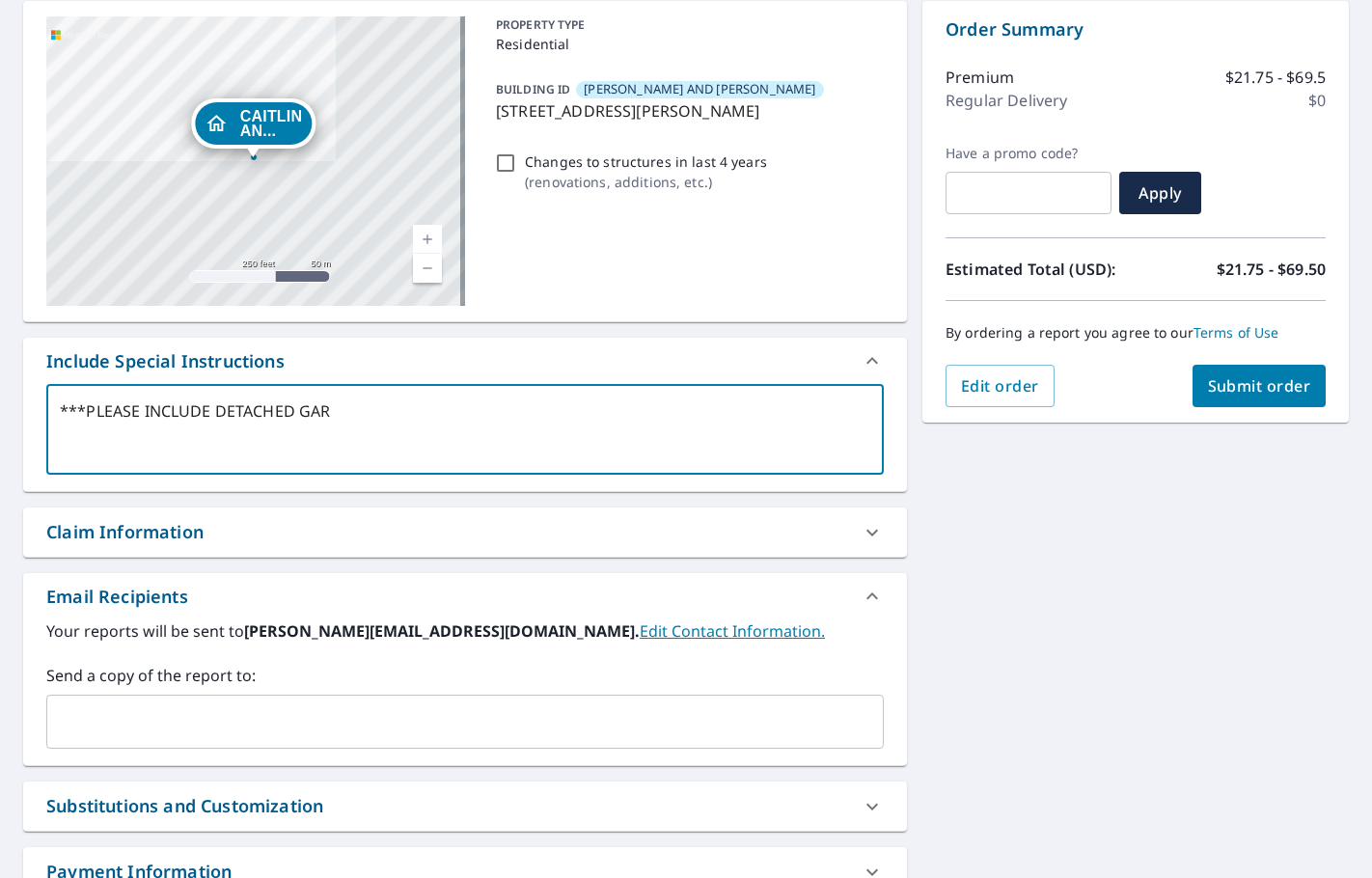
type textarea "***PLEASE INCLUDE DETACHED GARA"
type textarea "x"
checkbox input "true"
type textarea "***PLEASE INCLUDE DETACHED GARAG"
type textarea "x"
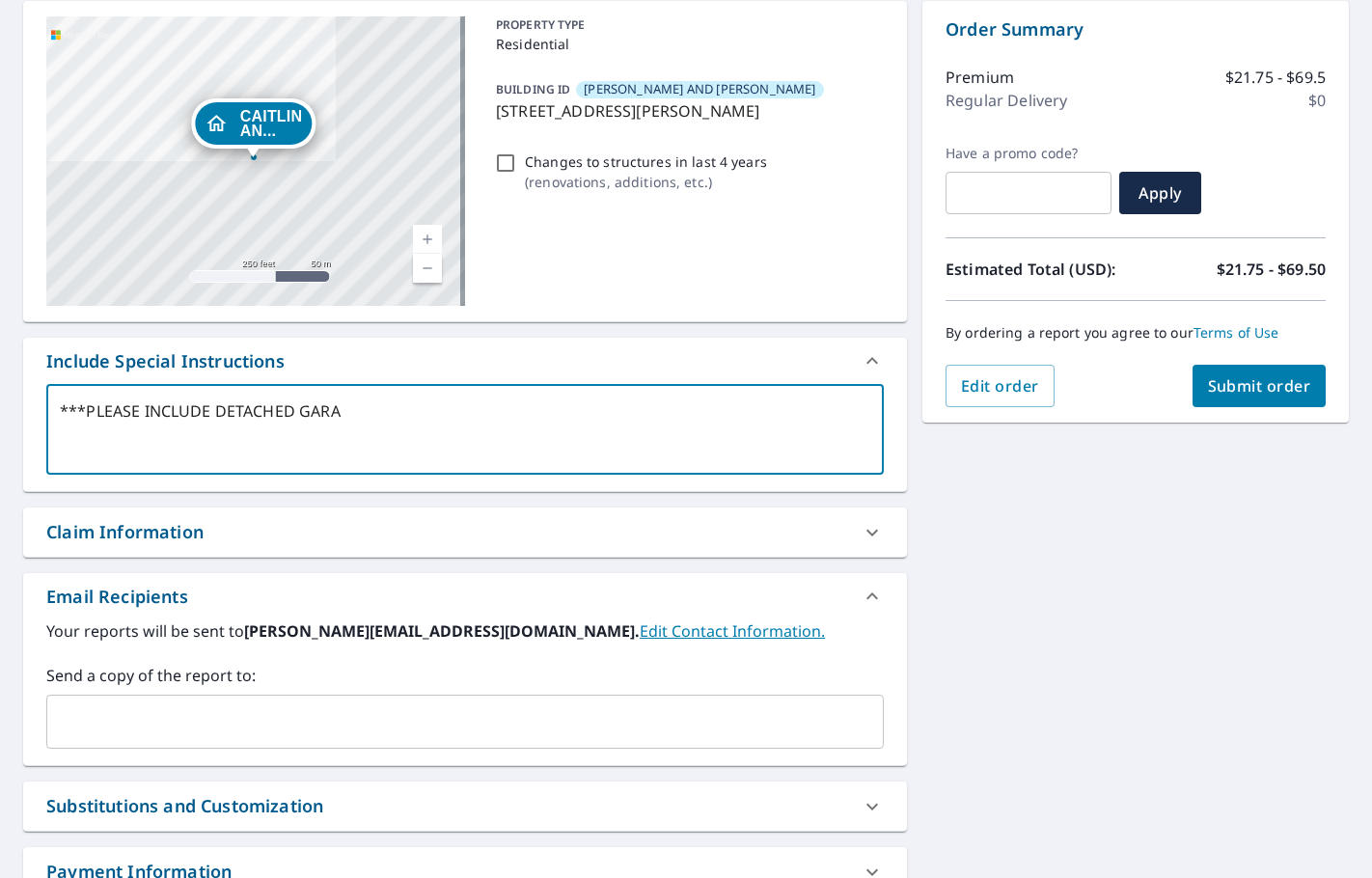
checkbox input "true"
type textarea "***PLEASE INCLUDE DETACHED GARAGE"
type textarea "x"
checkbox input "true"
type textarea "***PLEASE INCLUDE DETACHED GARAGE"
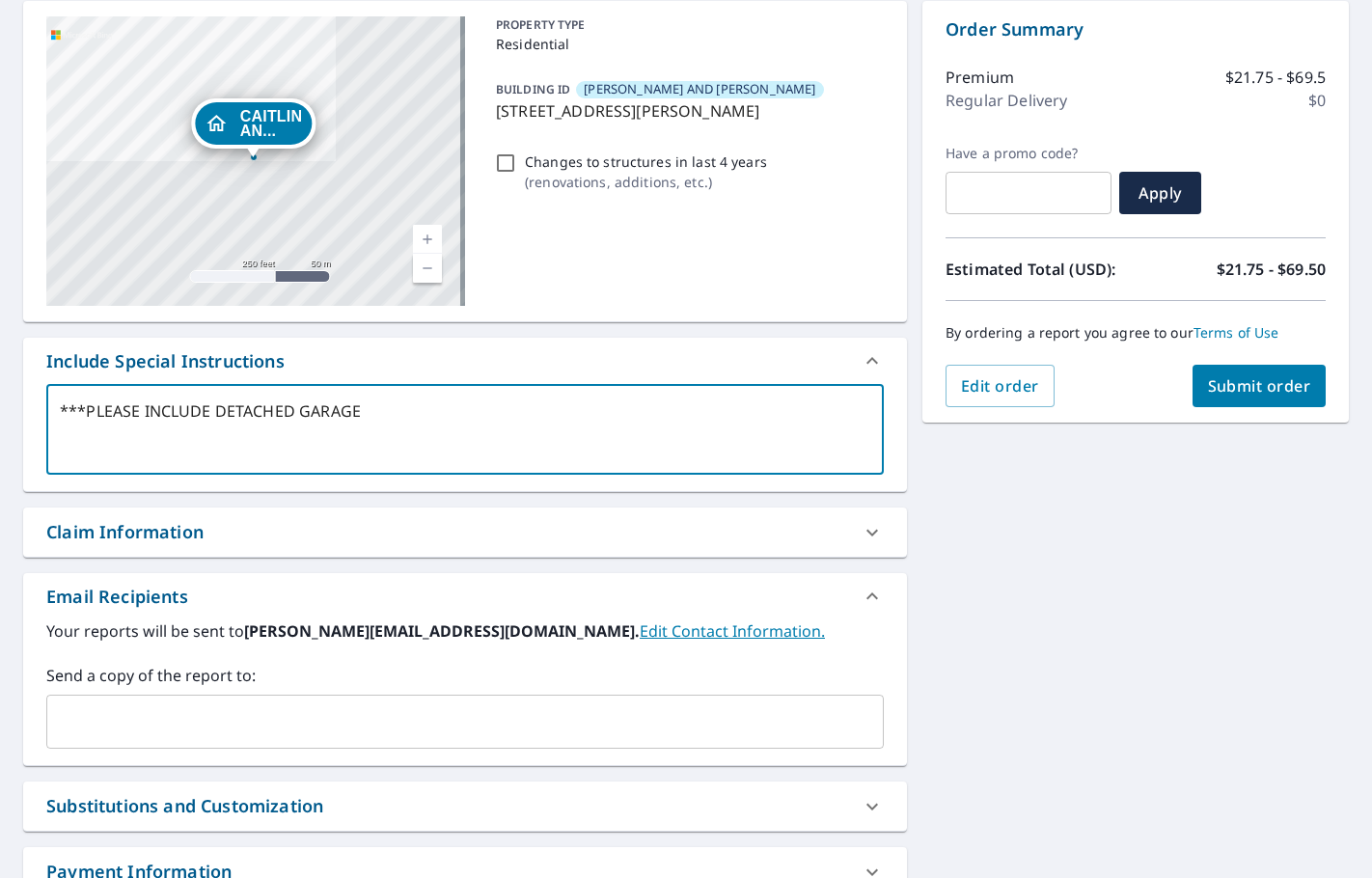
type textarea "x"
checkbox input "true"
type textarea "***PLEASE INCLUDE DETACHED GARAGE O"
type textarea "x"
checkbox input "true"
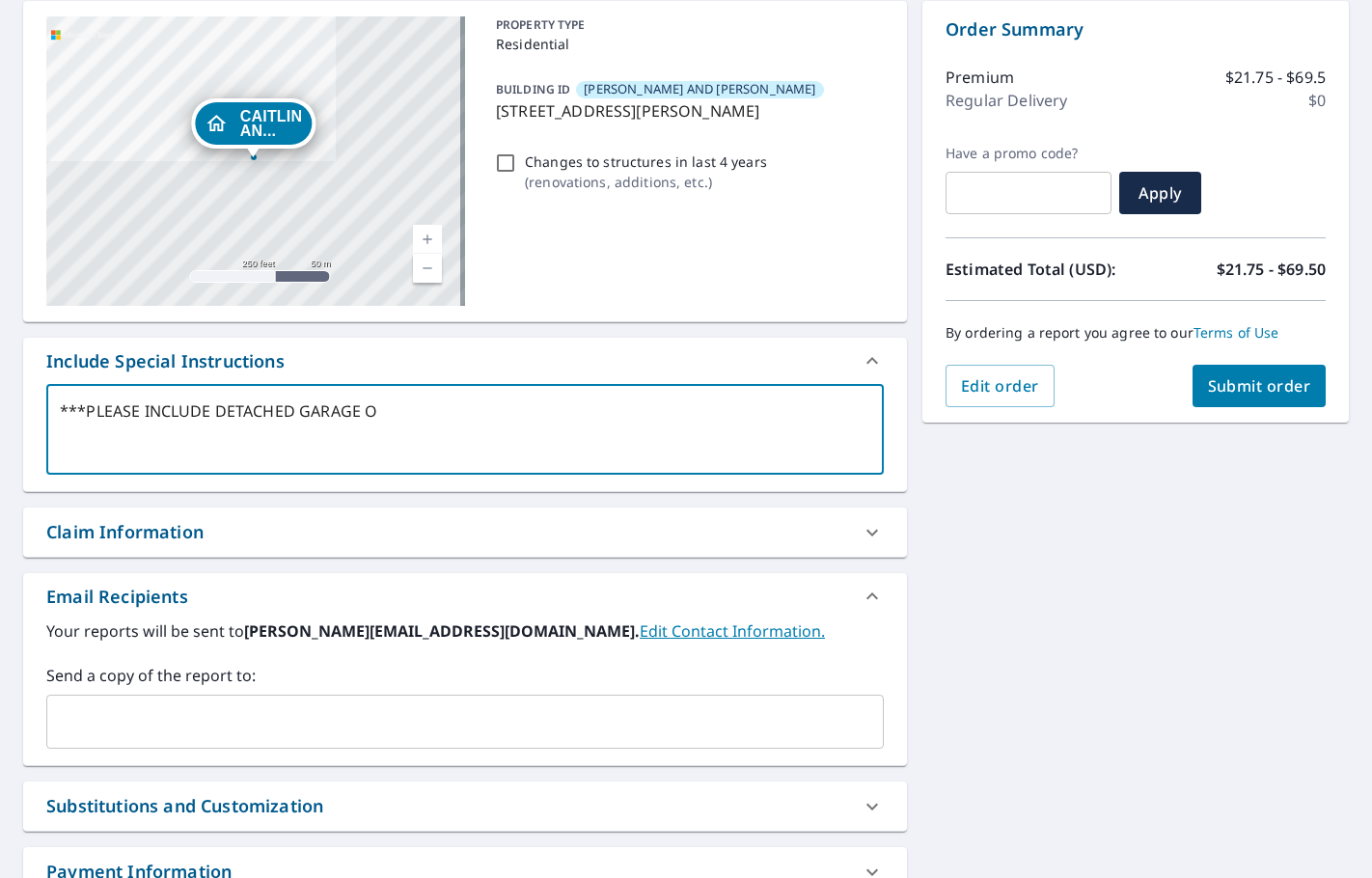
type textarea "***PLEASE INCLUDE DETACHED GARAGE ON"
type textarea "x"
checkbox input "true"
type textarea "***PLEASE INCLUDE DETACHED GARAGE ON"
type textarea "x"
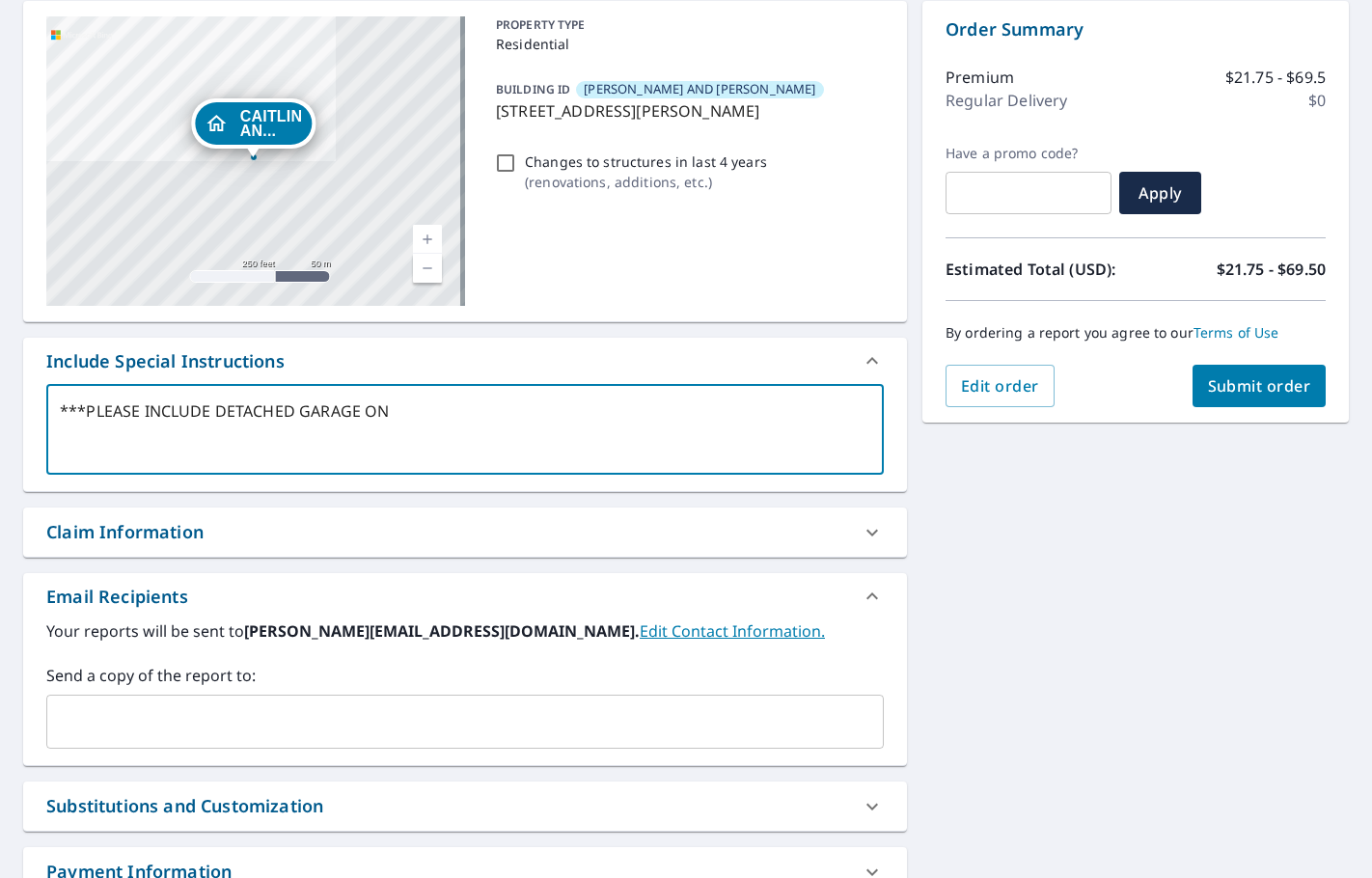
checkbox input "true"
type textarea "***PLEASE INCLUDE DETACHED GARAGE ON R"
type textarea "x"
checkbox input "true"
type textarea "***PLEASE INCLUDE DETACHED GARAGE ON RE"
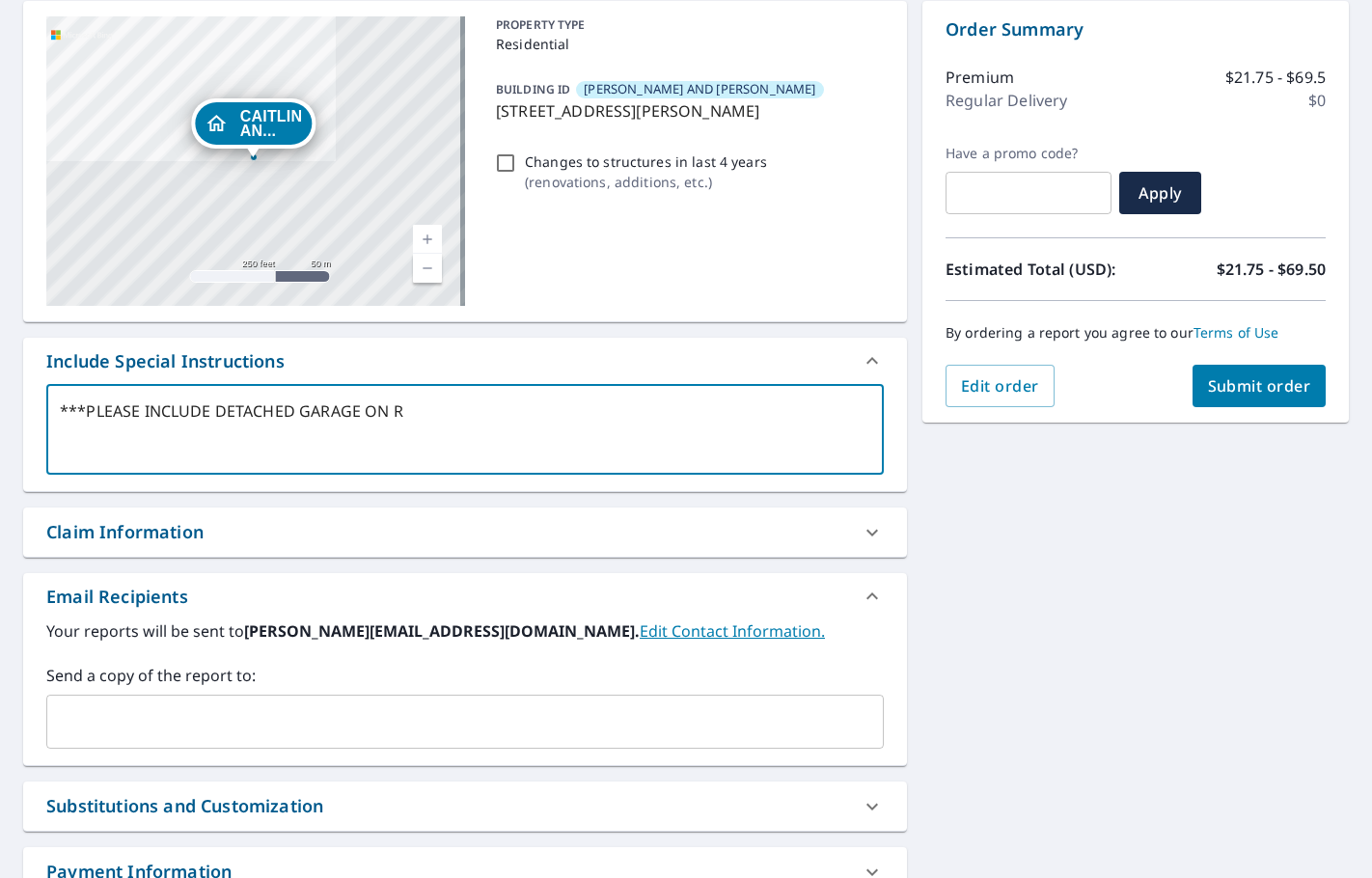
type textarea "x"
checkbox input "true"
type textarea "***PLEASE INCLUDE DETACHED GARAGE ON REP"
type textarea "x"
checkbox input "true"
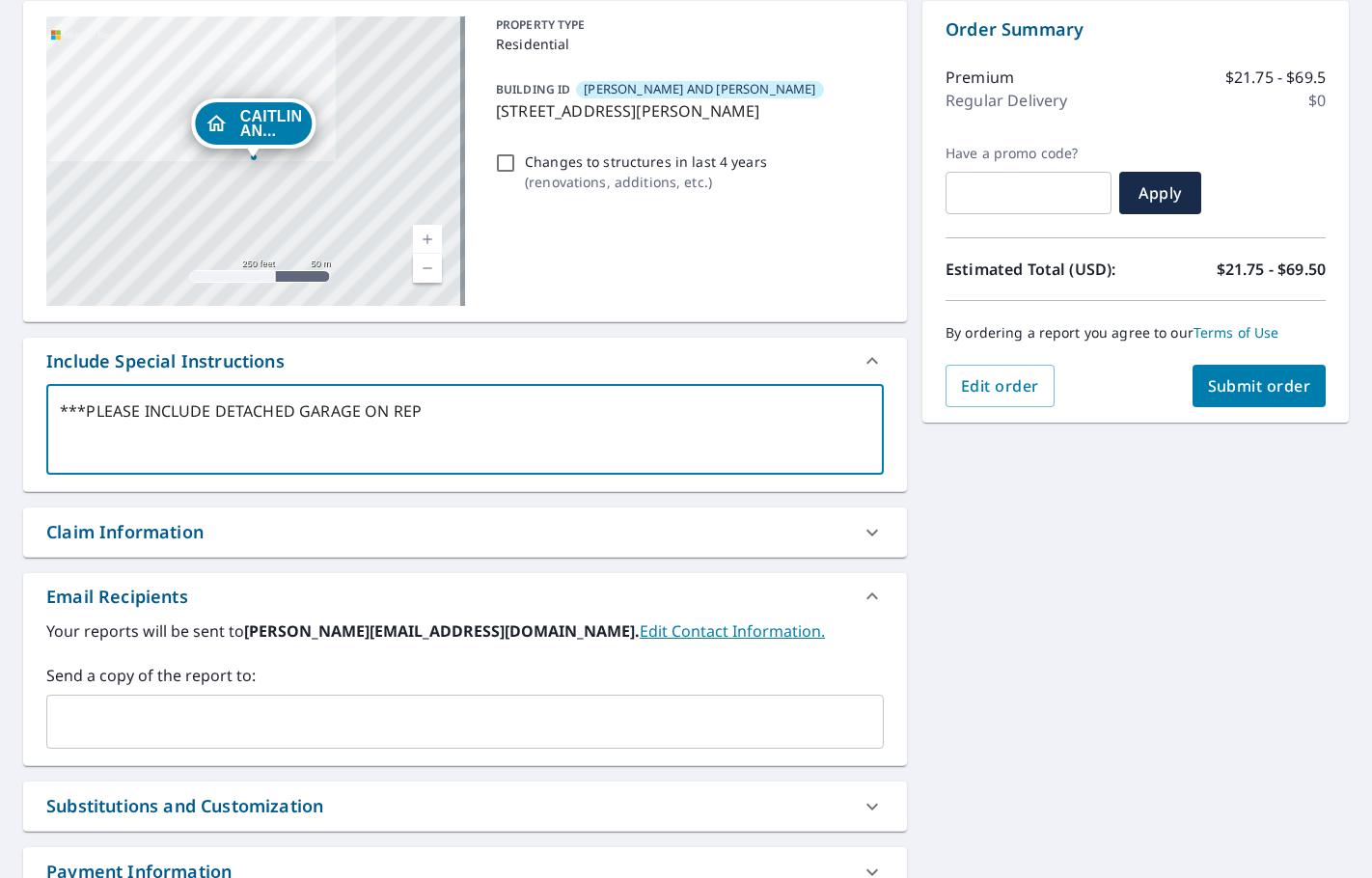
type textarea "***PLEASE INCLUDE DETACHED GARAGE ON REPO"
type textarea "x"
checkbox input "true"
type textarea "***PLEASE INCLUDE DETACHED GARAGE ON REPOR"
type textarea "x"
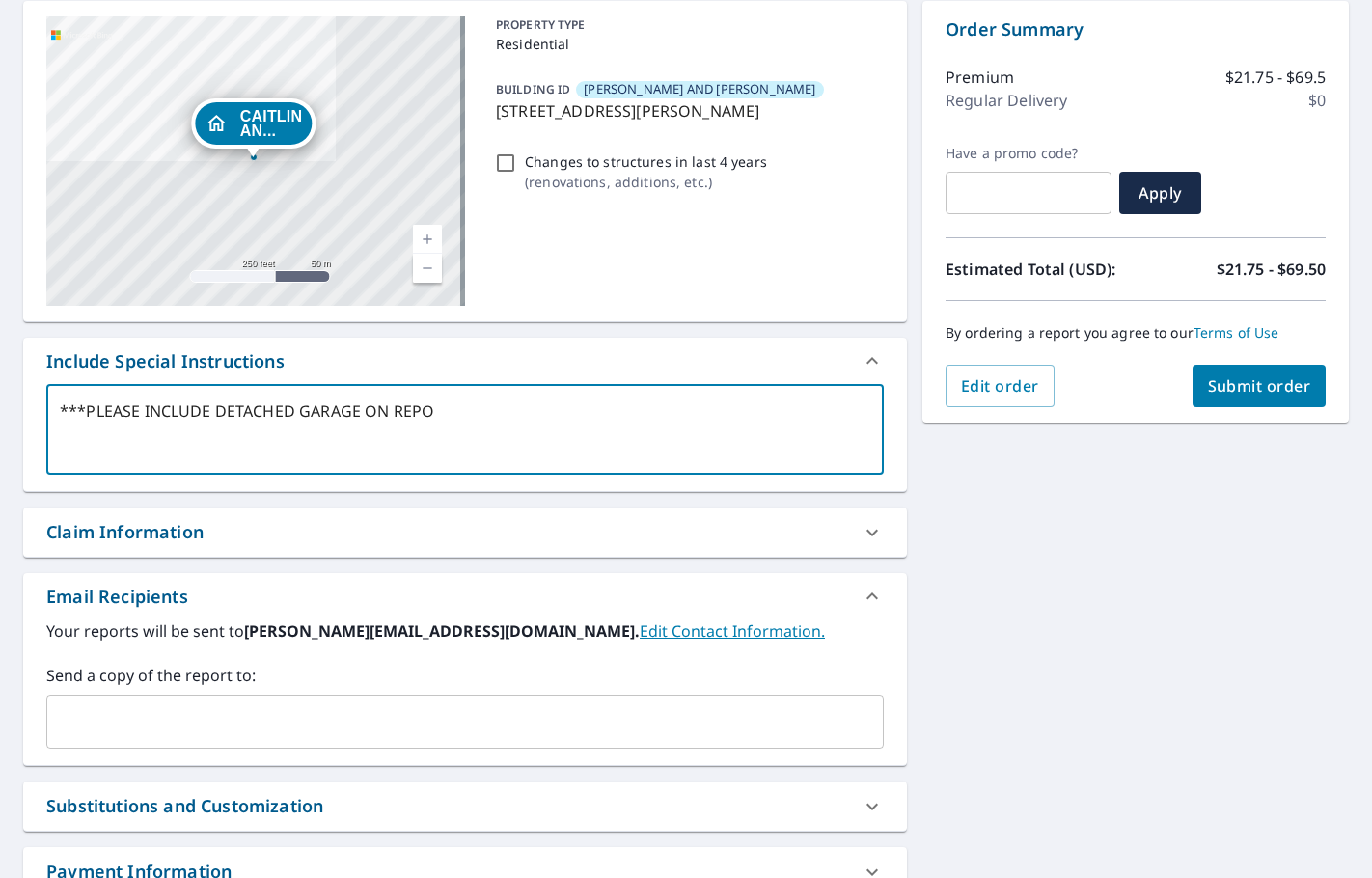
checkbox input "true"
type textarea "***PLEASE INCLUDE DETACHED GARAGE ON REPORT"
type textarea "x"
checkbox input "true"
type textarea "***PLEASE INCLUDE DETACHED GARAGE ON REPORT*"
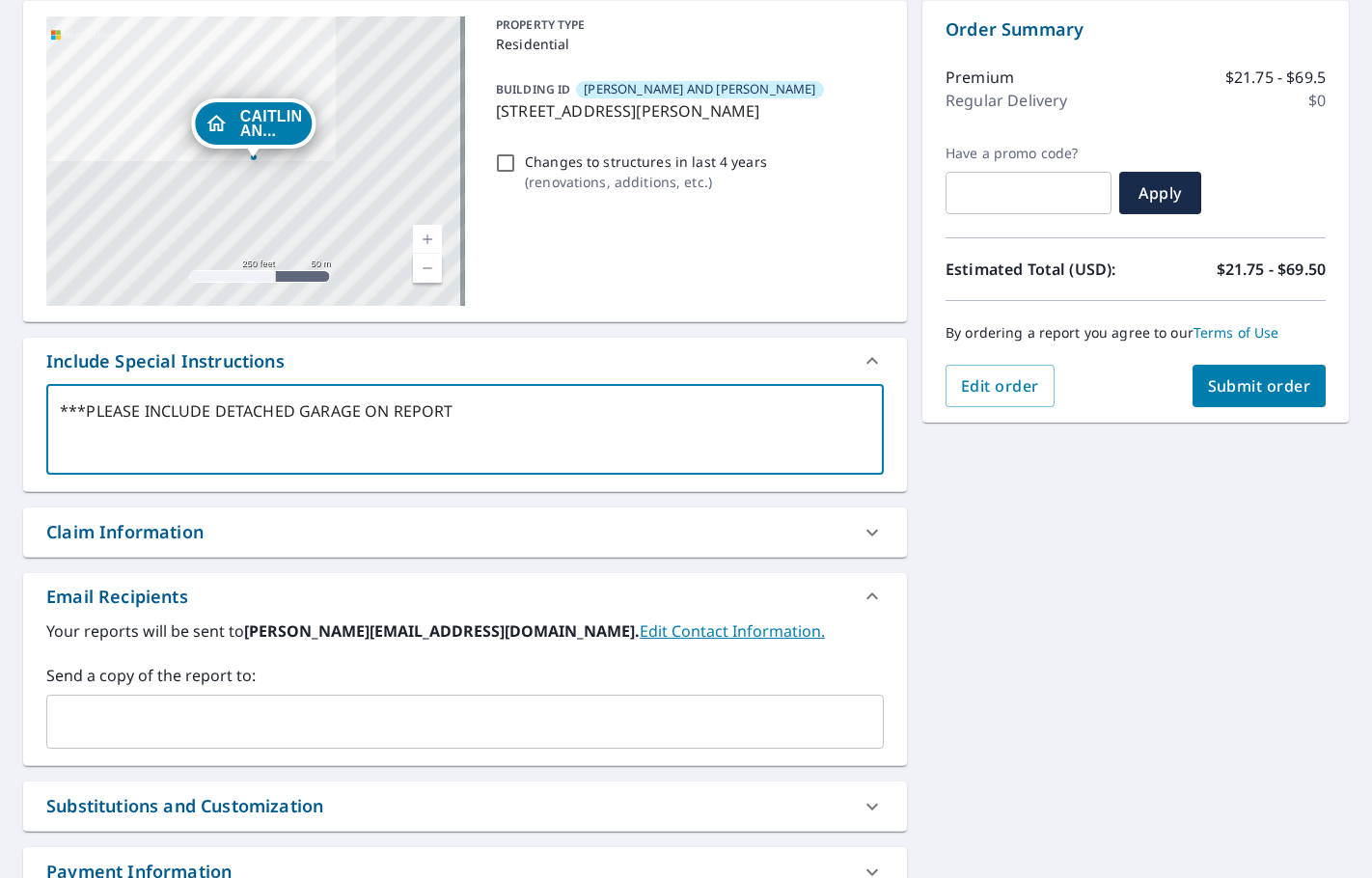
type textarea "x"
checkbox input "true"
type textarea "***PLEASE INCLUDE DETACHED GARAGE ON REPORT**"
type textarea "x"
checkbox input "true"
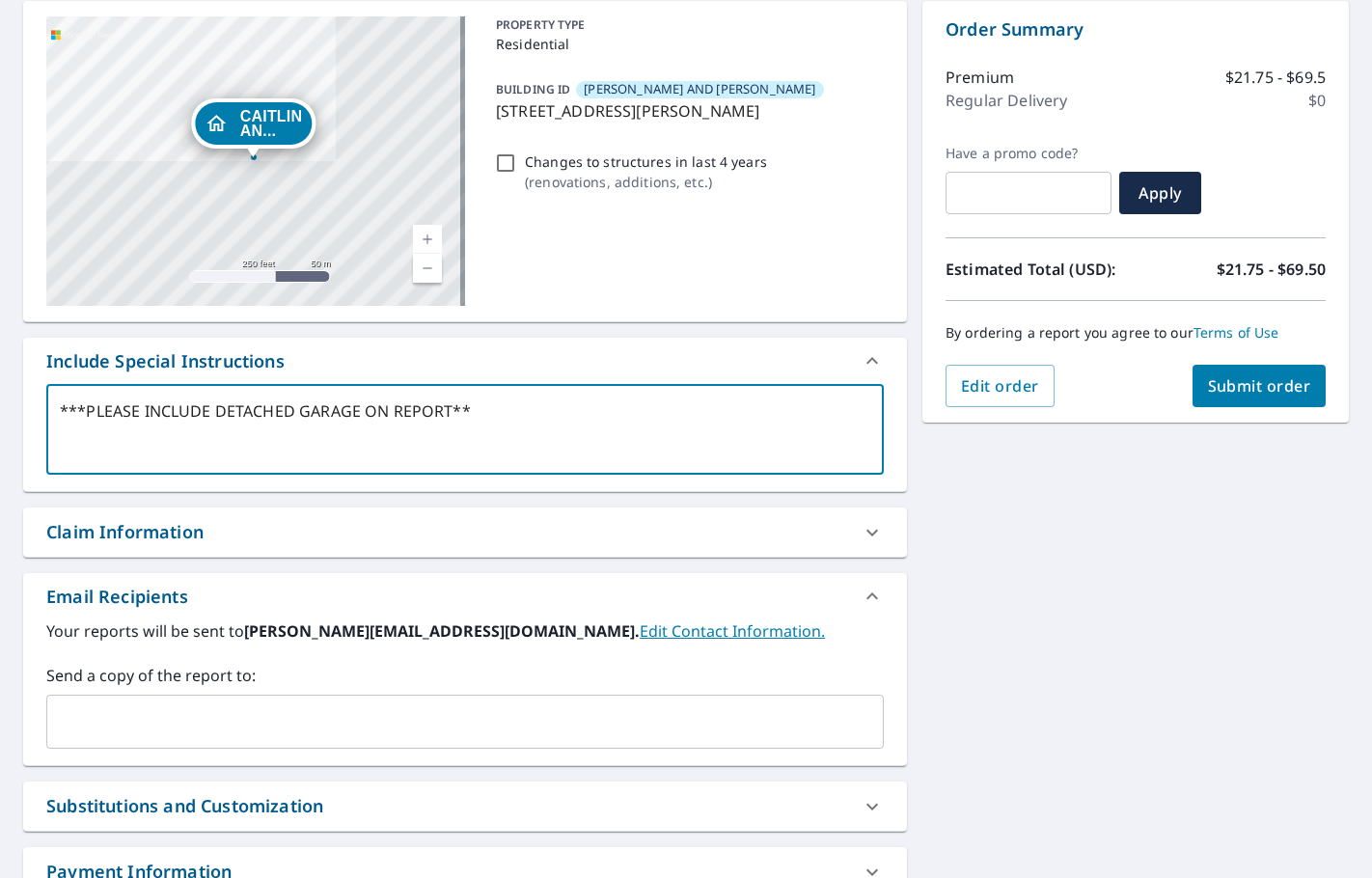
type textarea "***PLEASE INCLUDE DETACHED GARAGE ON REPORT***"
type textarea "x"
checkbox input "true"
type textarea "***PLEASE INCLUDE DETACHED GARAGE ON REPORT***"
type textarea "x"
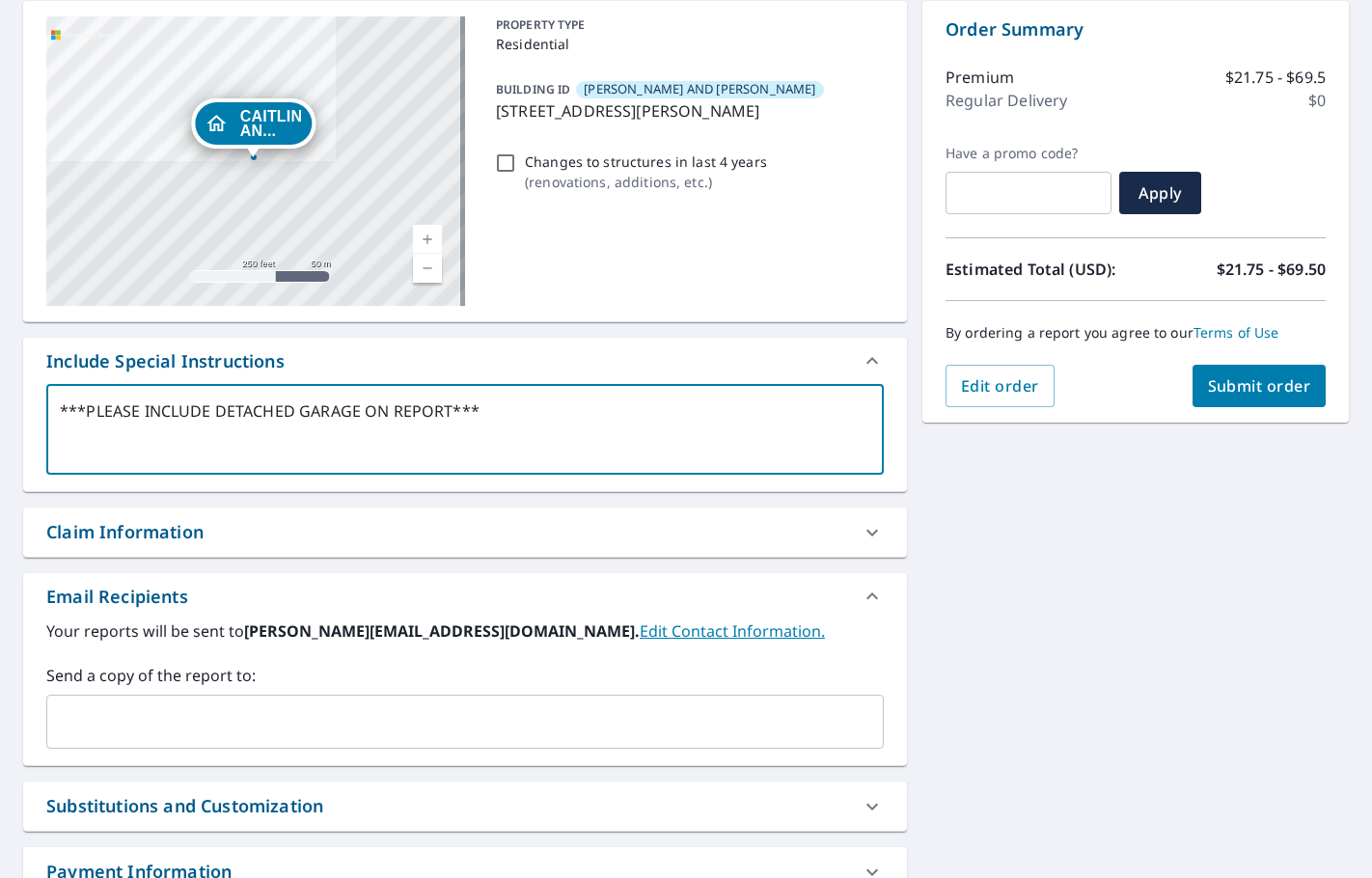
click at [84, 721] on input "text" at bounding box center [450, 721] width 791 height 36
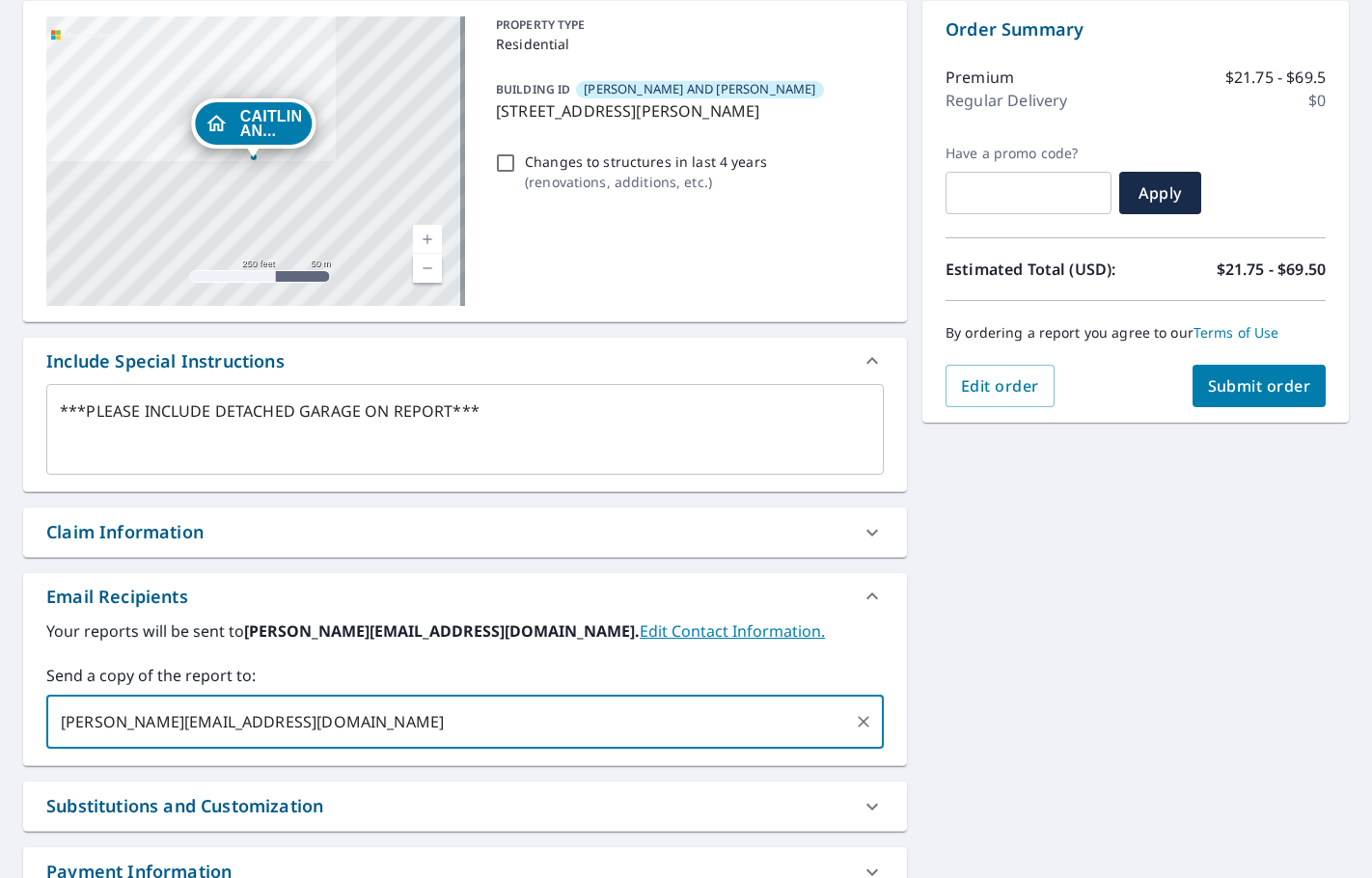
type input "[PERSON_NAME][EMAIL_ADDRESS][DOMAIN_NAME]"
type textarea "x"
checkbox input "true"
click at [1265, 390] on span "Submit order" at bounding box center [1259, 386] width 103 height 22
type textarea "x"
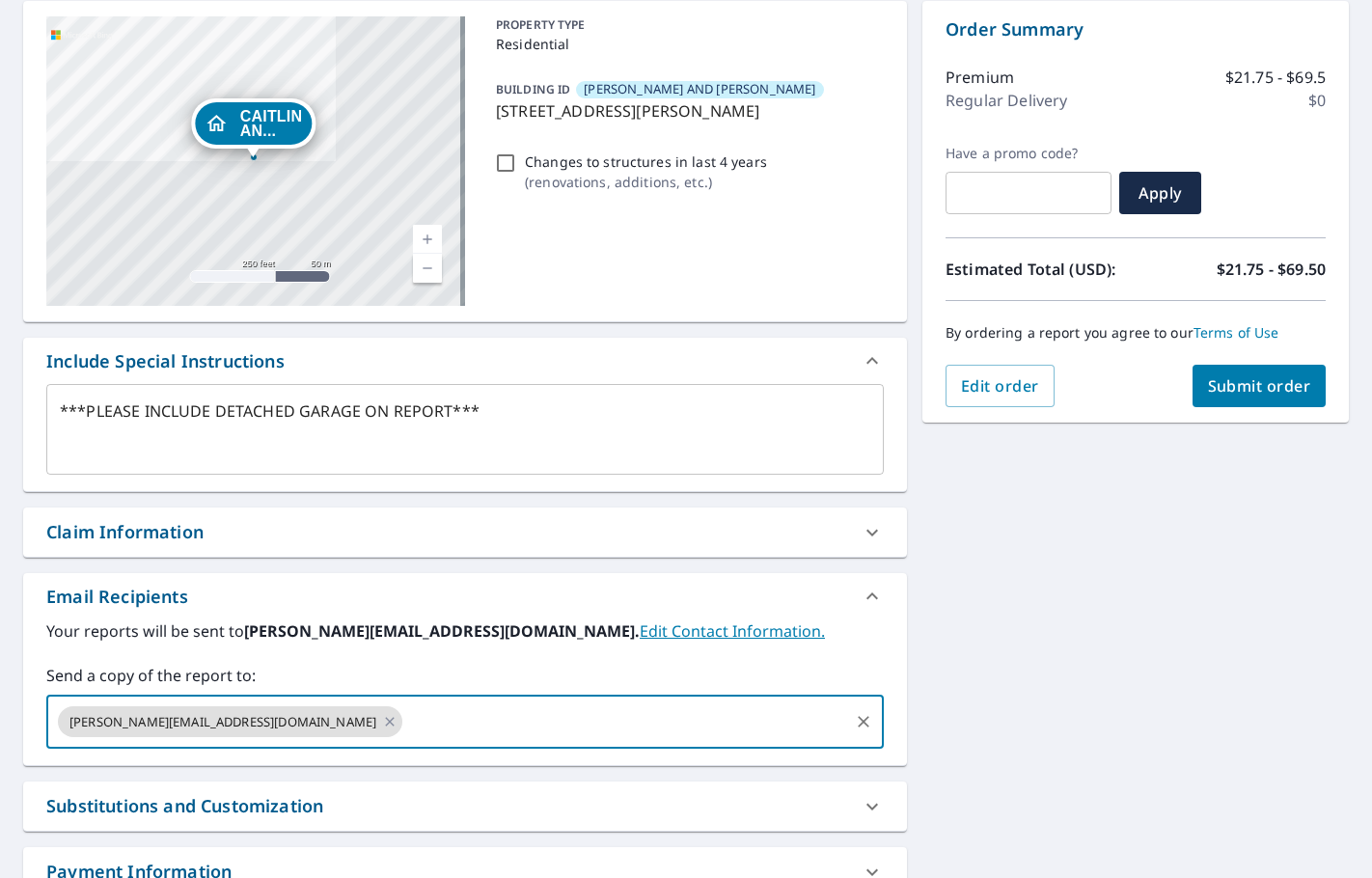
checkbox input "true"
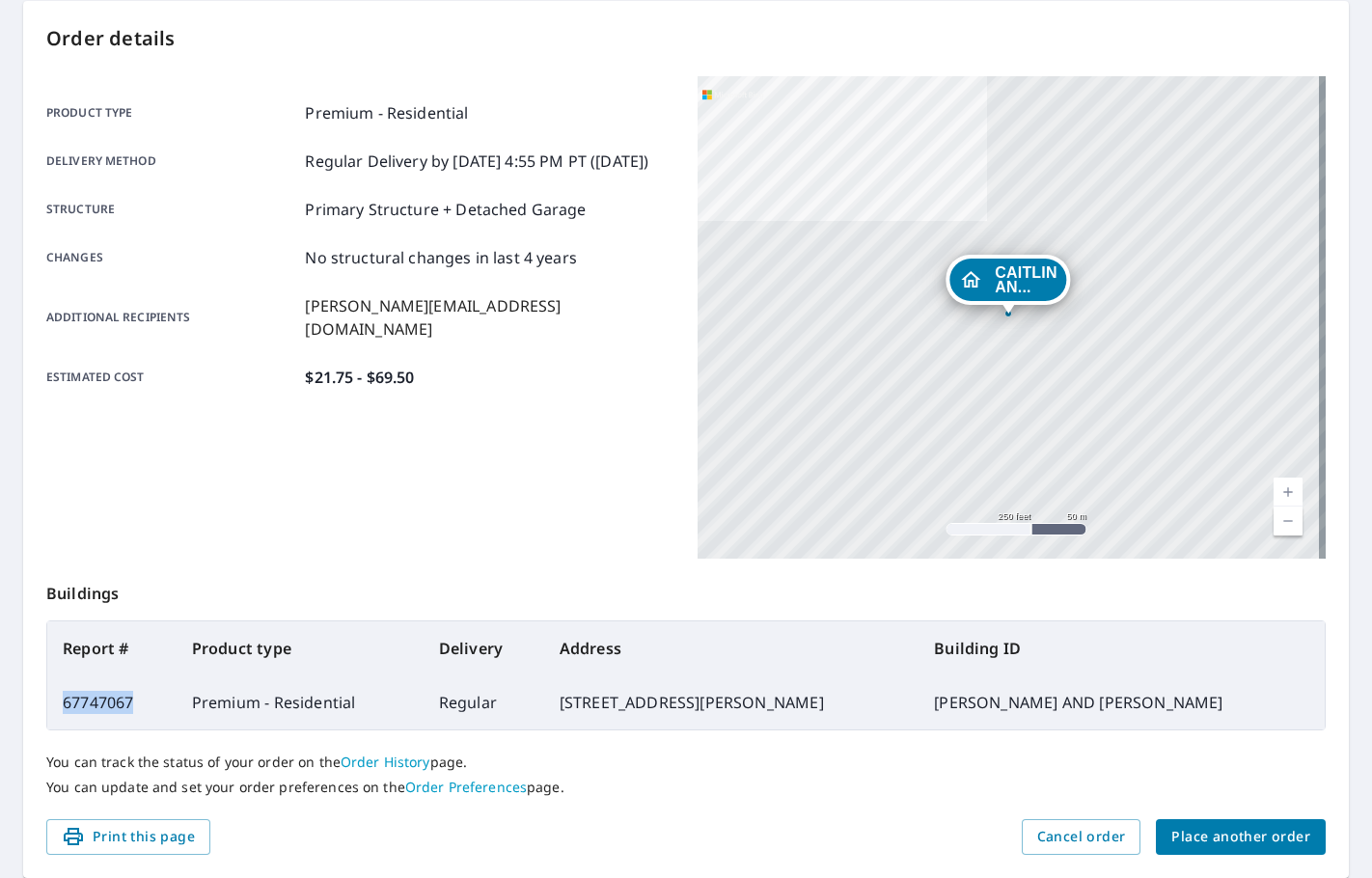
drag, startPoint x: 142, startPoint y: 699, endPoint x: 63, endPoint y: 702, distance: 79.1
click at [63, 702] on td "67747067" at bounding box center [112, 701] width 130 height 54
copy td "67747067"
click at [1195, 849] on button "Place another order" at bounding box center [1240, 837] width 170 height 35
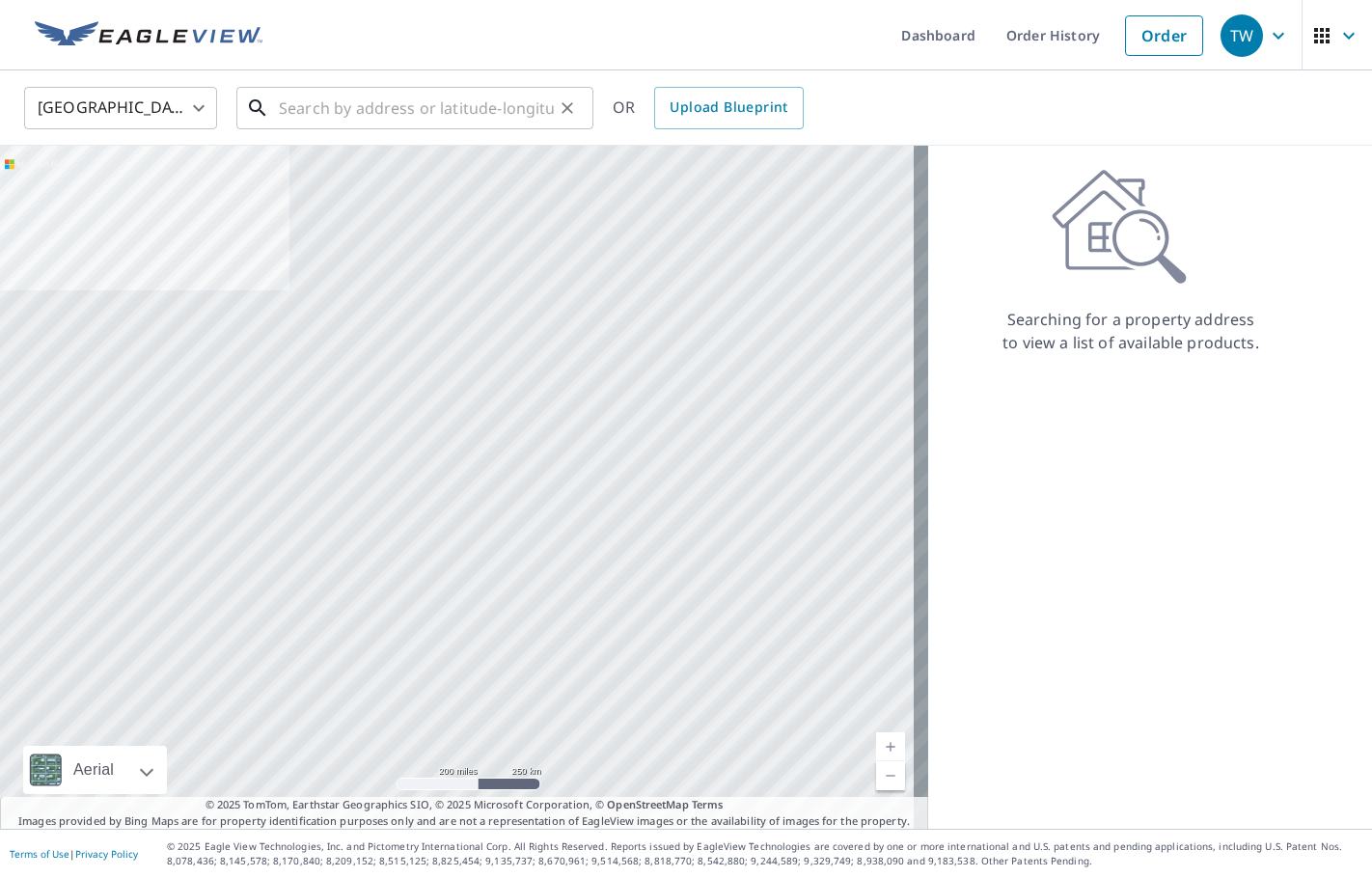
click at [321, 96] on input "text" at bounding box center [416, 108] width 275 height 54
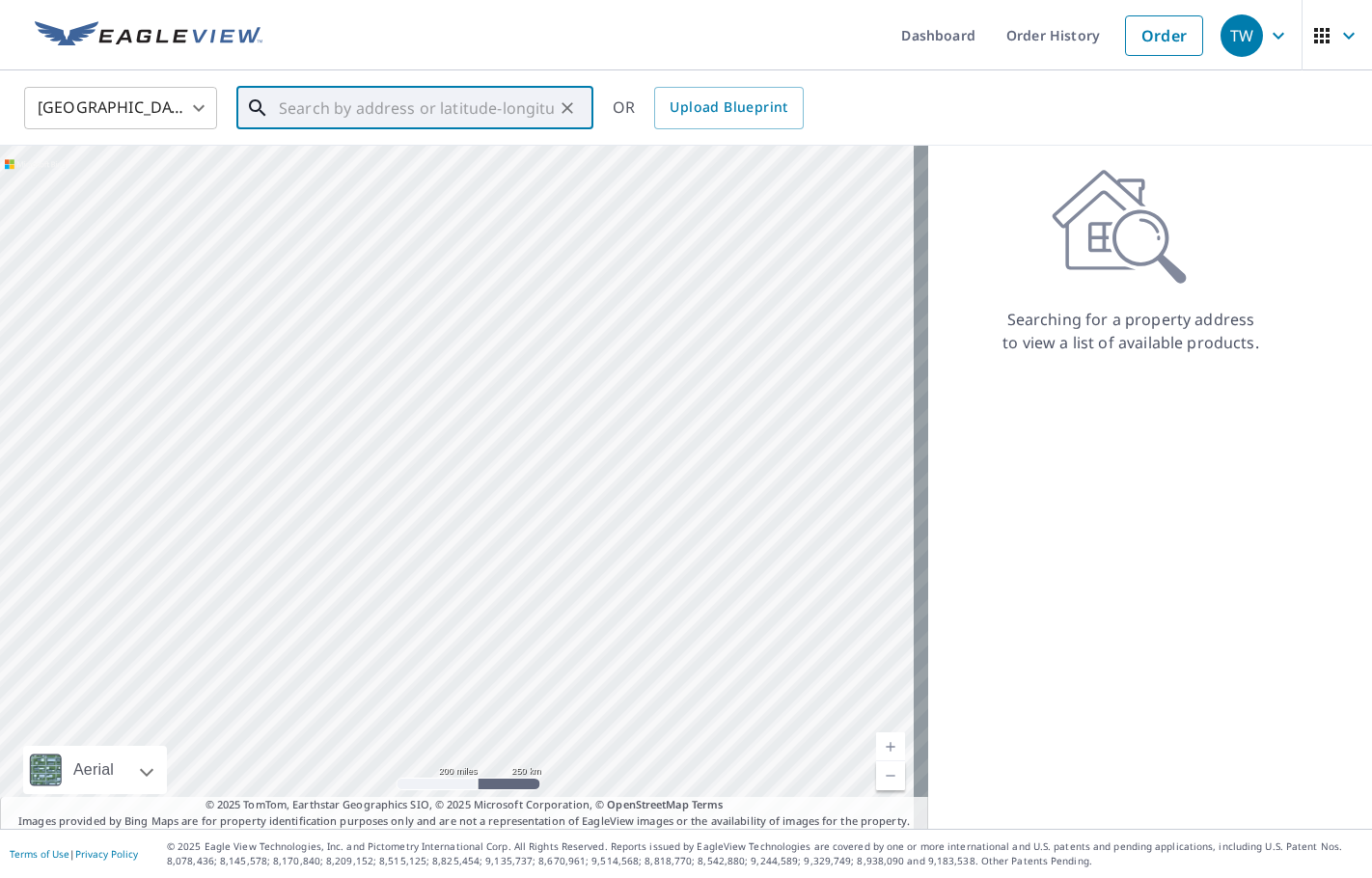
paste input "[STREET_ADDRESS]"
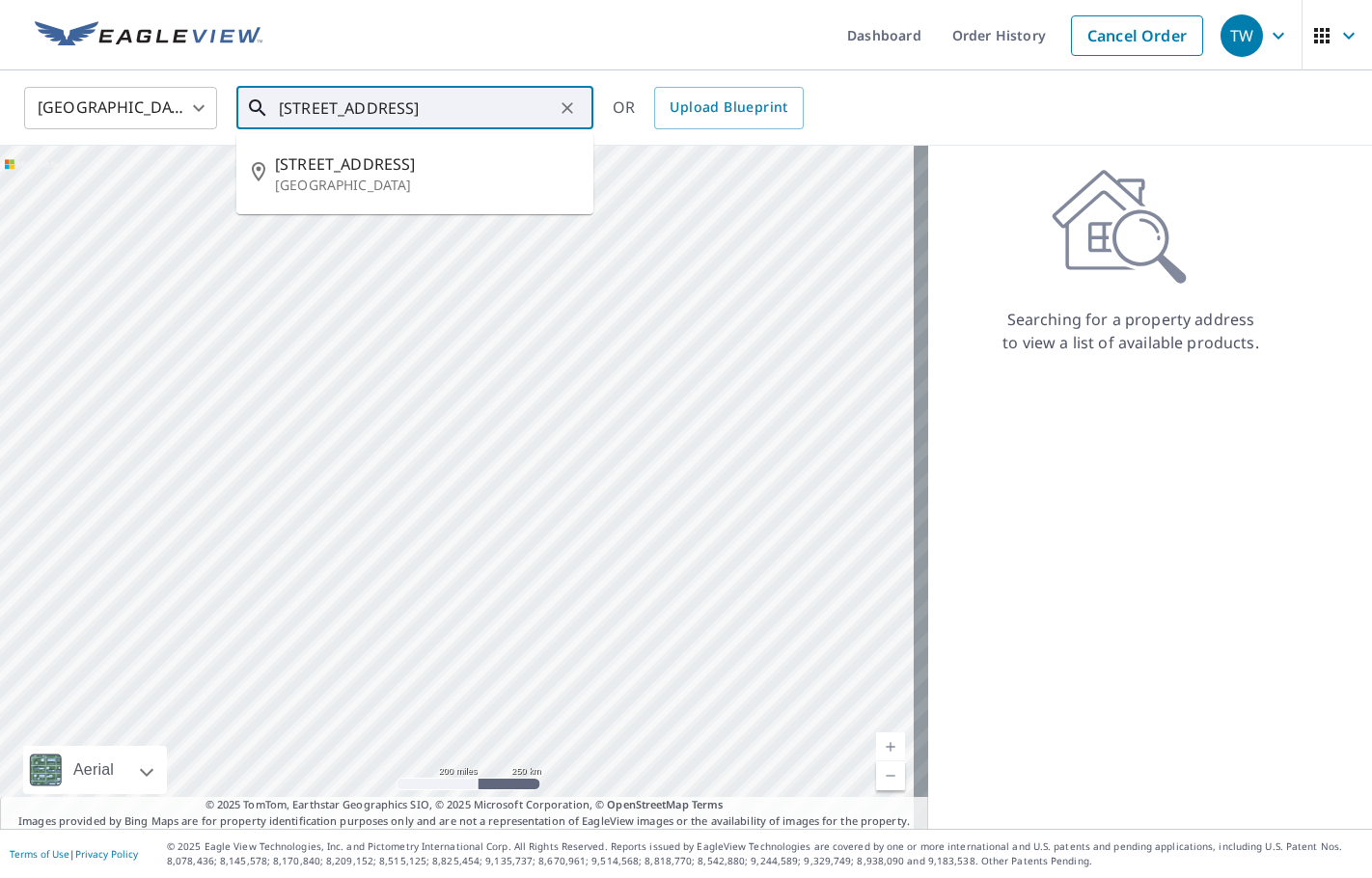
type input "[STREET_ADDRESS]"
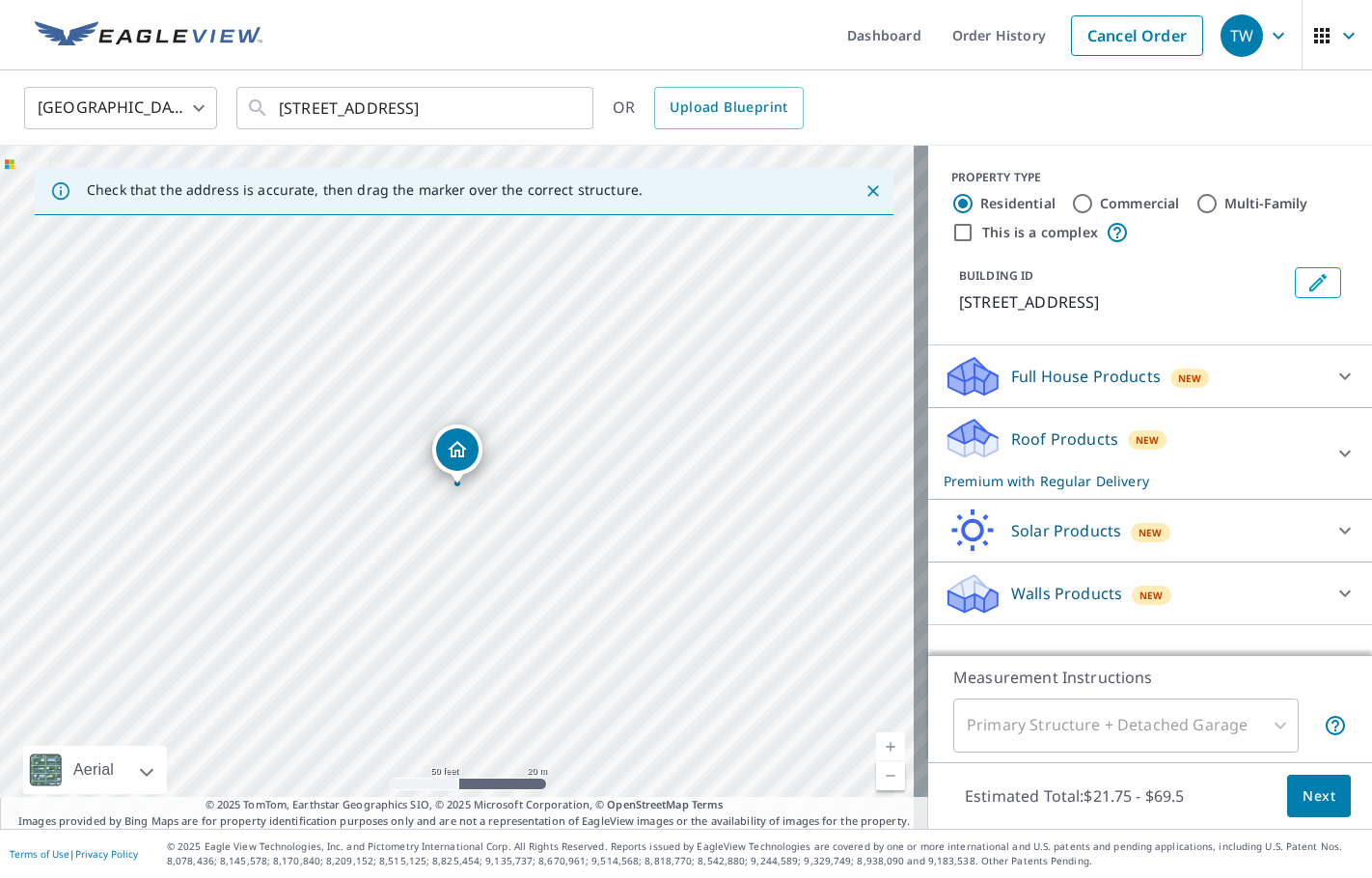
drag, startPoint x: 506, startPoint y: 387, endPoint x: 527, endPoint y: 408, distance: 29.7
click at [572, 96] on button "Clear" at bounding box center [567, 108] width 27 height 27
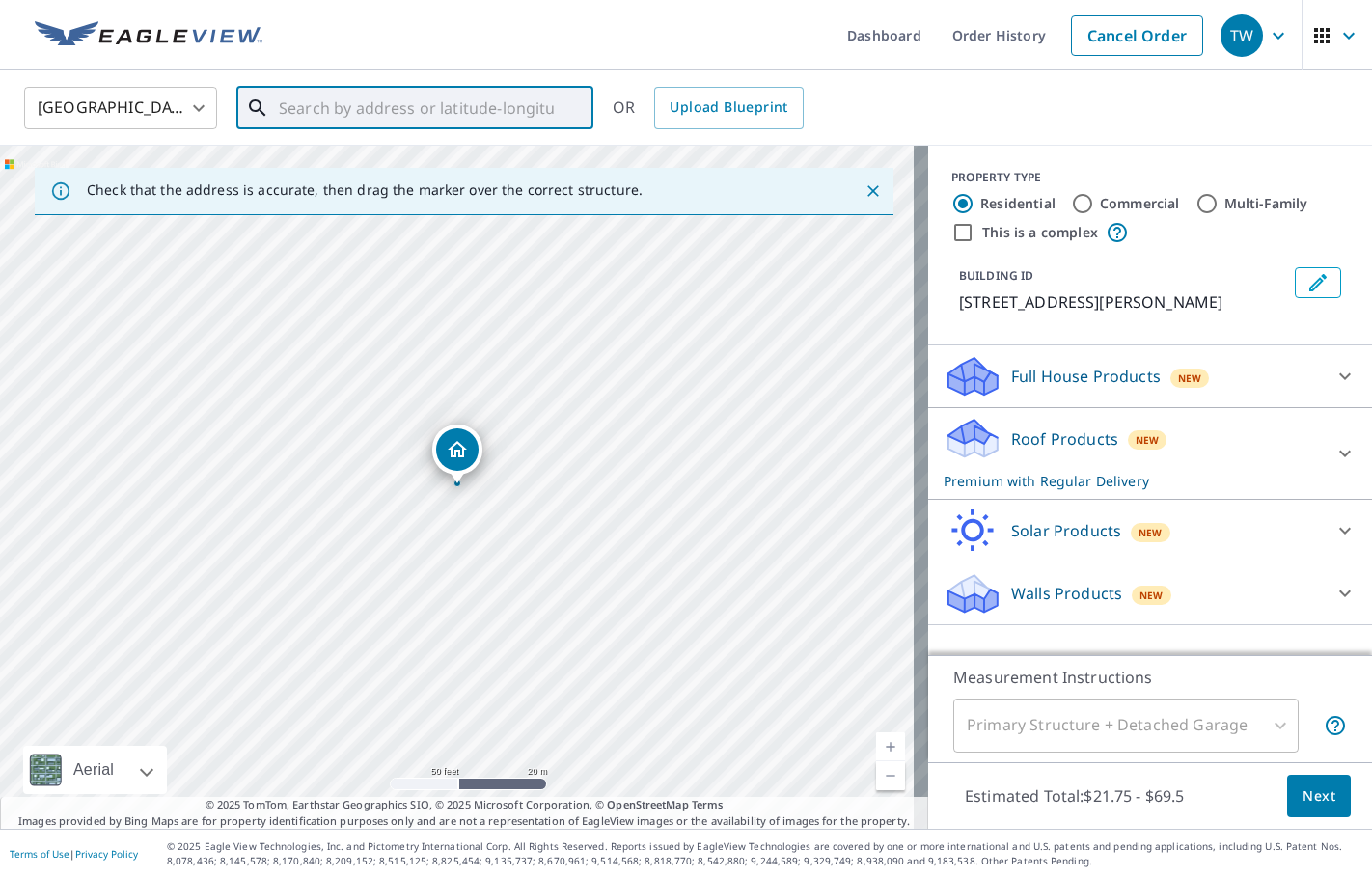
click at [454, 109] on input "text" at bounding box center [416, 108] width 275 height 54
paste input "[STREET_ADDRESS]"
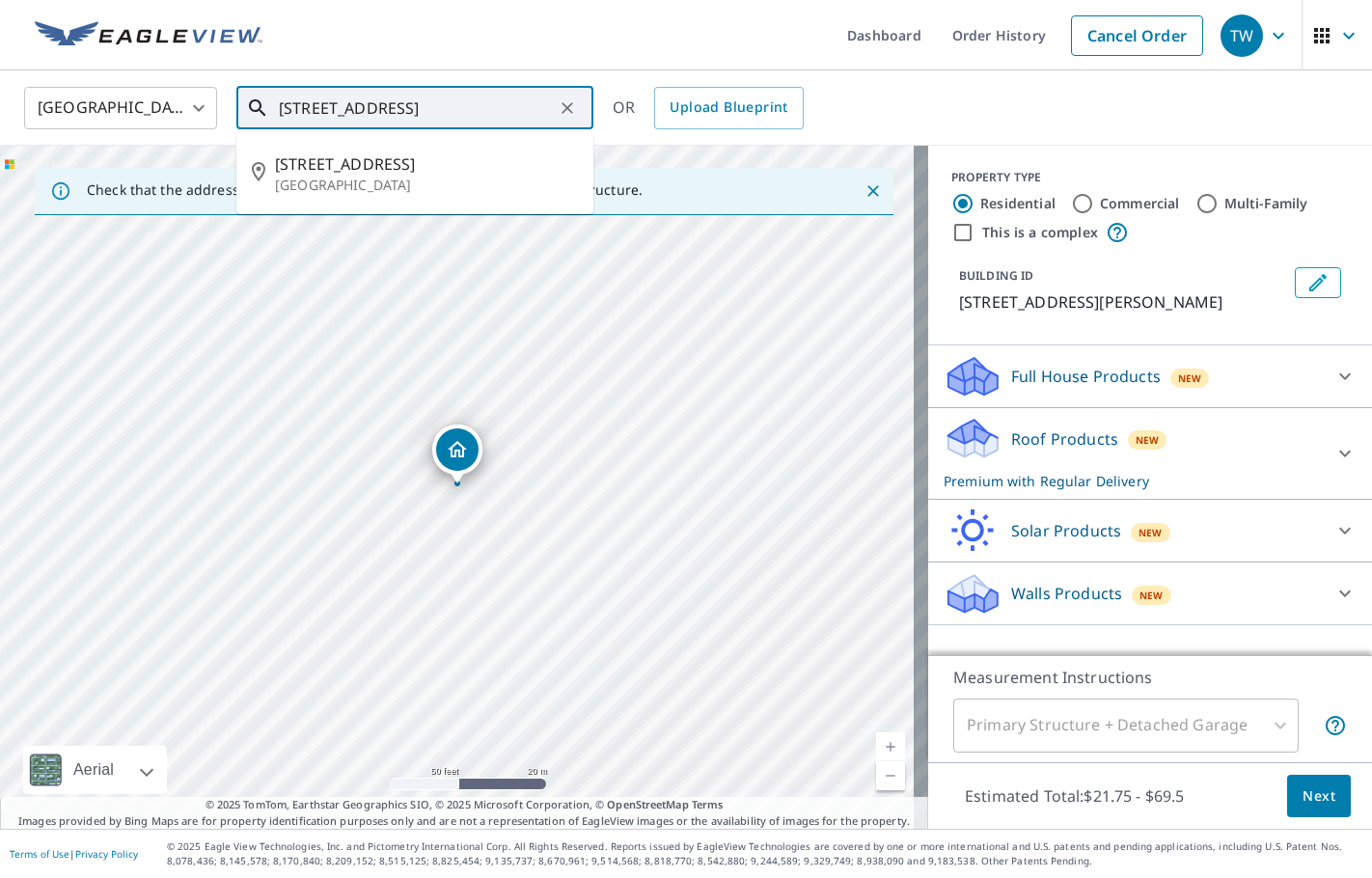
type input "[STREET_ADDRESS]"
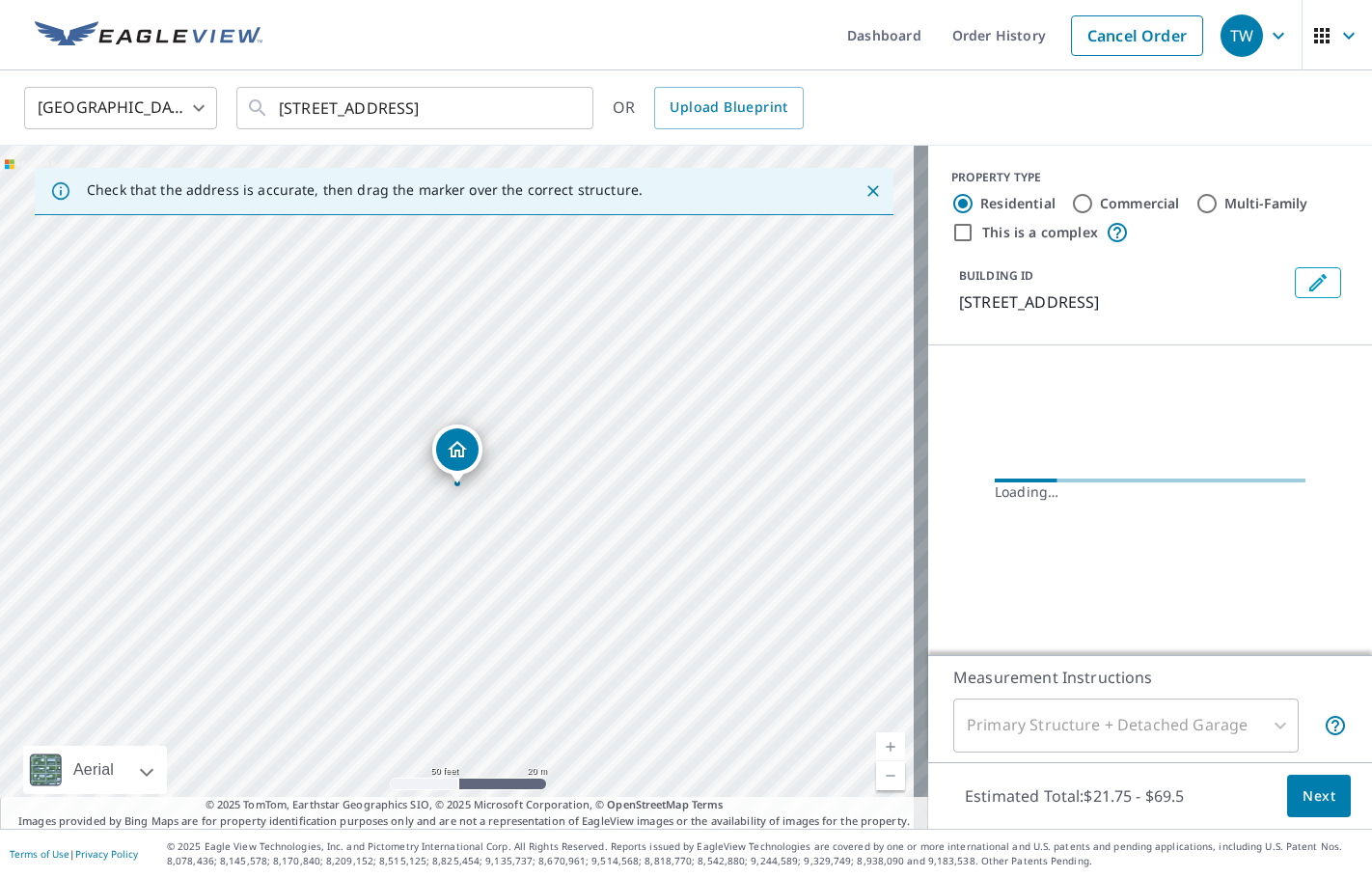
scroll to position [0, 0]
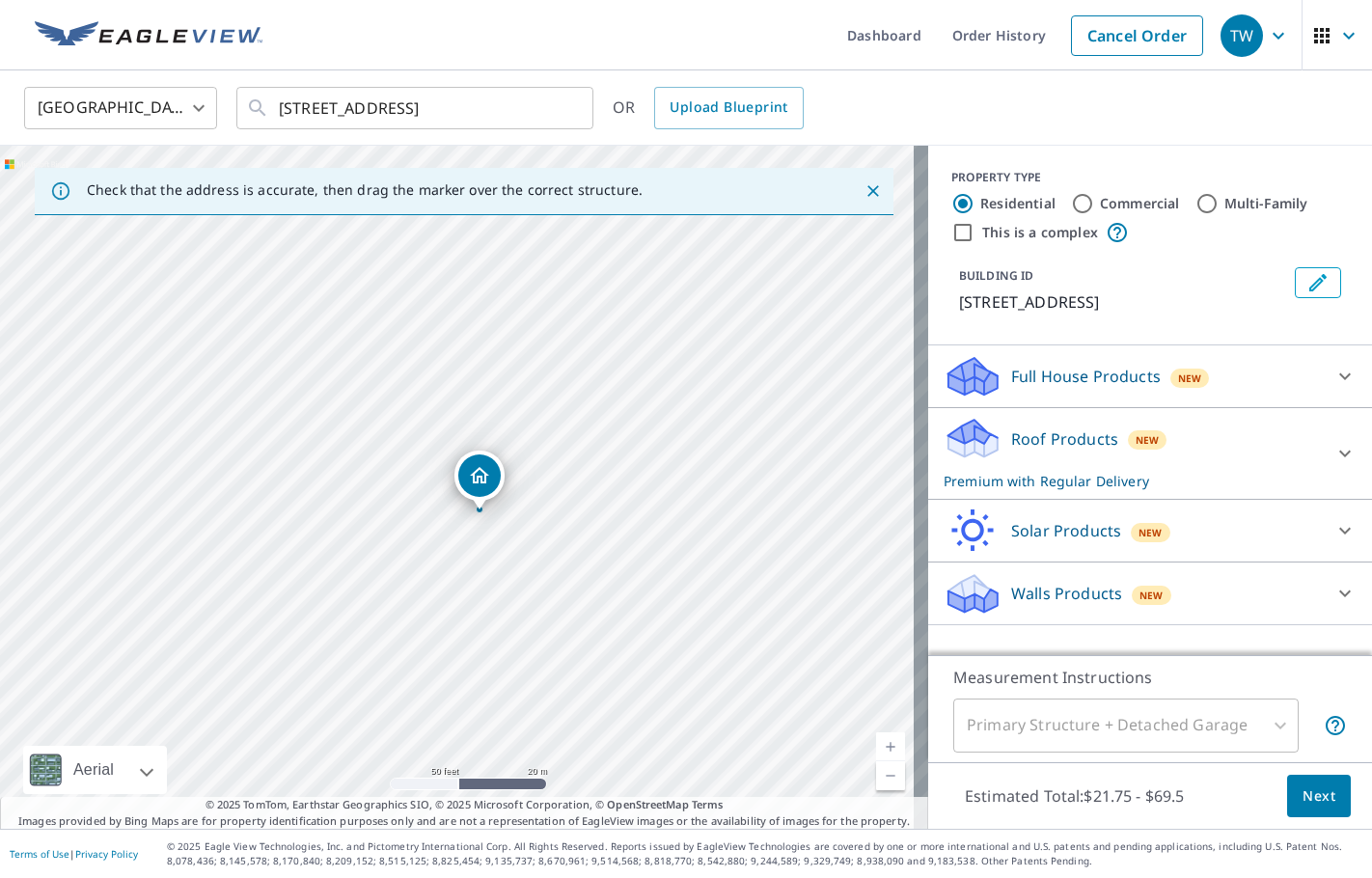
drag, startPoint x: 457, startPoint y: 454, endPoint x: 480, endPoint y: 481, distance: 35.5
click at [1306, 283] on icon "Edit building 1" at bounding box center [1318, 283] width 24 height 24
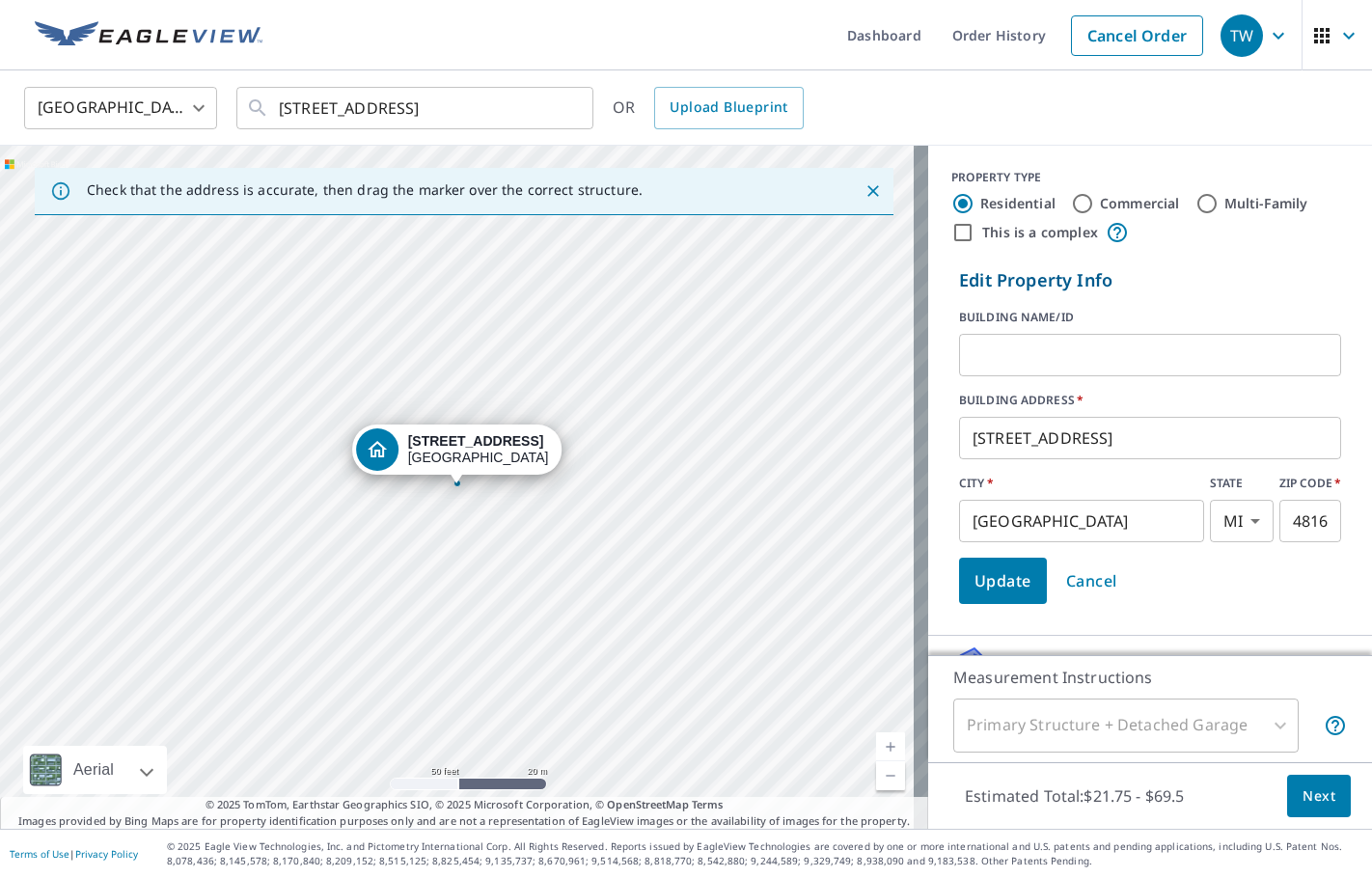
click at [1075, 347] on input "text" at bounding box center [1149, 354] width 382 height 54
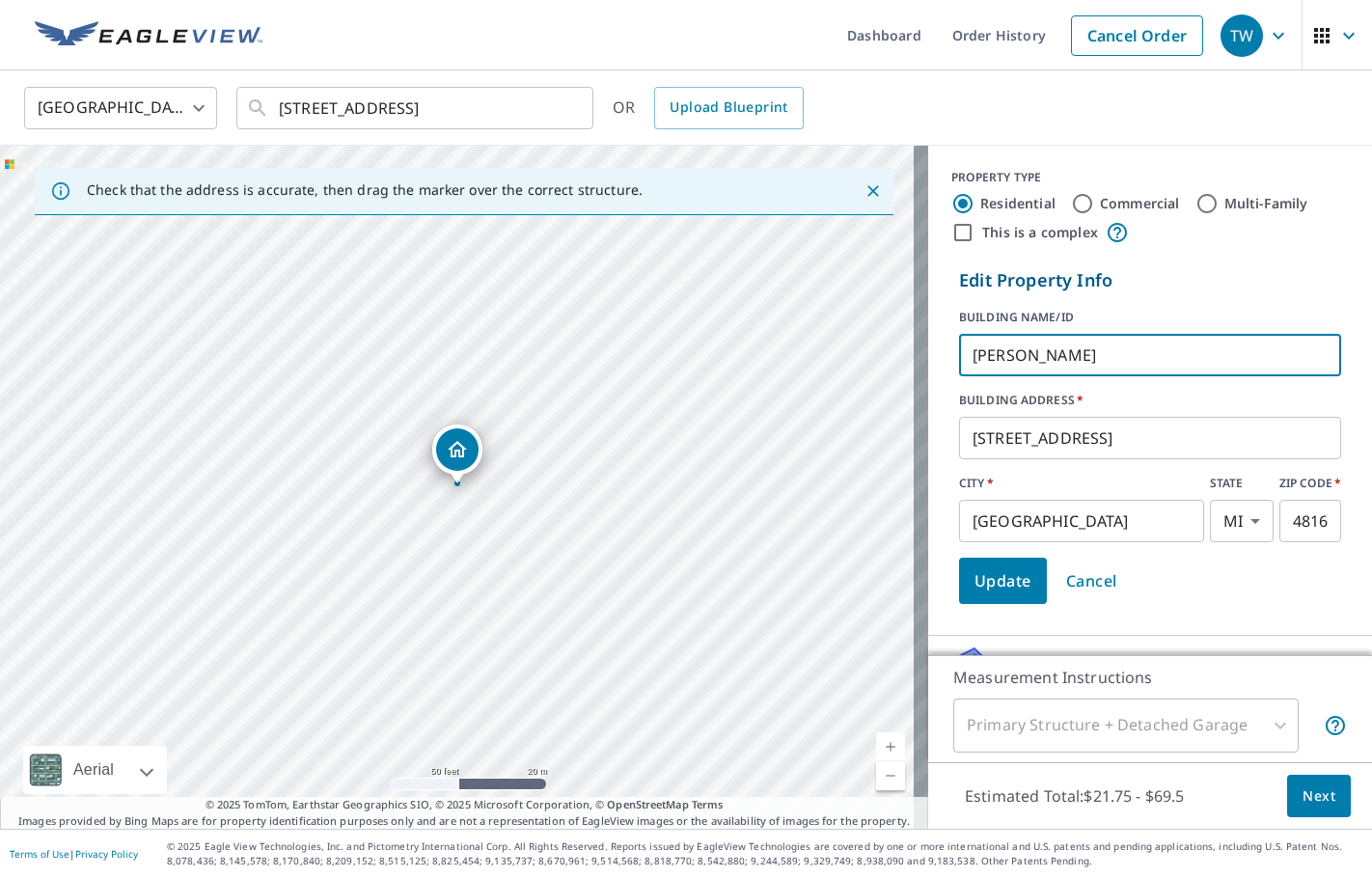
type input "[PERSON_NAME]"
click at [571, 105] on icon "Clear" at bounding box center [567, 108] width 20 height 20
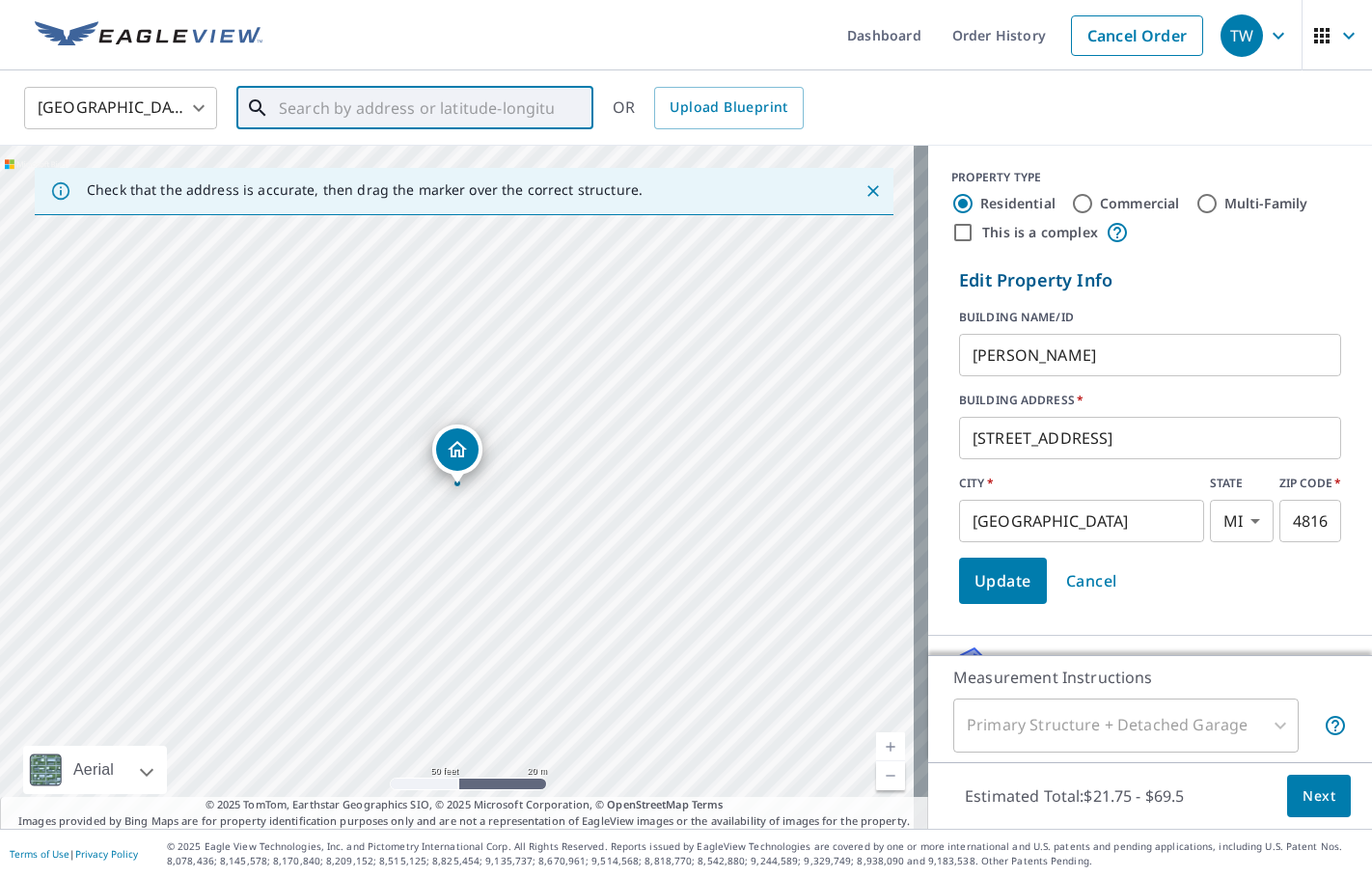
click at [395, 109] on input "text" at bounding box center [416, 108] width 275 height 54
paste input "[STREET_ADDRESS]"
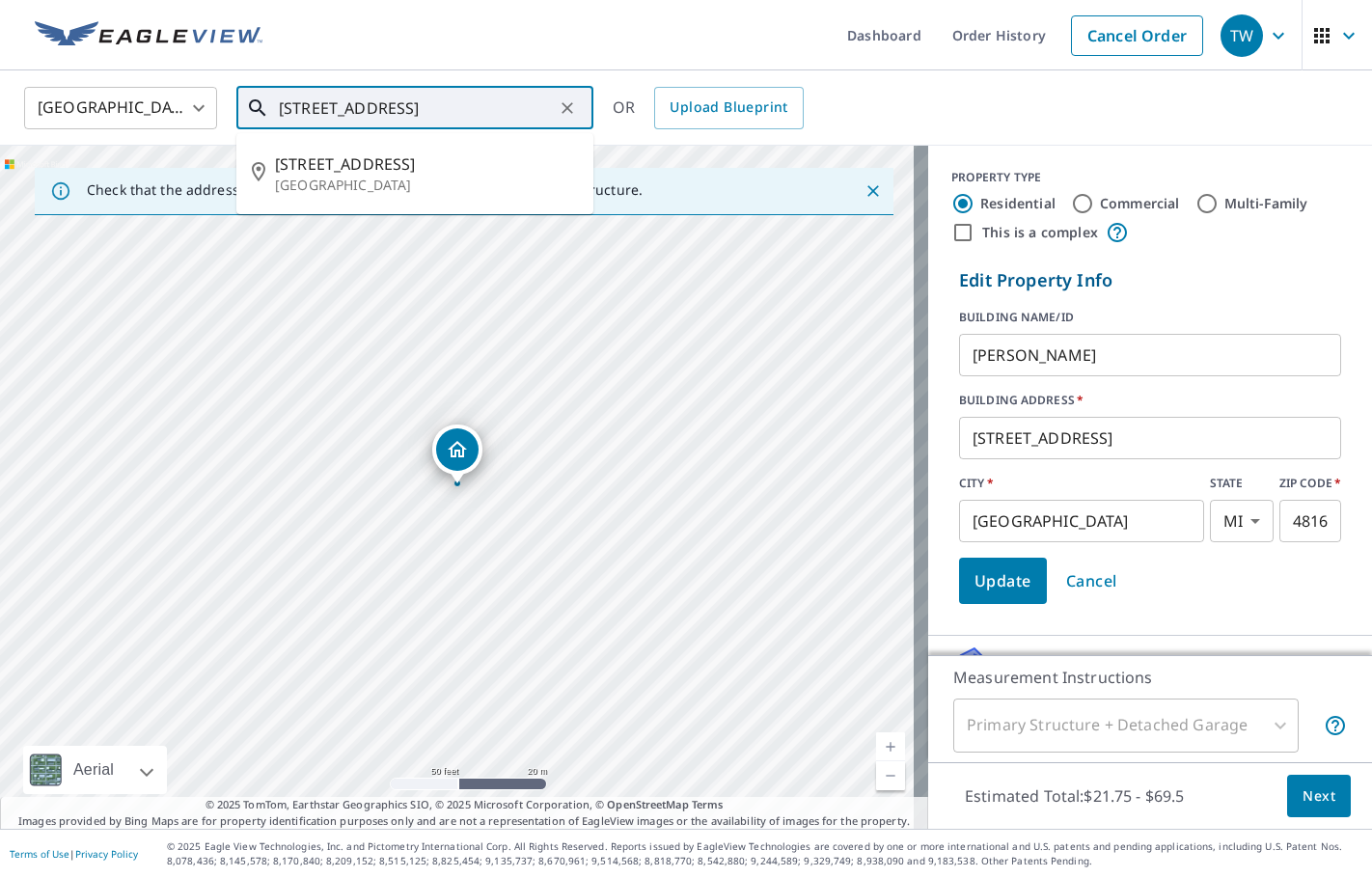
scroll to position [0, 14]
type input "[STREET_ADDRESS]"
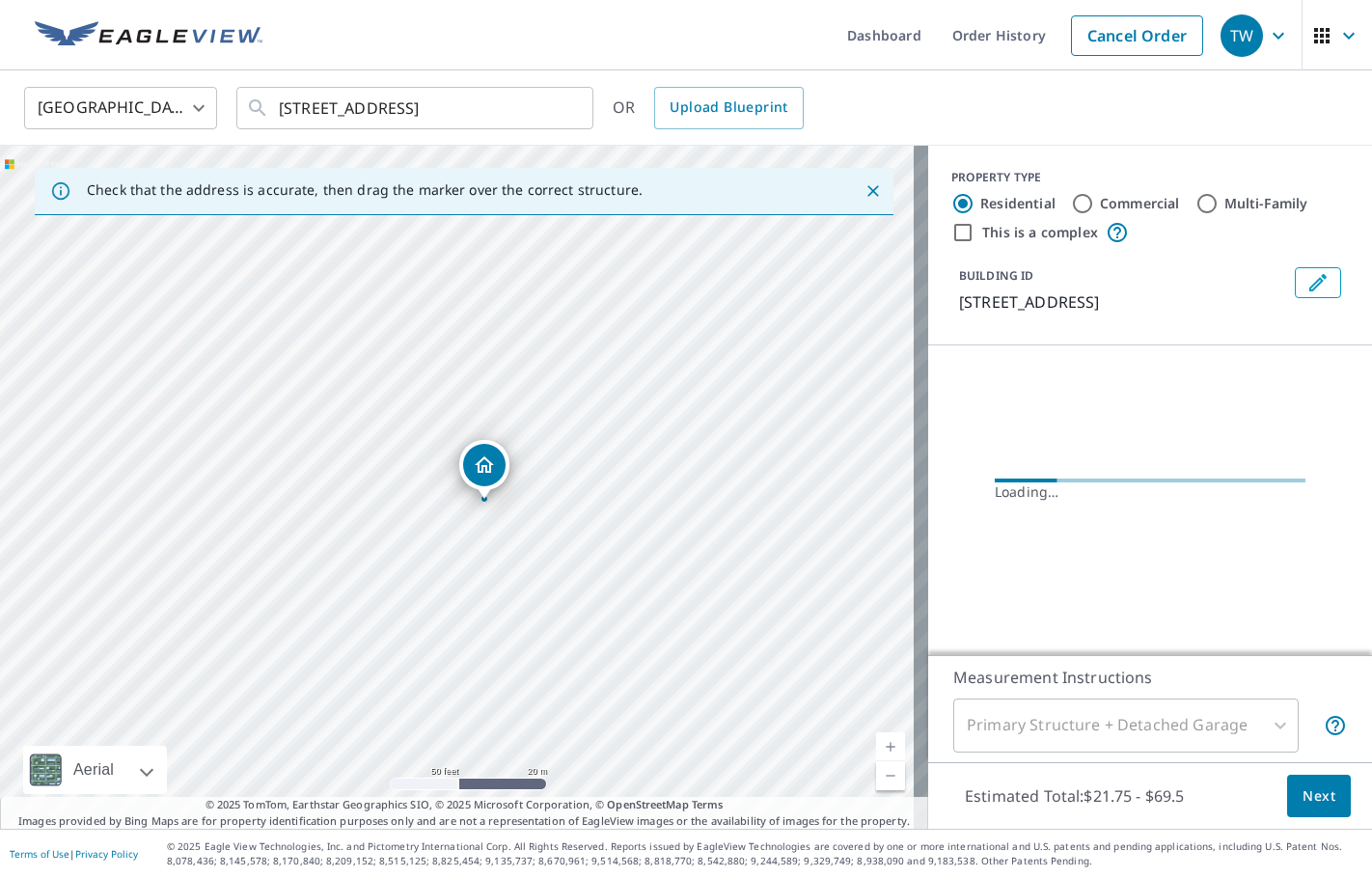
drag, startPoint x: 467, startPoint y: 435, endPoint x: 494, endPoint y: 450, distance: 30.9
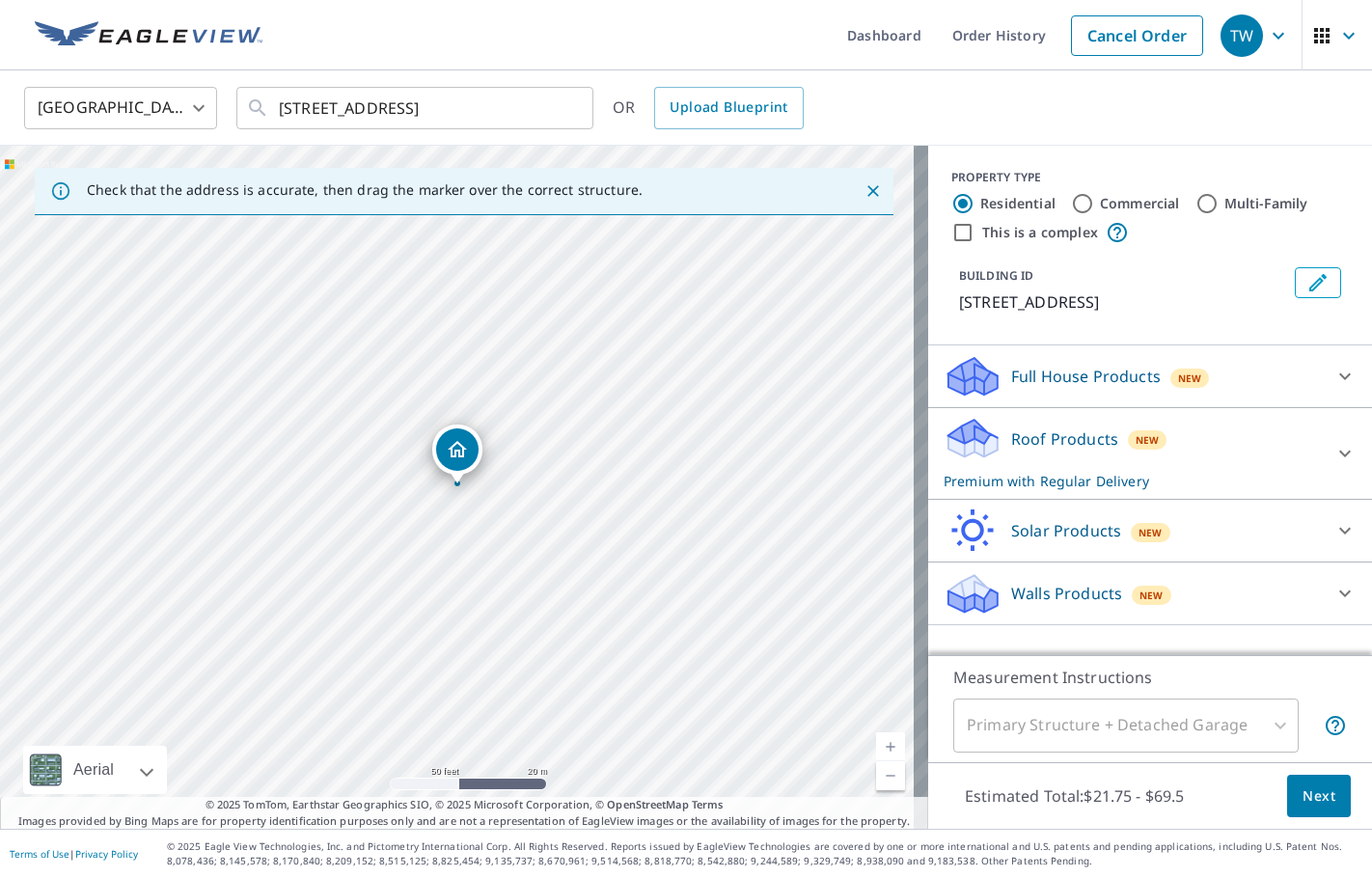
click at [1294, 294] on button "Edit building 1" at bounding box center [1317, 282] width 46 height 30
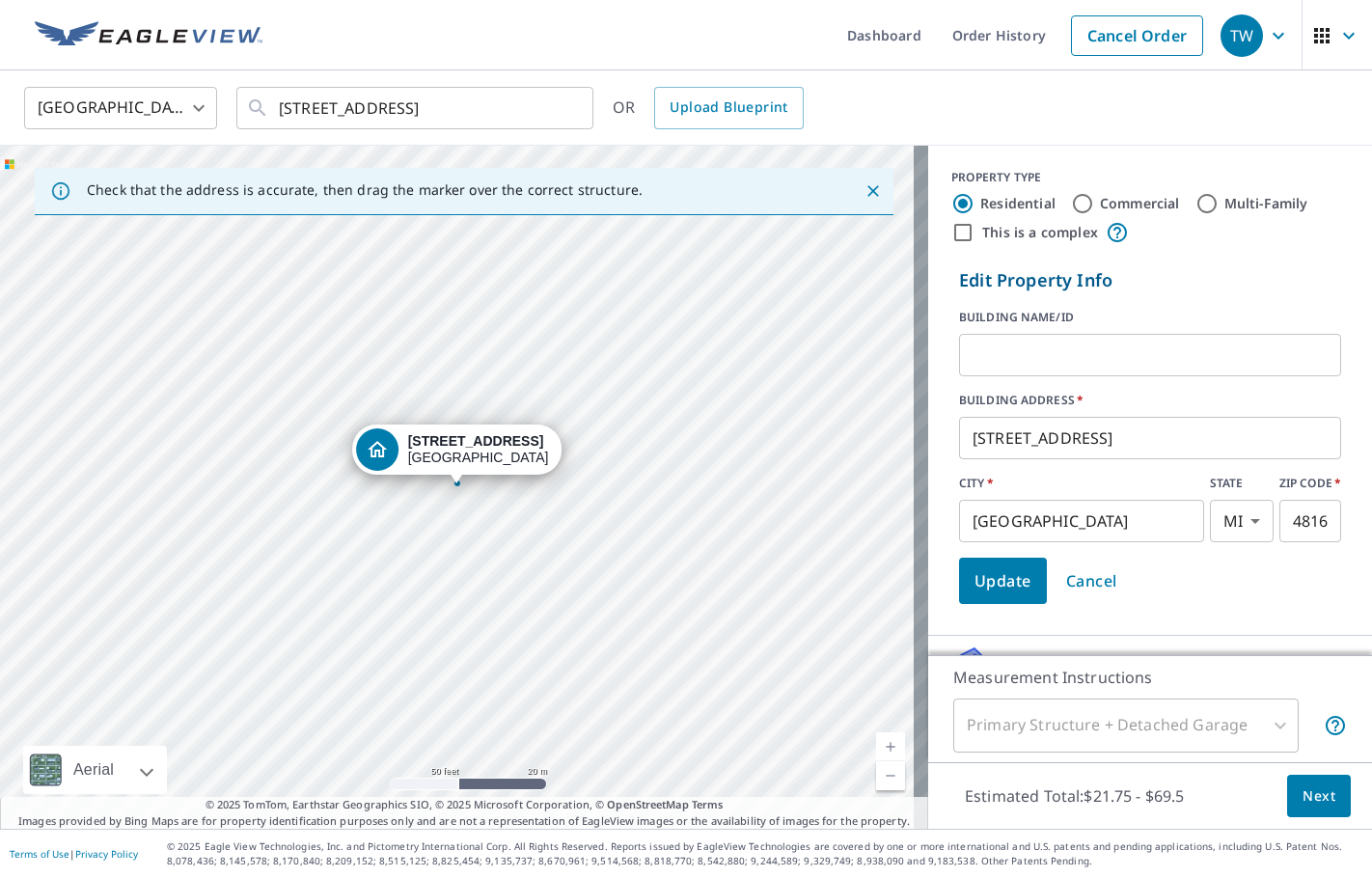
click at [1117, 360] on input "text" at bounding box center [1149, 354] width 382 height 54
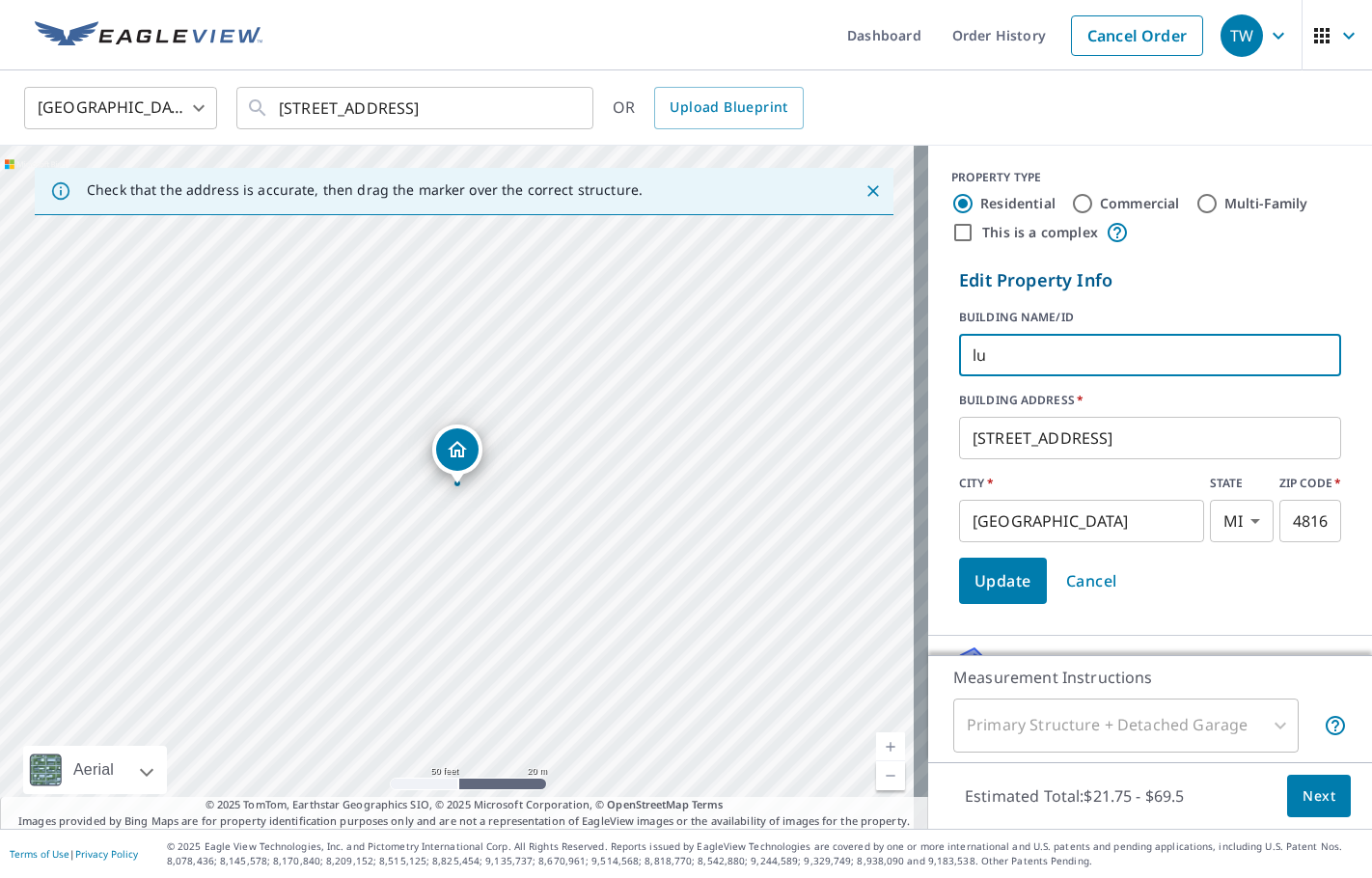
type input "l"
type input "[PERSON_NAME] ([PERSON_NAME])"
click at [988, 588] on span "Update" at bounding box center [1003, 581] width 57 height 27
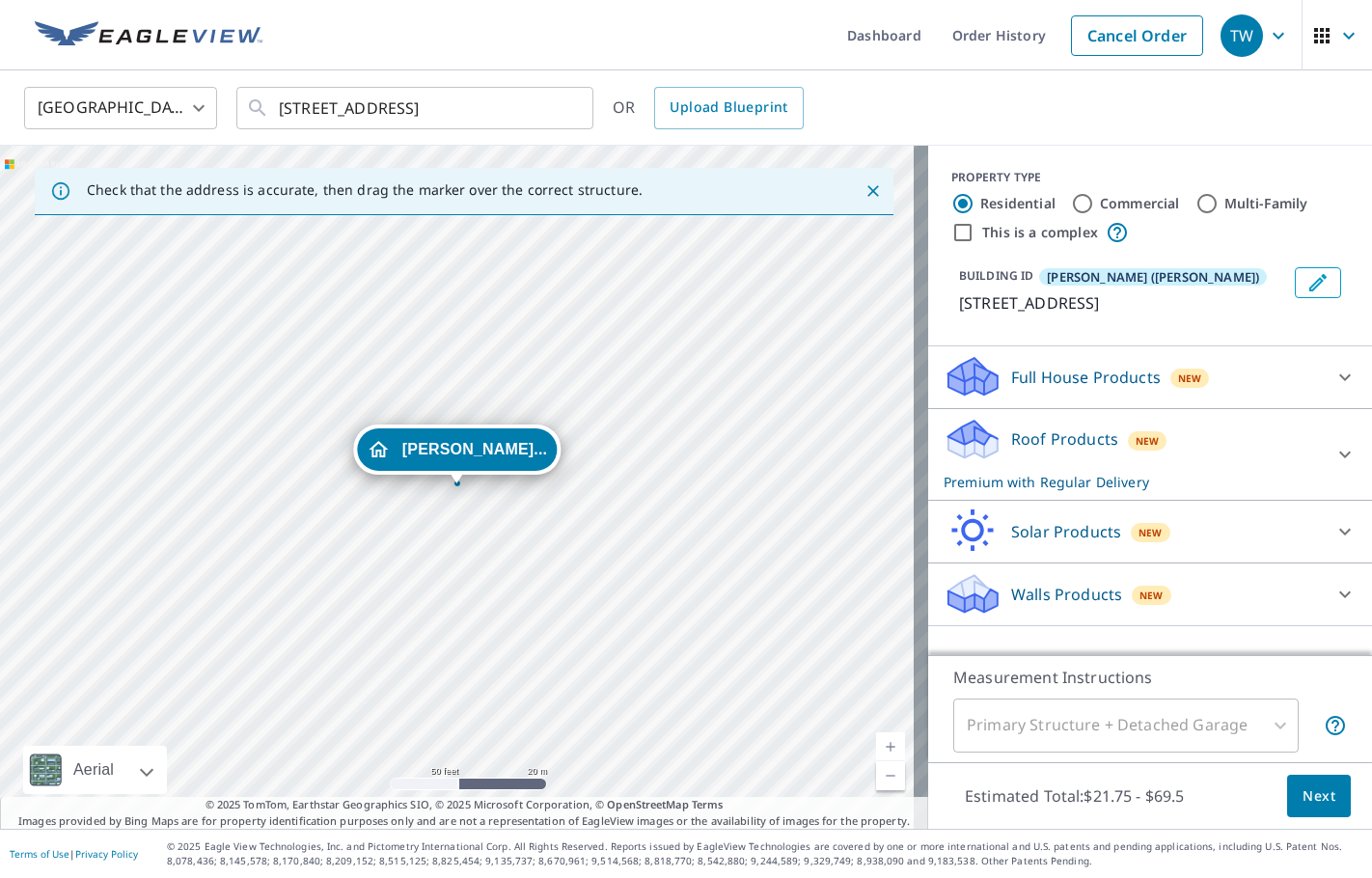
click at [1334, 453] on icon at bounding box center [1346, 454] width 24 height 24
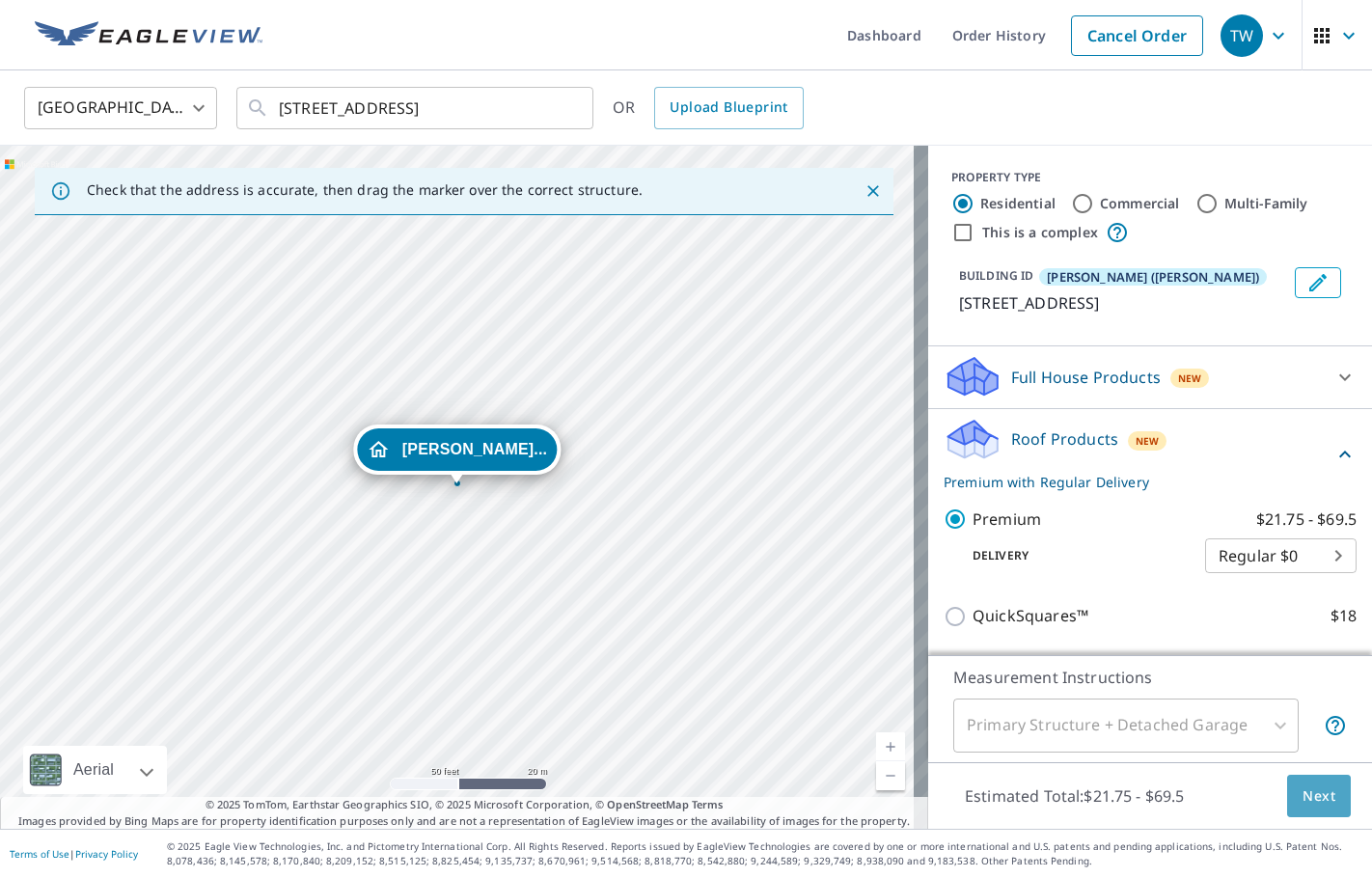
click at [1302, 805] on span "Next" at bounding box center [1318, 796] width 32 height 25
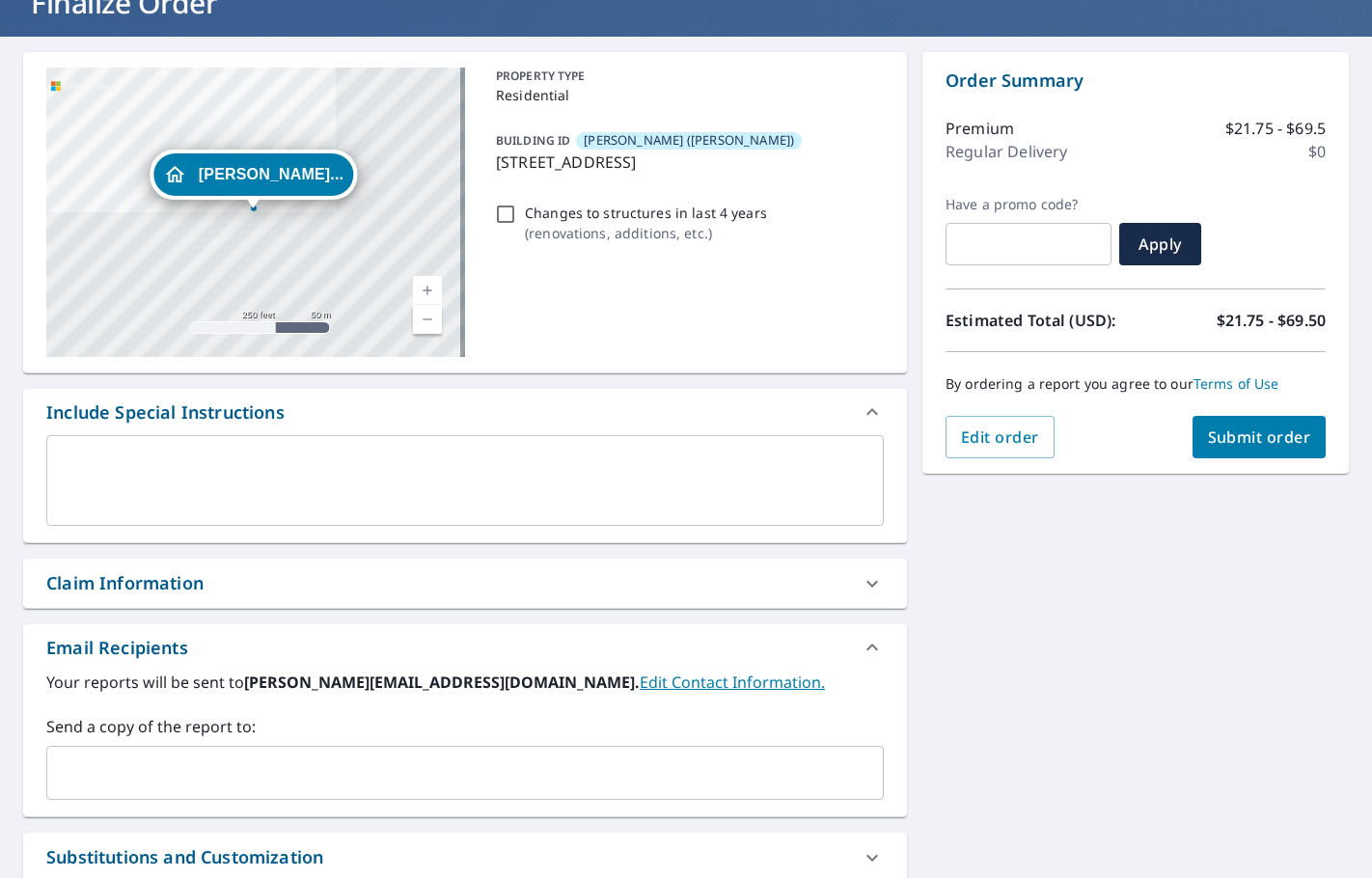
scroll to position [289, 0]
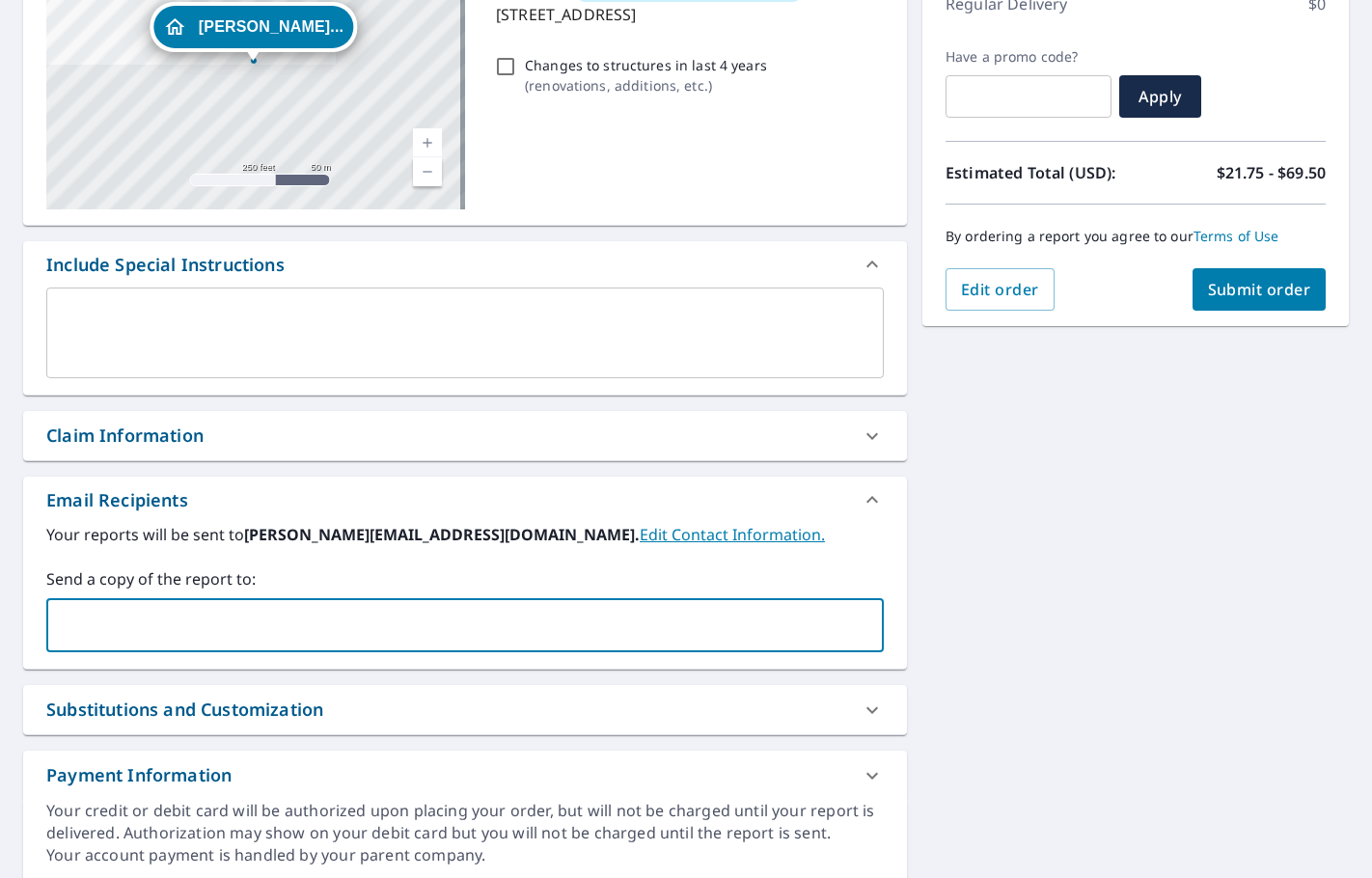
click at [84, 621] on input "text" at bounding box center [450, 624] width 791 height 36
type input "[PERSON_NAME][EMAIL_ADDRESS][DOMAIN_NAME]"
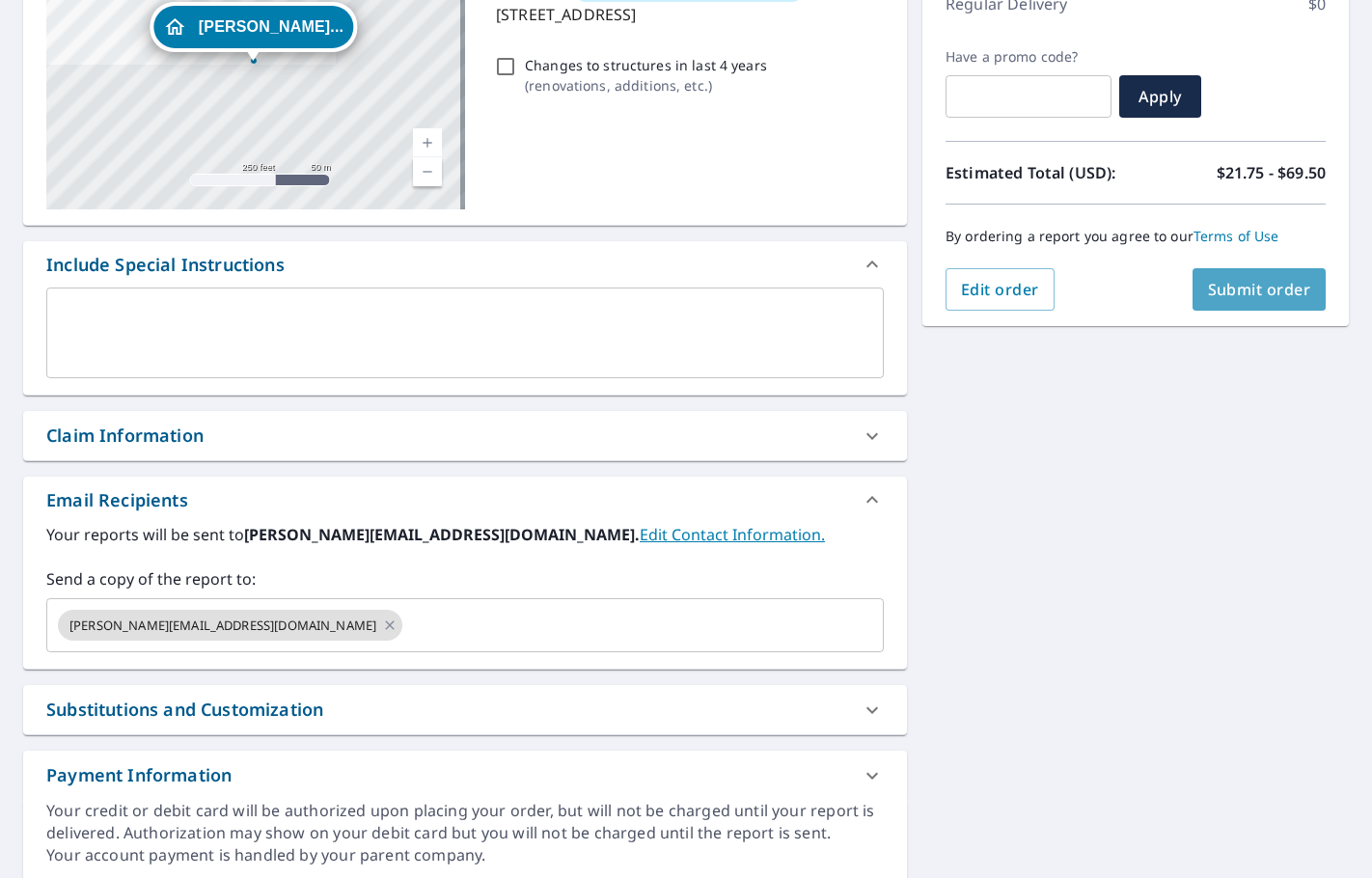
click at [1209, 302] on button "Submit order" at bounding box center [1259, 288] width 134 height 42
checkbox input "true"
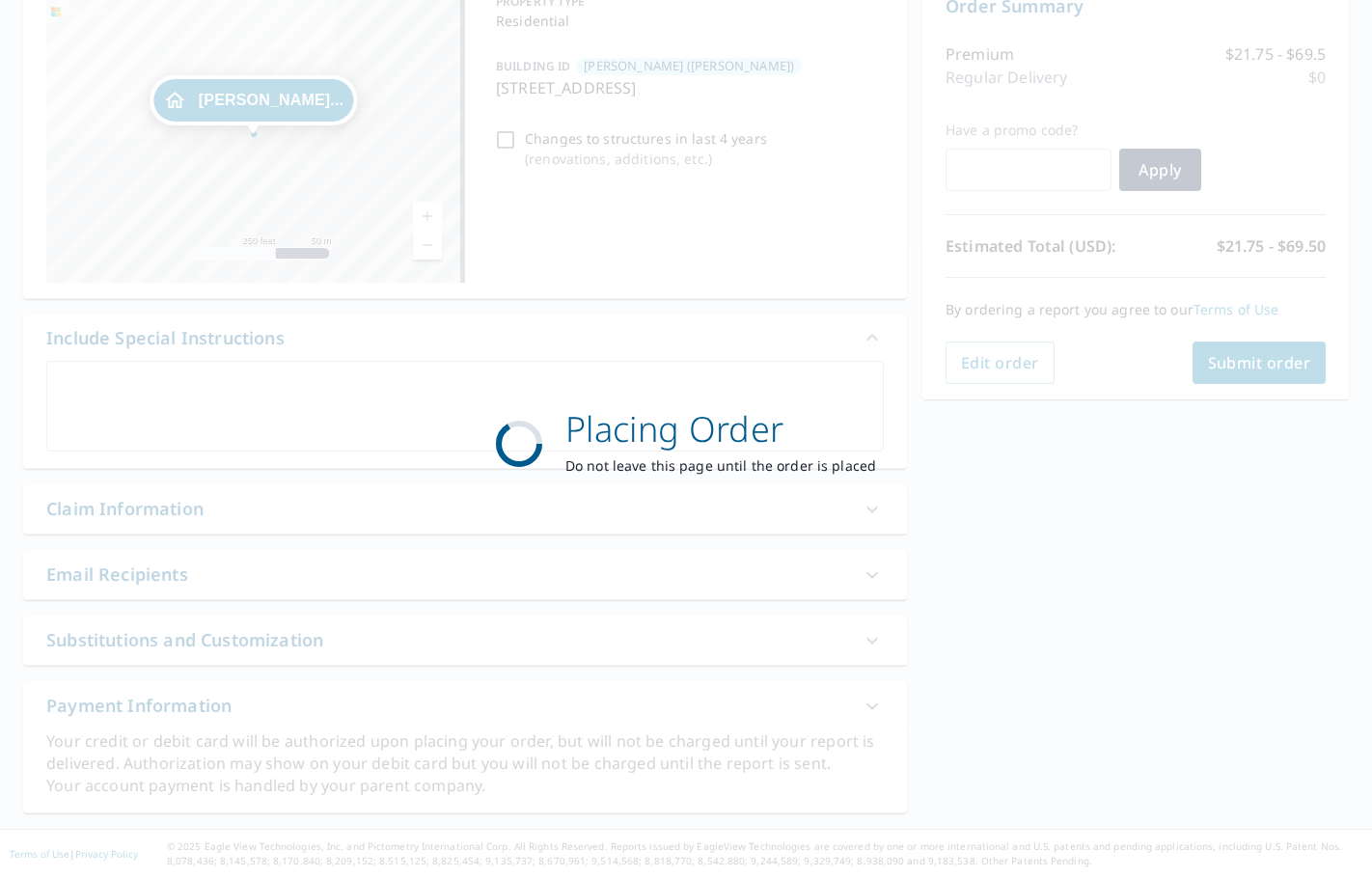
scroll to position [216, 0]
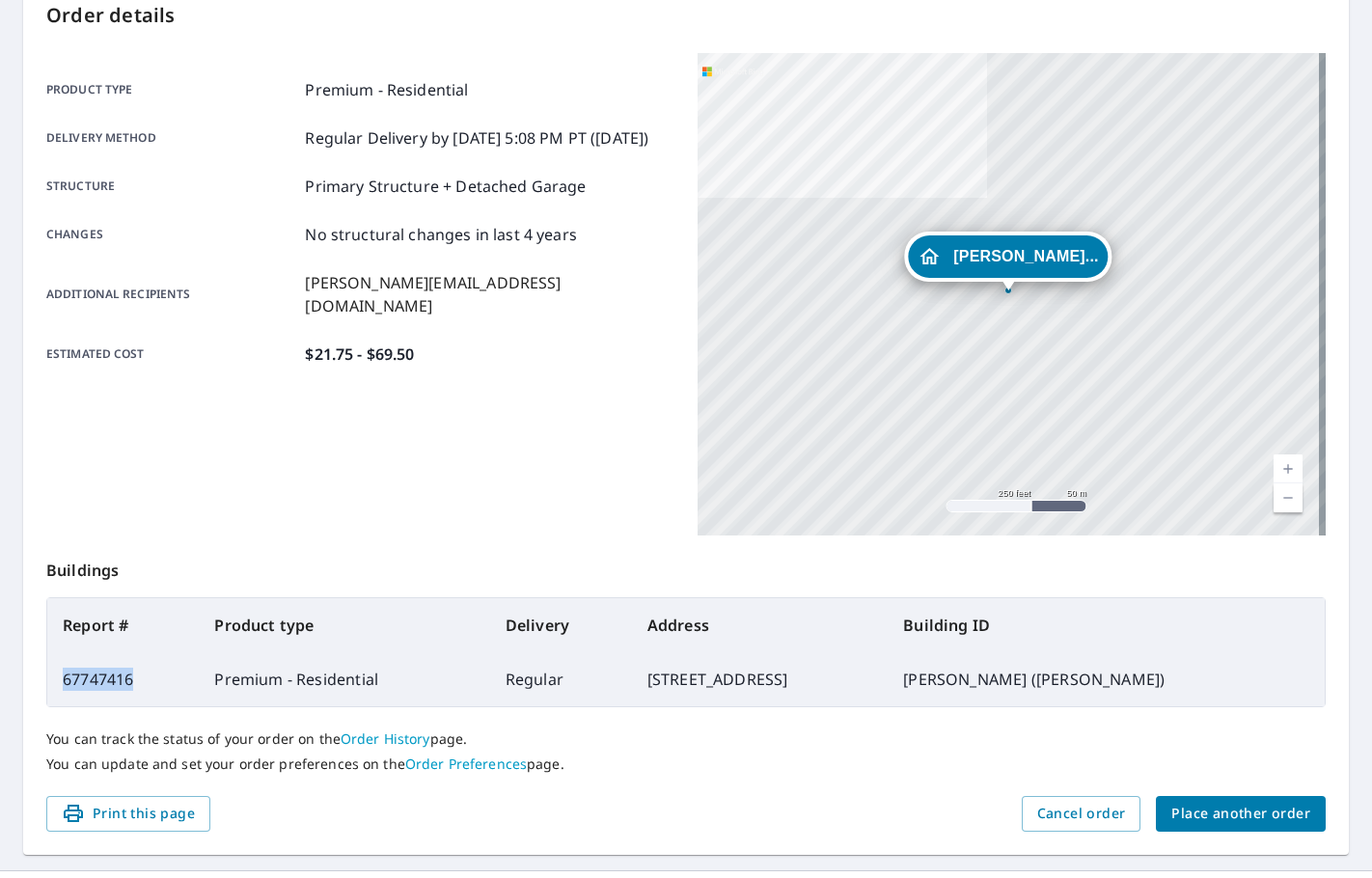
drag, startPoint x: 153, startPoint y: 684, endPoint x: 56, endPoint y: 673, distance: 97.6
click at [56, 673] on td "67747416" at bounding box center [123, 679] width 151 height 54
copy td "67747416"
click at [489, 480] on div "Product type Premium - Residential Delivery method Regular Delivery by [DATE] 5…" at bounding box center [360, 294] width 628 height 483
